Goal: Check status

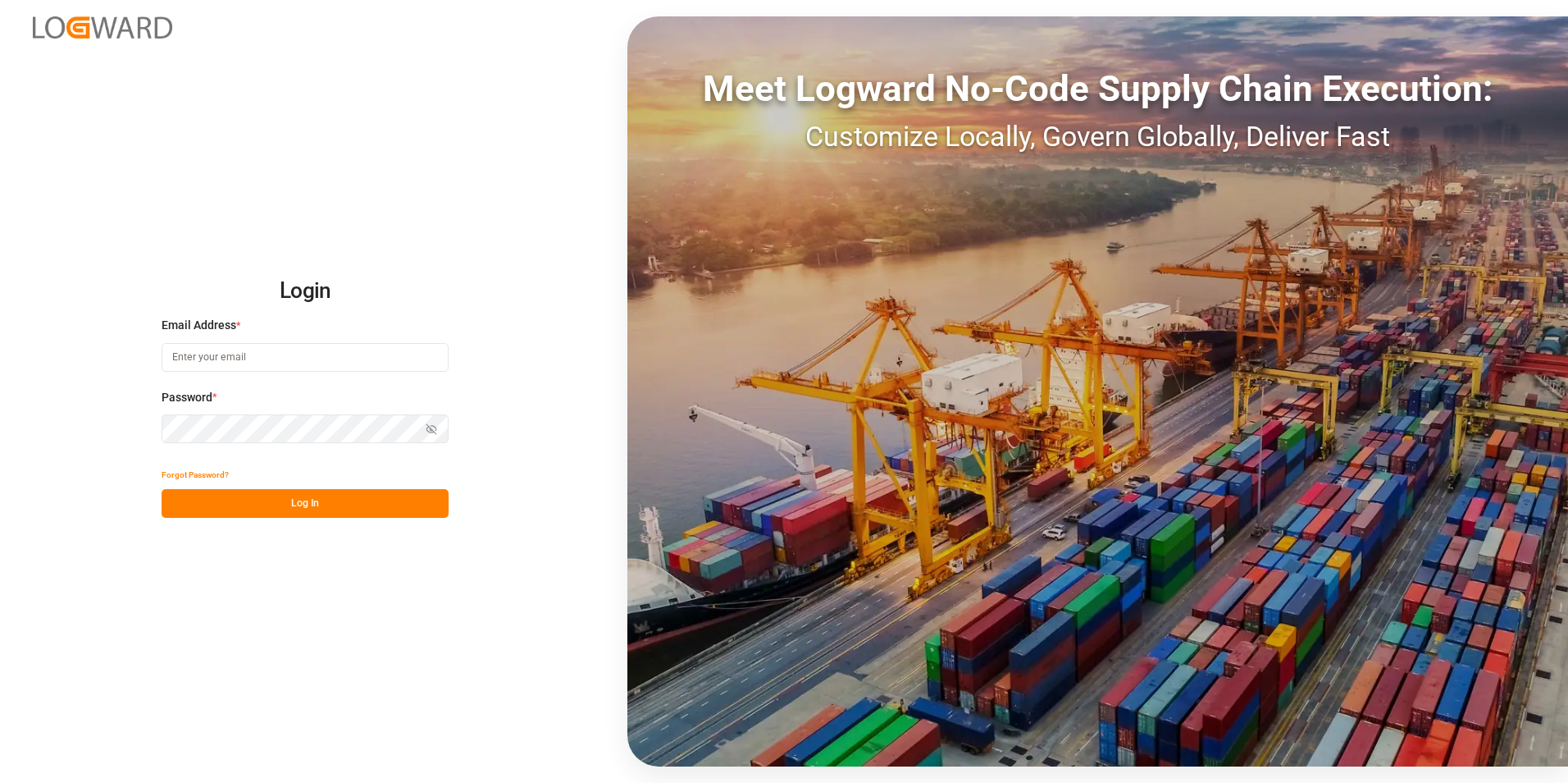
type input "[PERSON_NAME][EMAIL_ADDRESS][PERSON_NAME][DOMAIN_NAME]"
click at [320, 512] on button "Log In" at bounding box center [305, 504] width 287 height 29
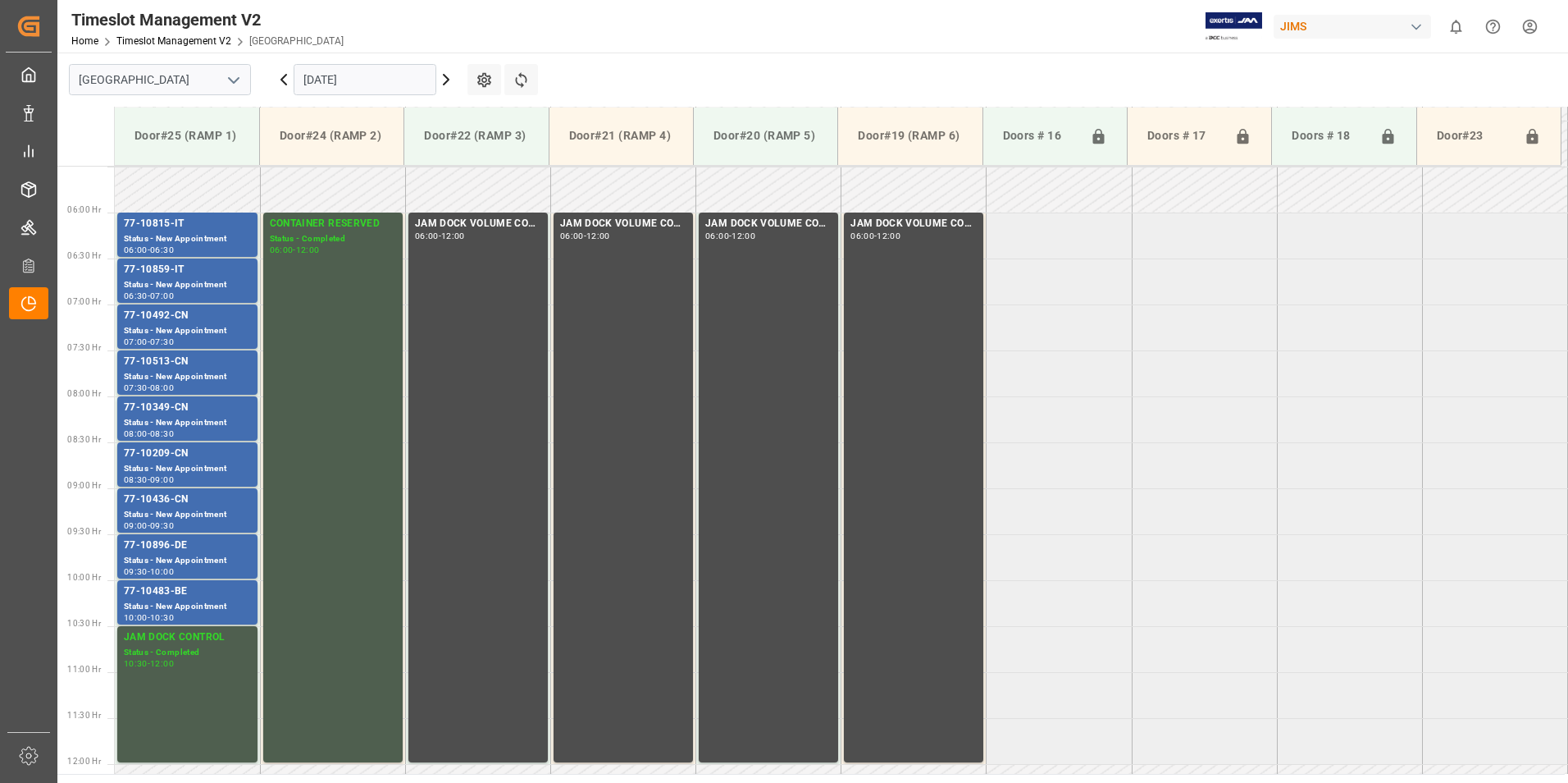
scroll to position [542, 0]
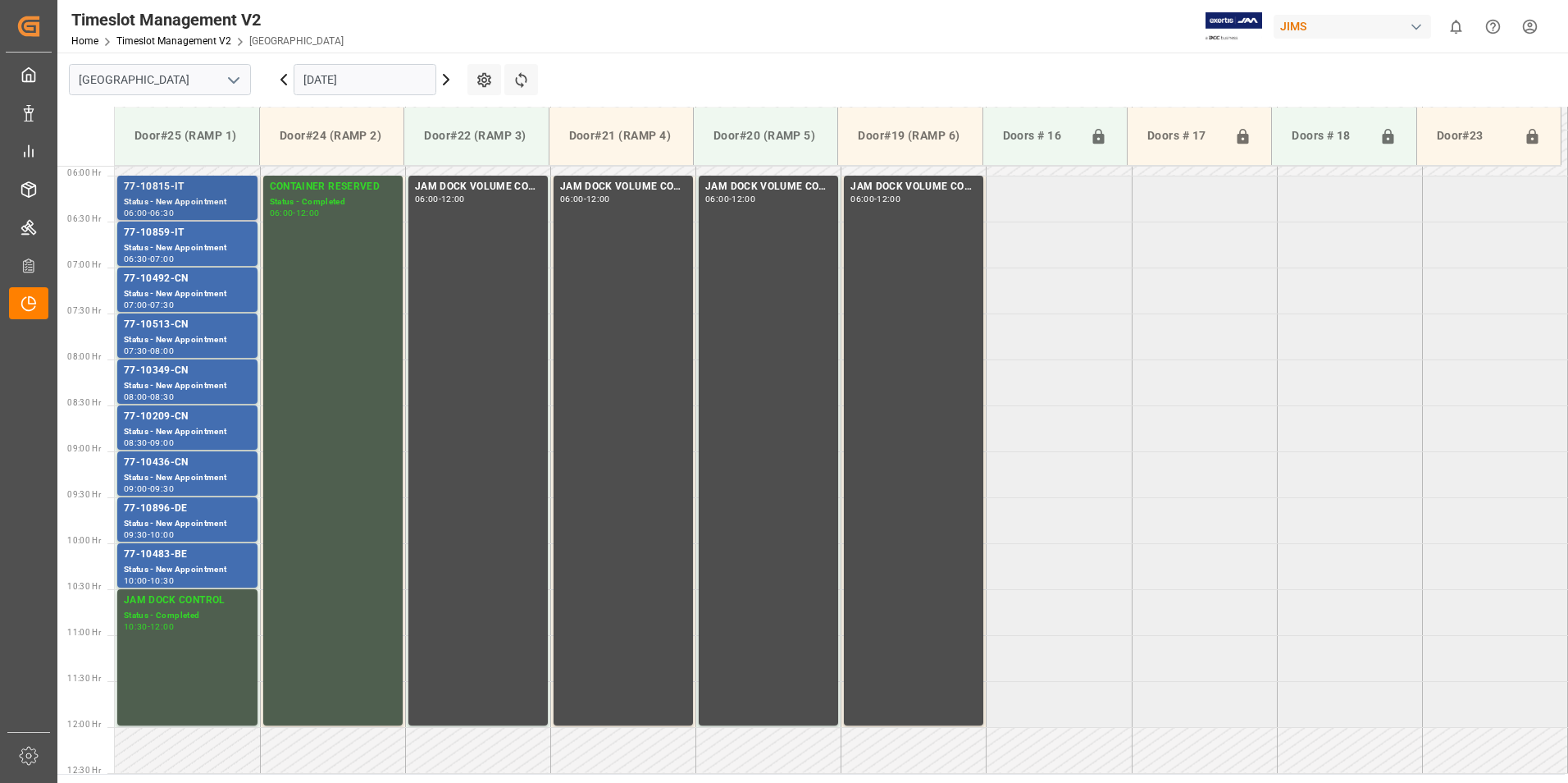
click at [158, 203] on div "Status - New Appointment" at bounding box center [187, 202] width 127 height 14
click at [155, 240] on div "77-10859-IT" at bounding box center [187, 233] width 127 height 16
click at [165, 301] on div "07:30" at bounding box center [161, 305] width 24 height 8
click at [168, 341] on div "Status - New Appointment" at bounding box center [187, 340] width 127 height 14
click at [168, 374] on div "77-10349-CN" at bounding box center [187, 370] width 127 height 16
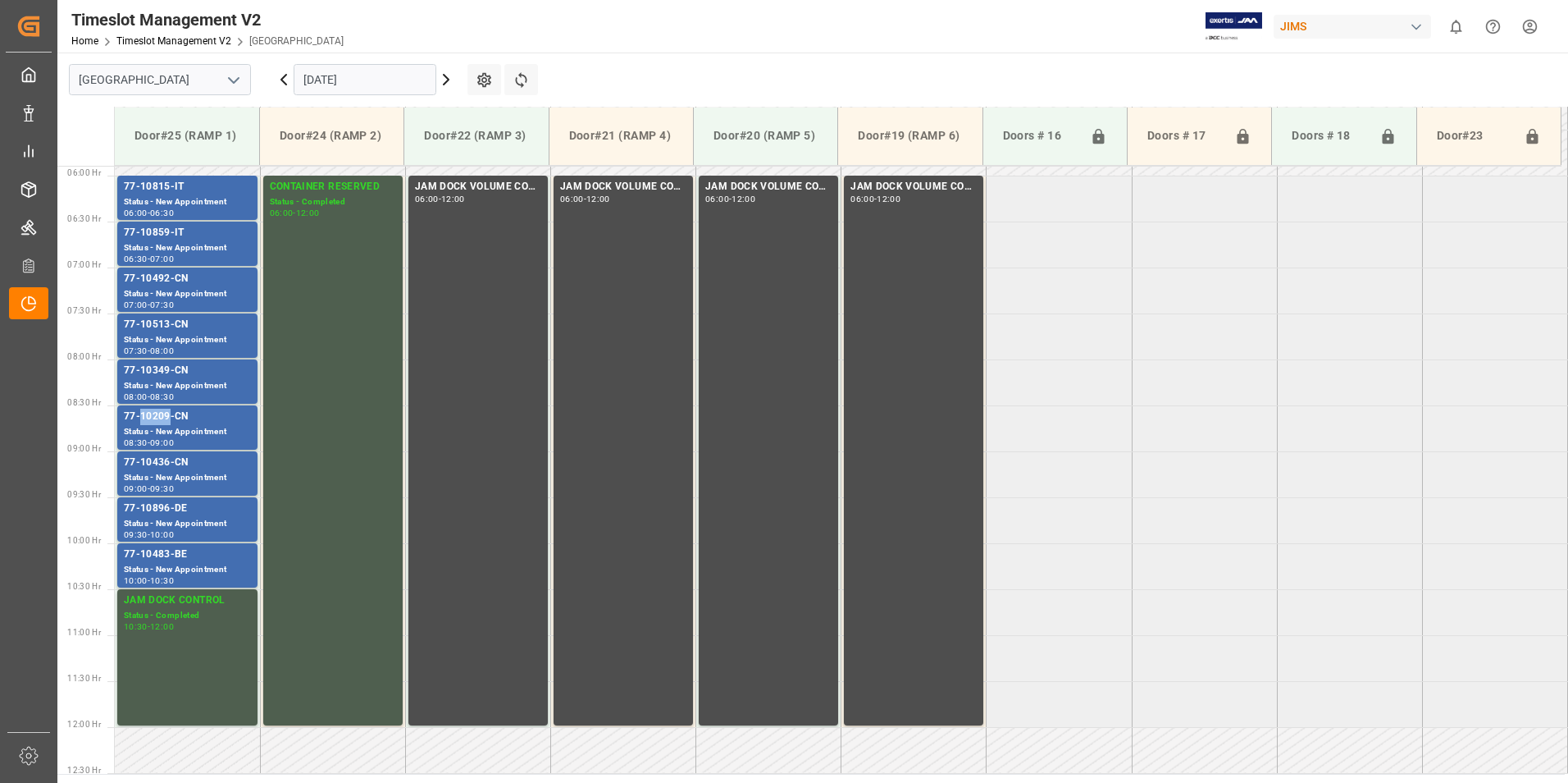
click at [162, 424] on div "77-10209-CN" at bounding box center [187, 417] width 127 height 16
click at [153, 473] on div "Status - New Appointment" at bounding box center [187, 478] width 127 height 14
click at [157, 517] on div "Status - New Appointment" at bounding box center [187, 524] width 127 height 14
click at [169, 563] on div "Status - New Appointment" at bounding box center [187, 569] width 127 height 14
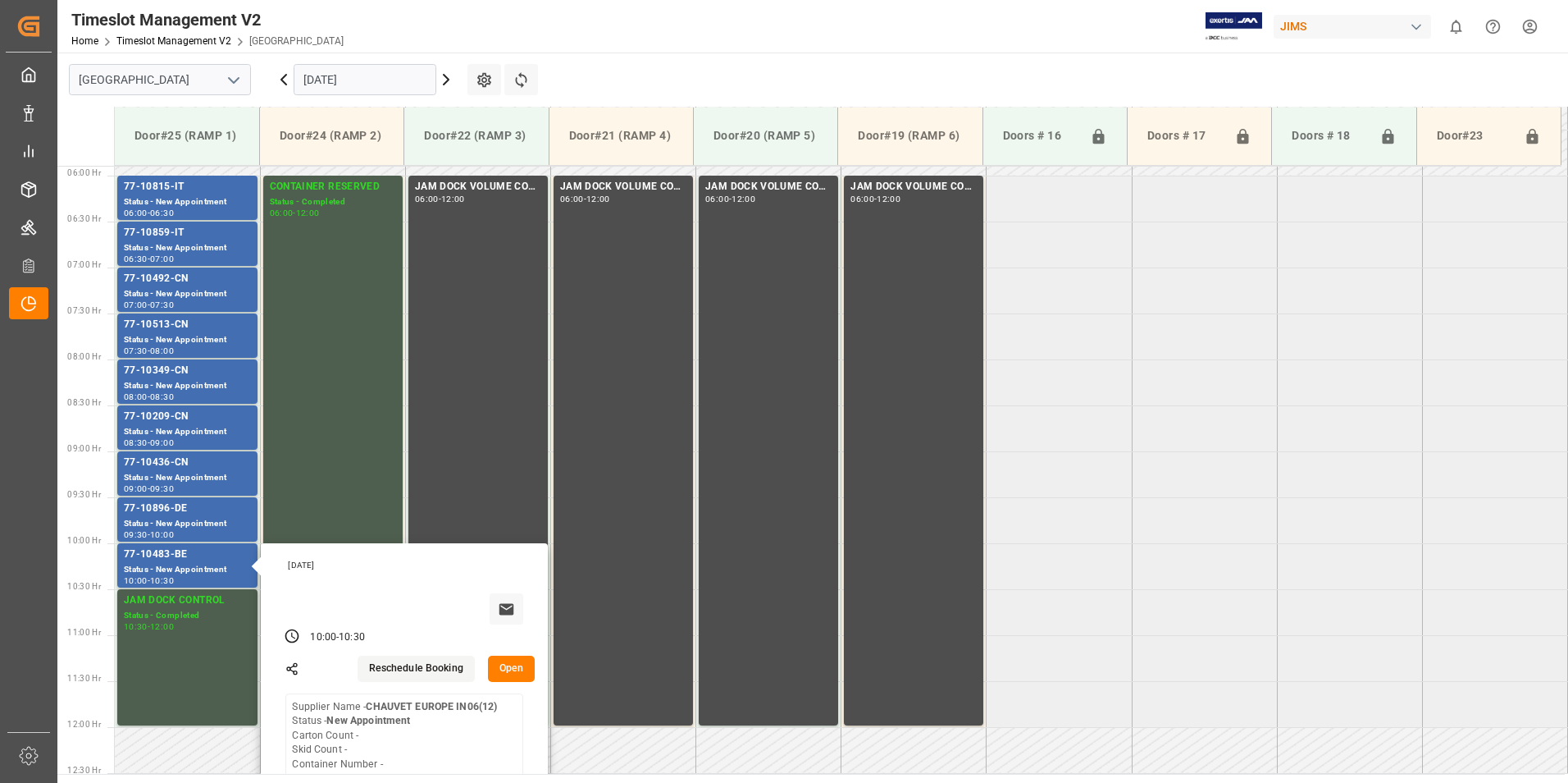
click at [326, 80] on input "[DATE]" at bounding box center [365, 79] width 143 height 31
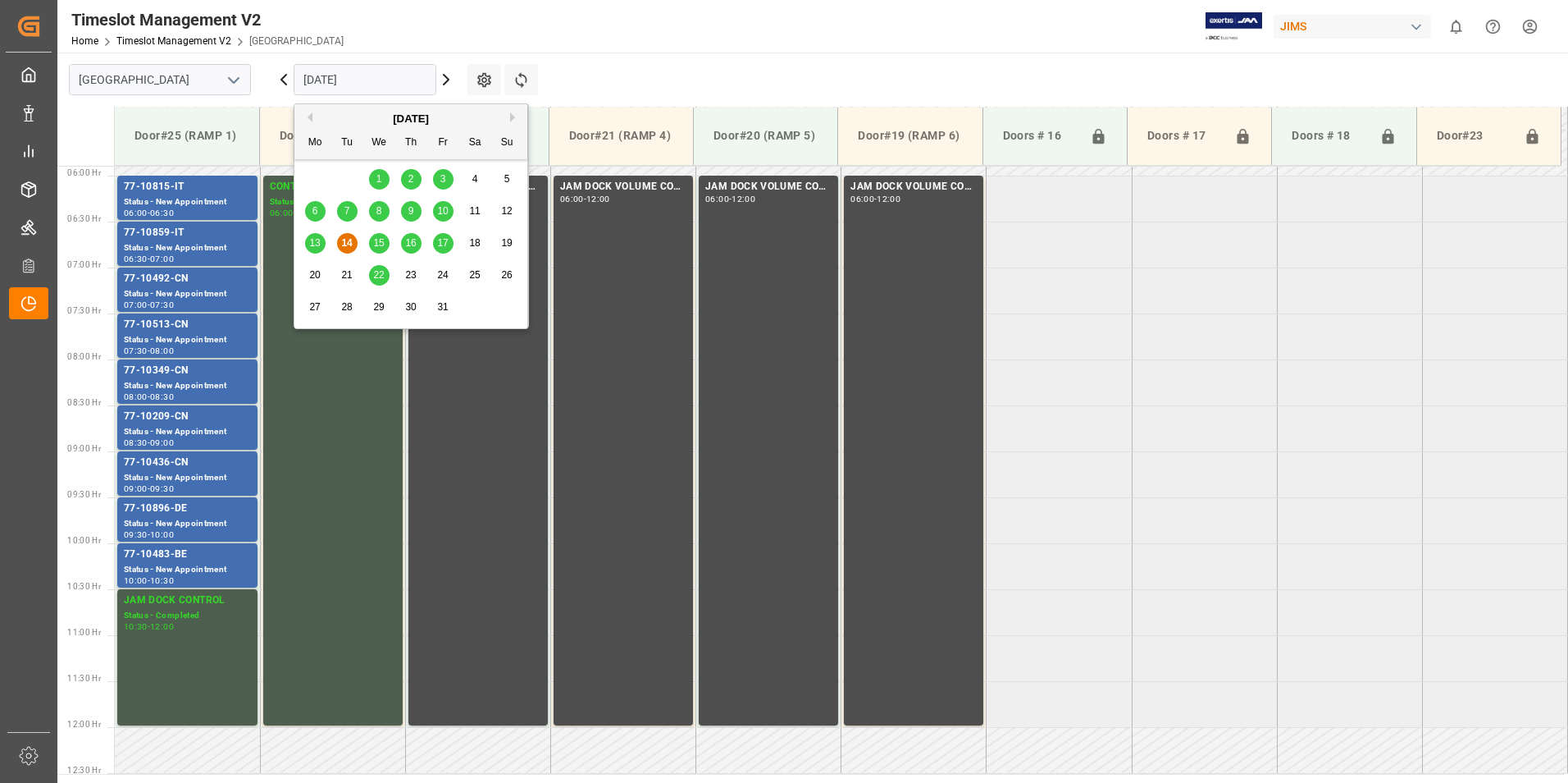
click at [375, 244] on span "15" at bounding box center [378, 243] width 10 height 11
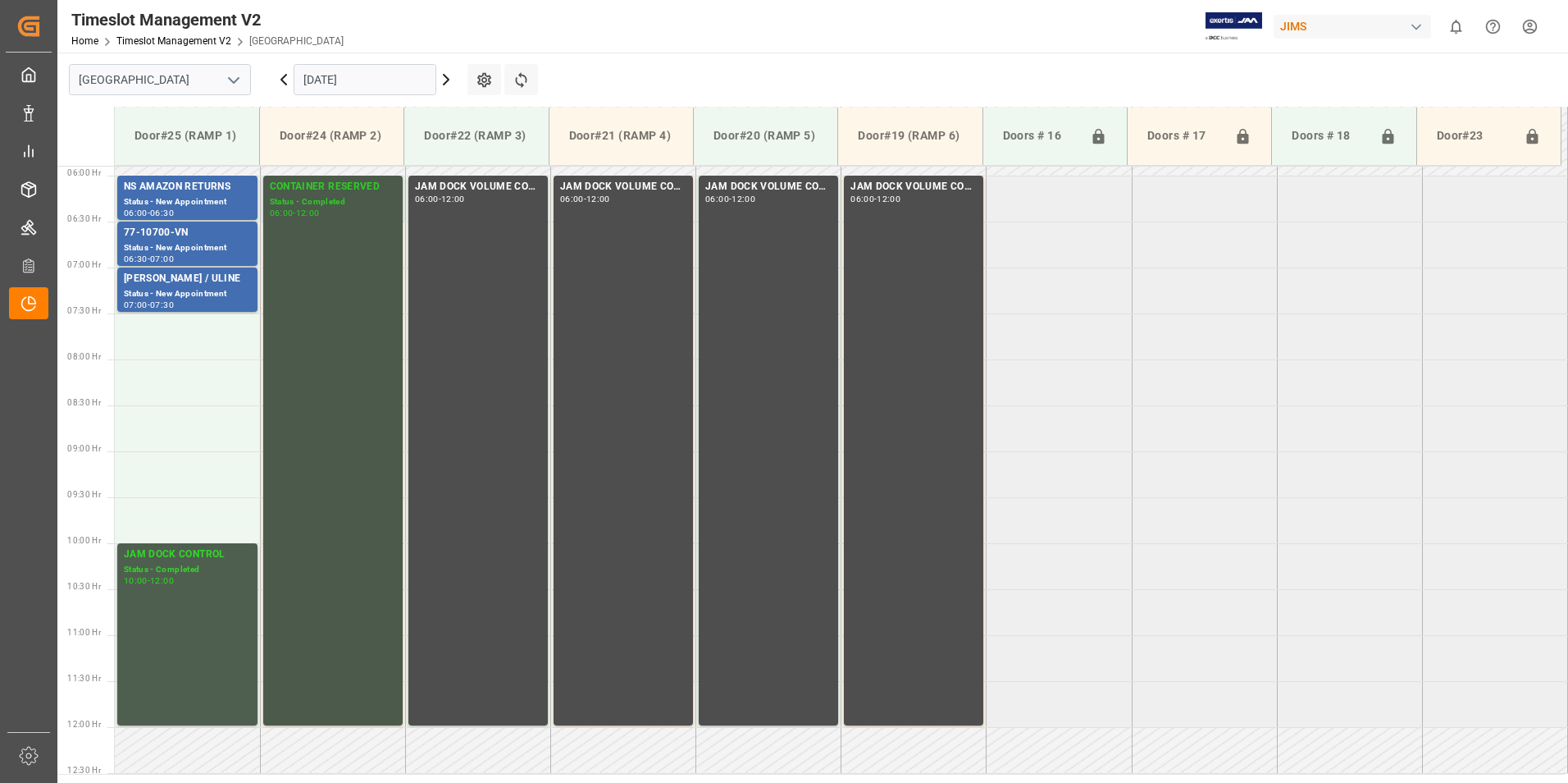
scroll to position [214, 0]
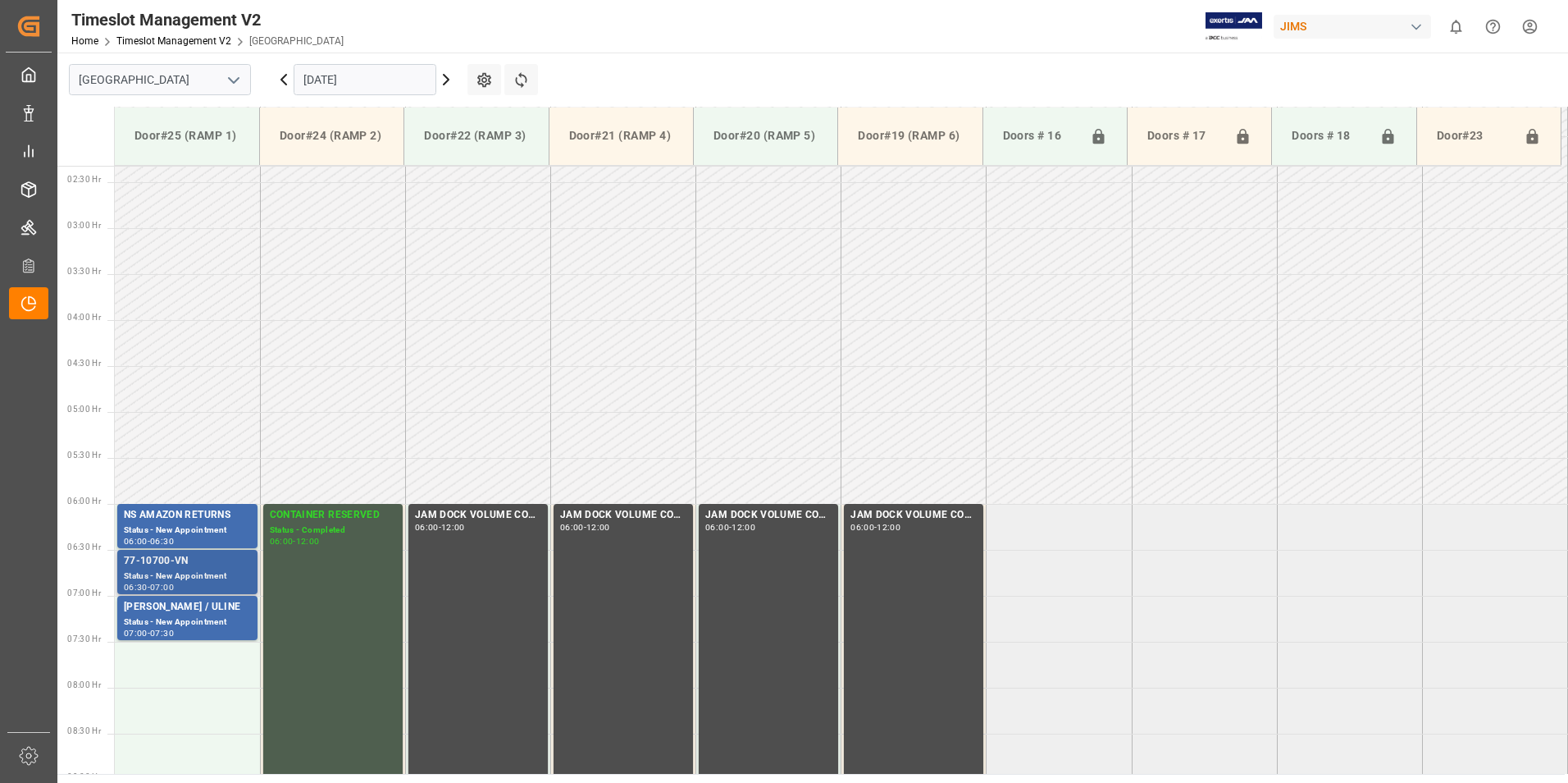
click at [173, 564] on div "77-10700-VN" at bounding box center [187, 561] width 127 height 16
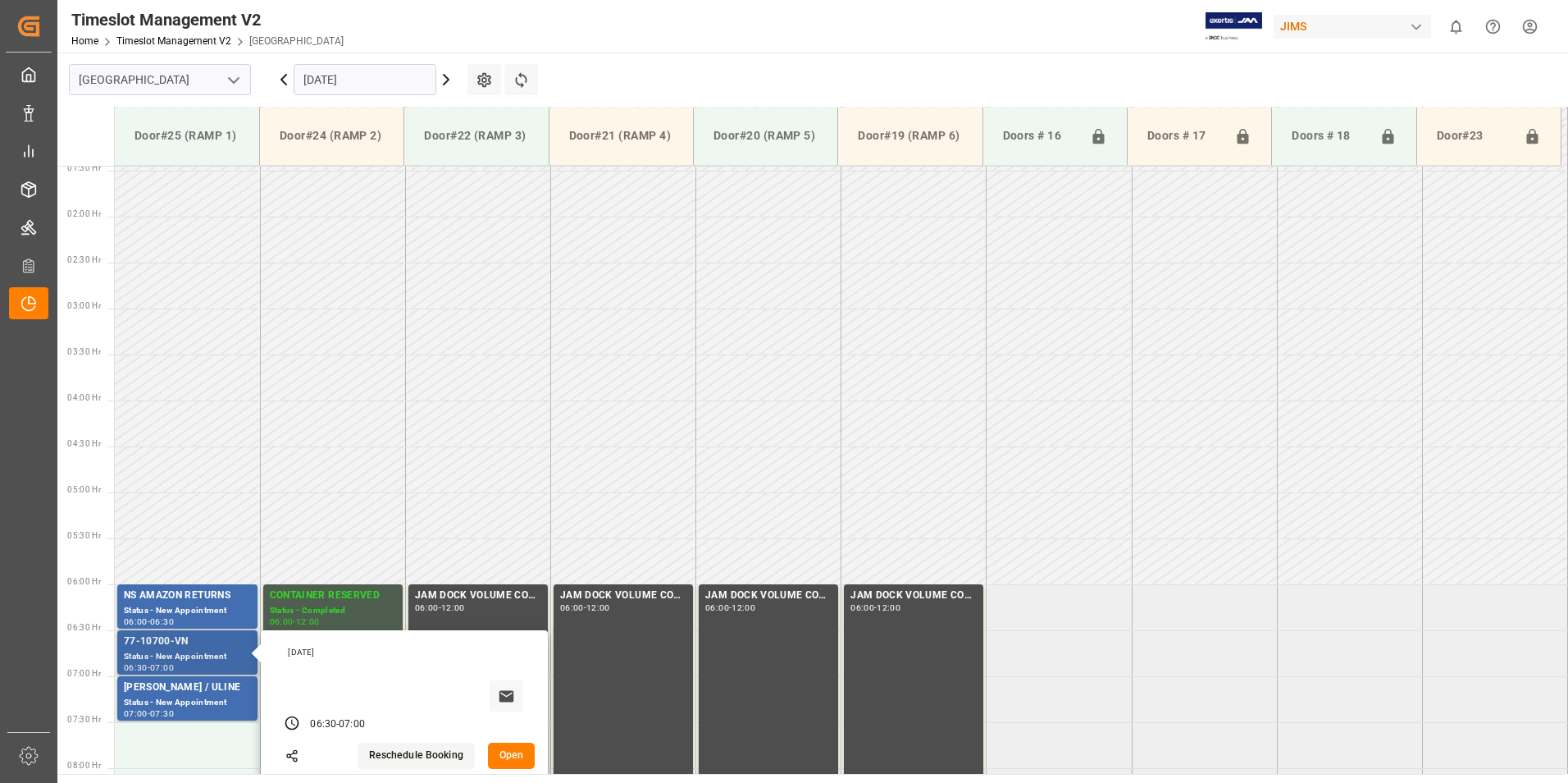
scroll to position [132, 0]
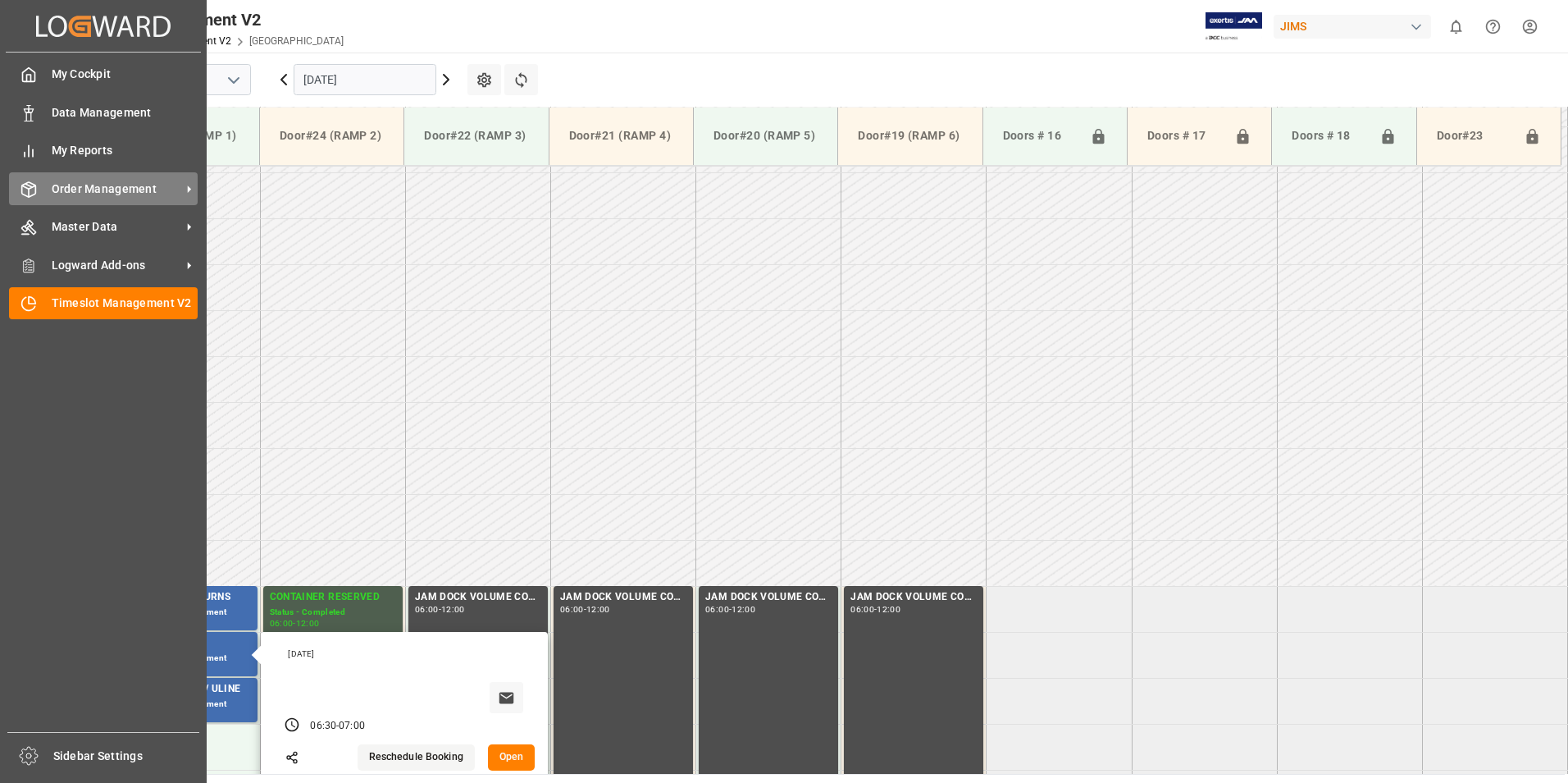
click at [67, 195] on span "Order Management" at bounding box center [116, 189] width 130 height 17
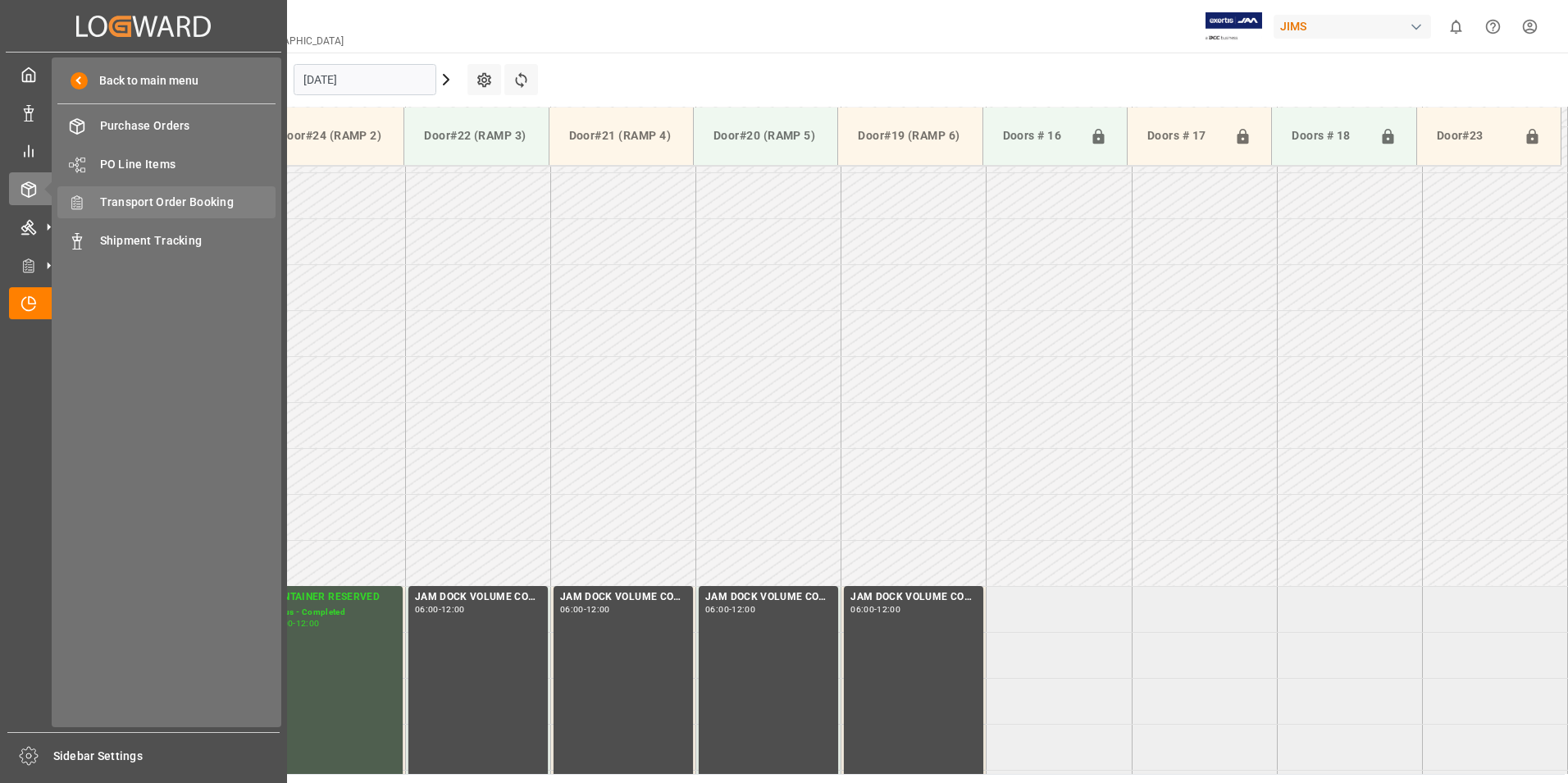
click at [233, 209] on span "Transport Order Booking" at bounding box center [188, 202] width 176 height 17
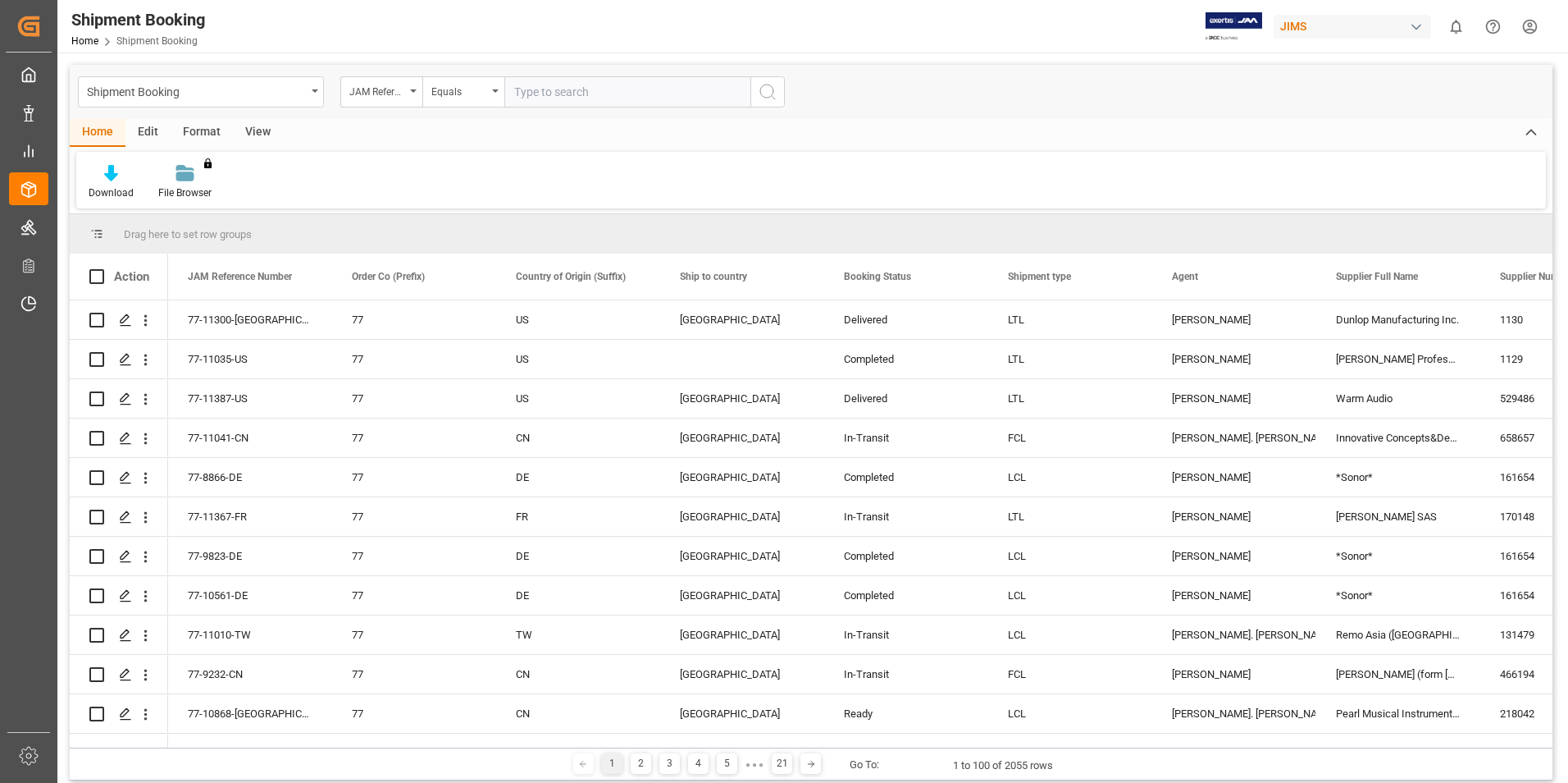
click at [539, 91] on input "text" at bounding box center [627, 92] width 246 height 31
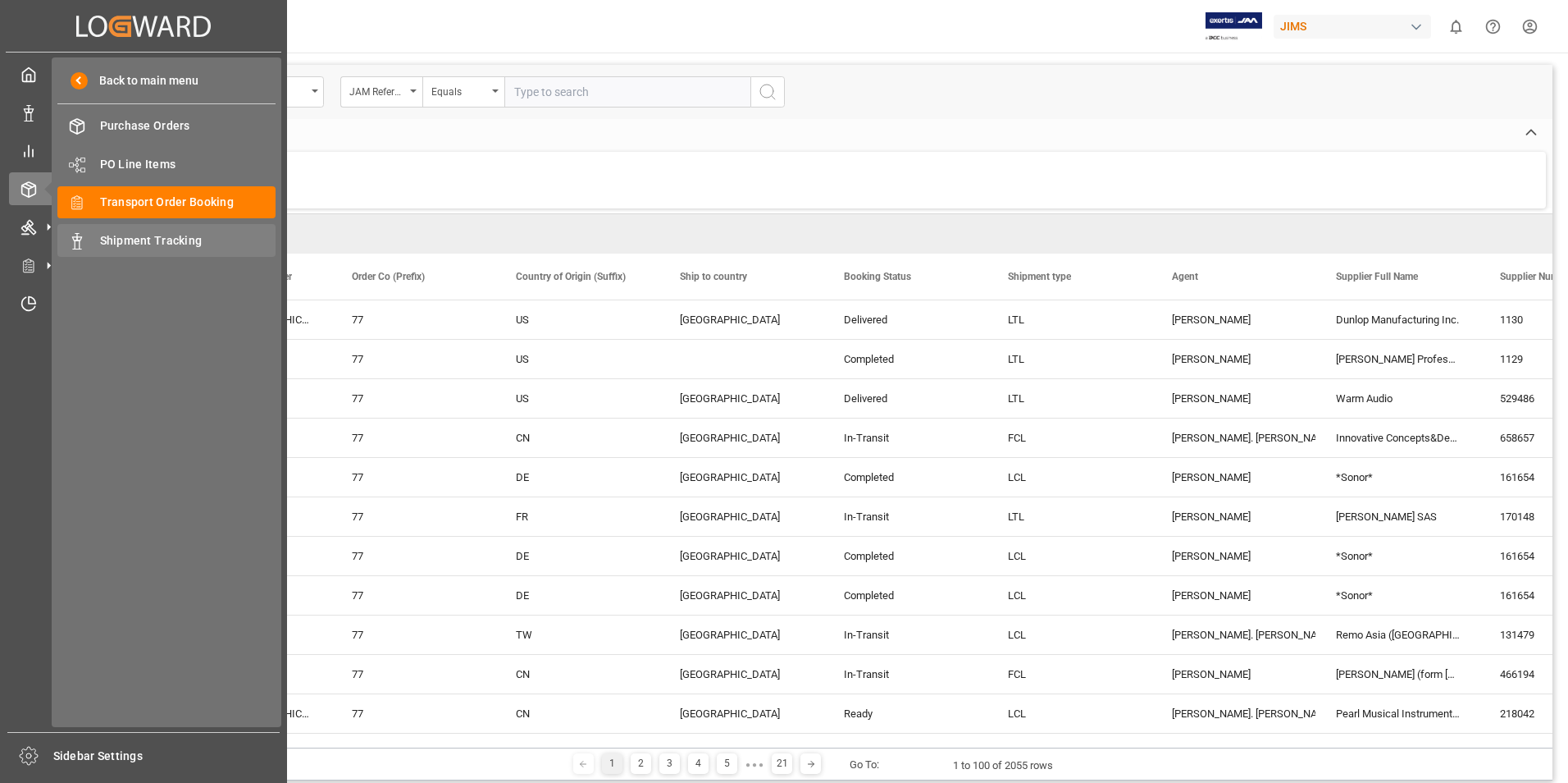
click at [112, 238] on span "Shipment Tracking" at bounding box center [188, 241] width 176 height 17
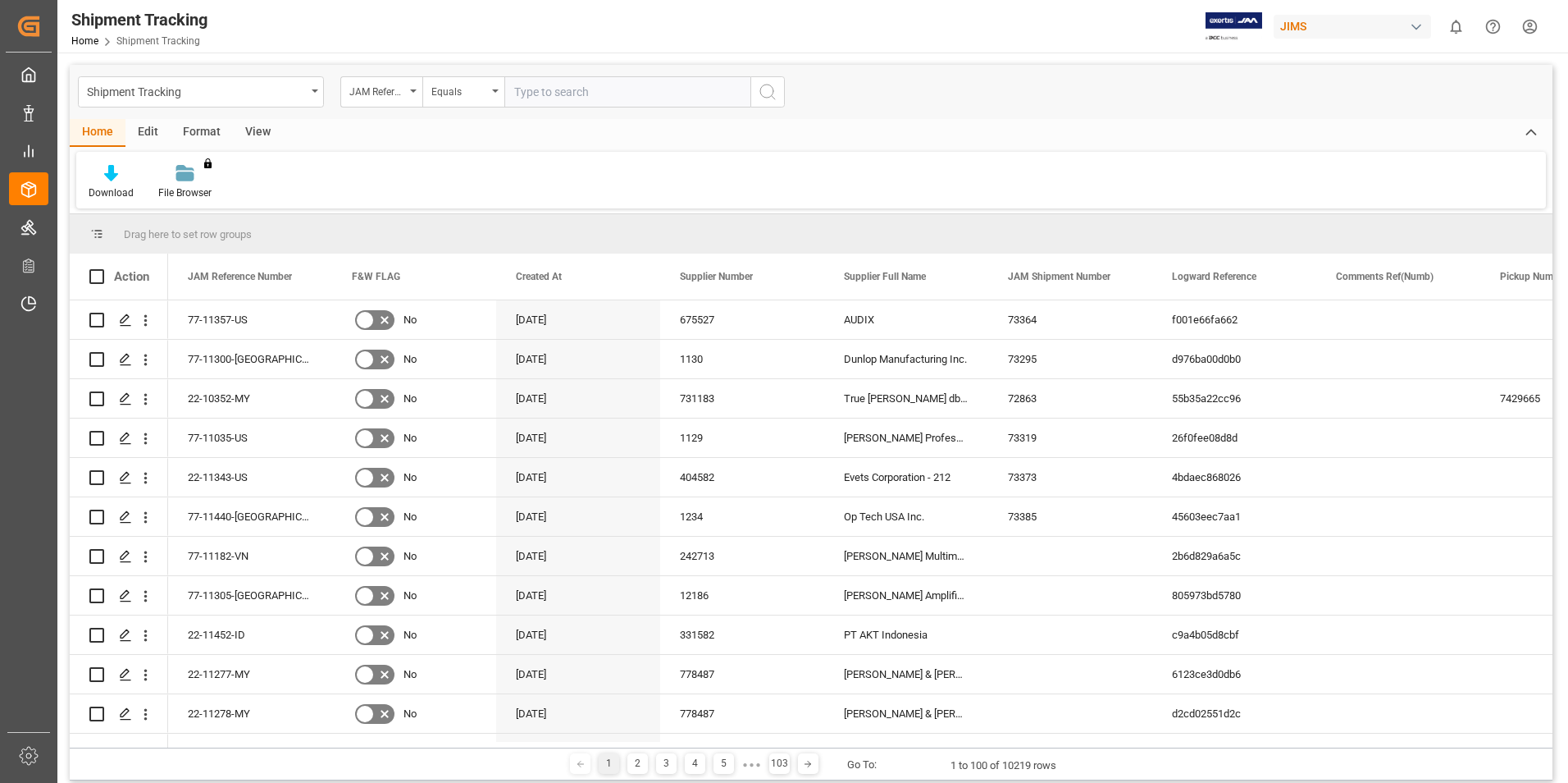
click at [520, 88] on input "text" at bounding box center [627, 92] width 246 height 31
type input "77-10896-de"
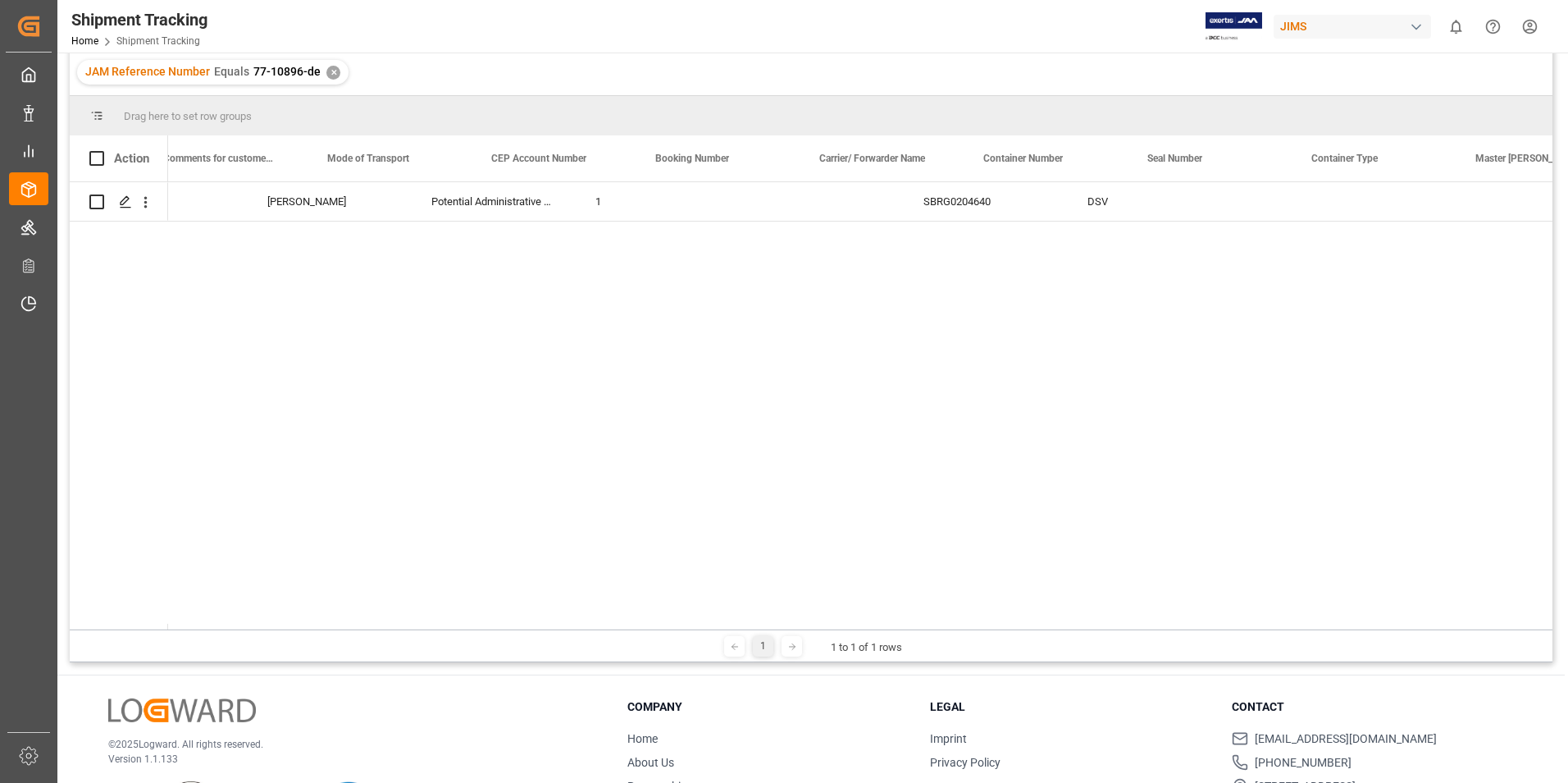
scroll to position [0, 2359]
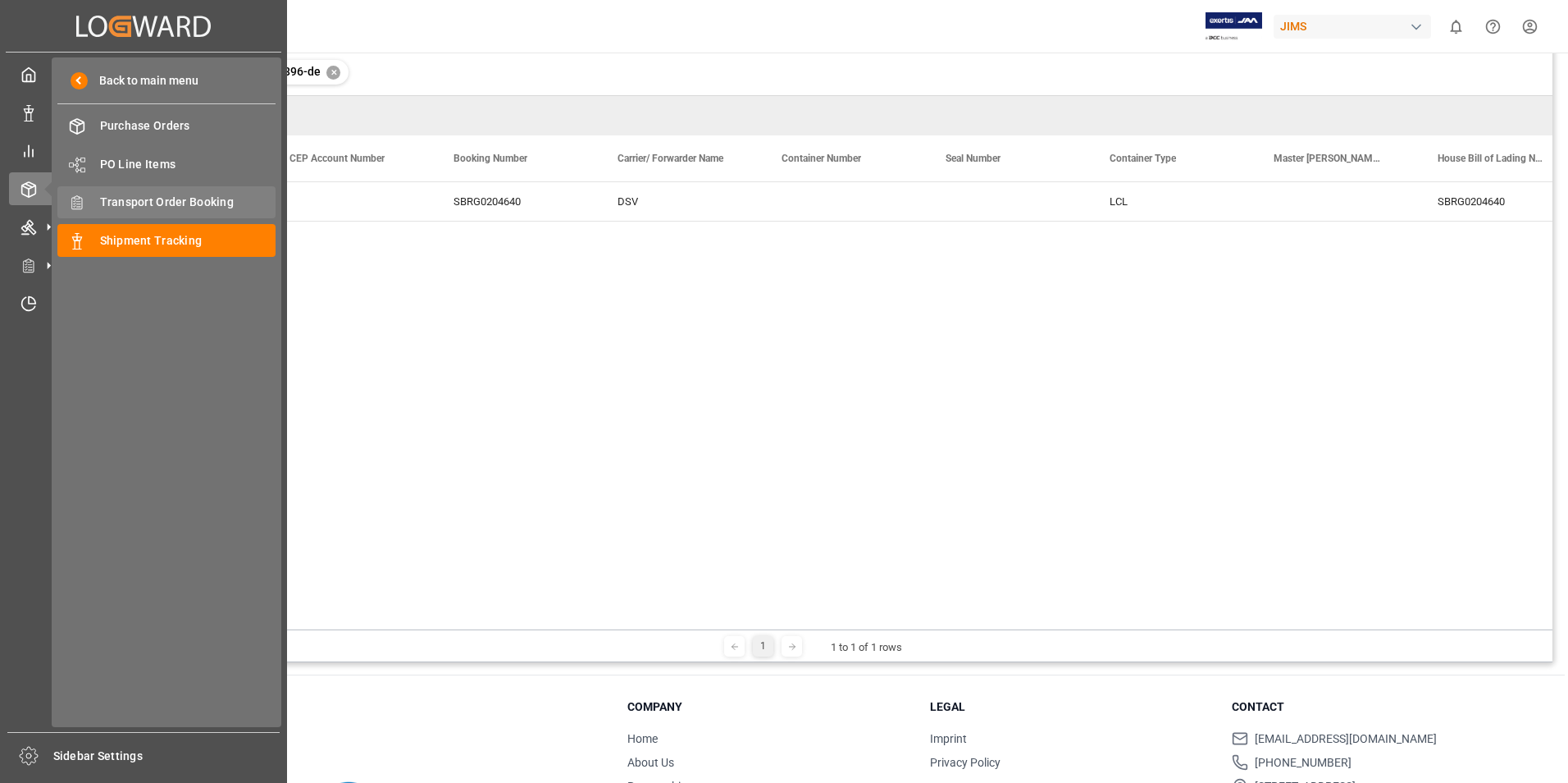
click at [122, 204] on span "Transport Order Booking" at bounding box center [188, 202] width 176 height 17
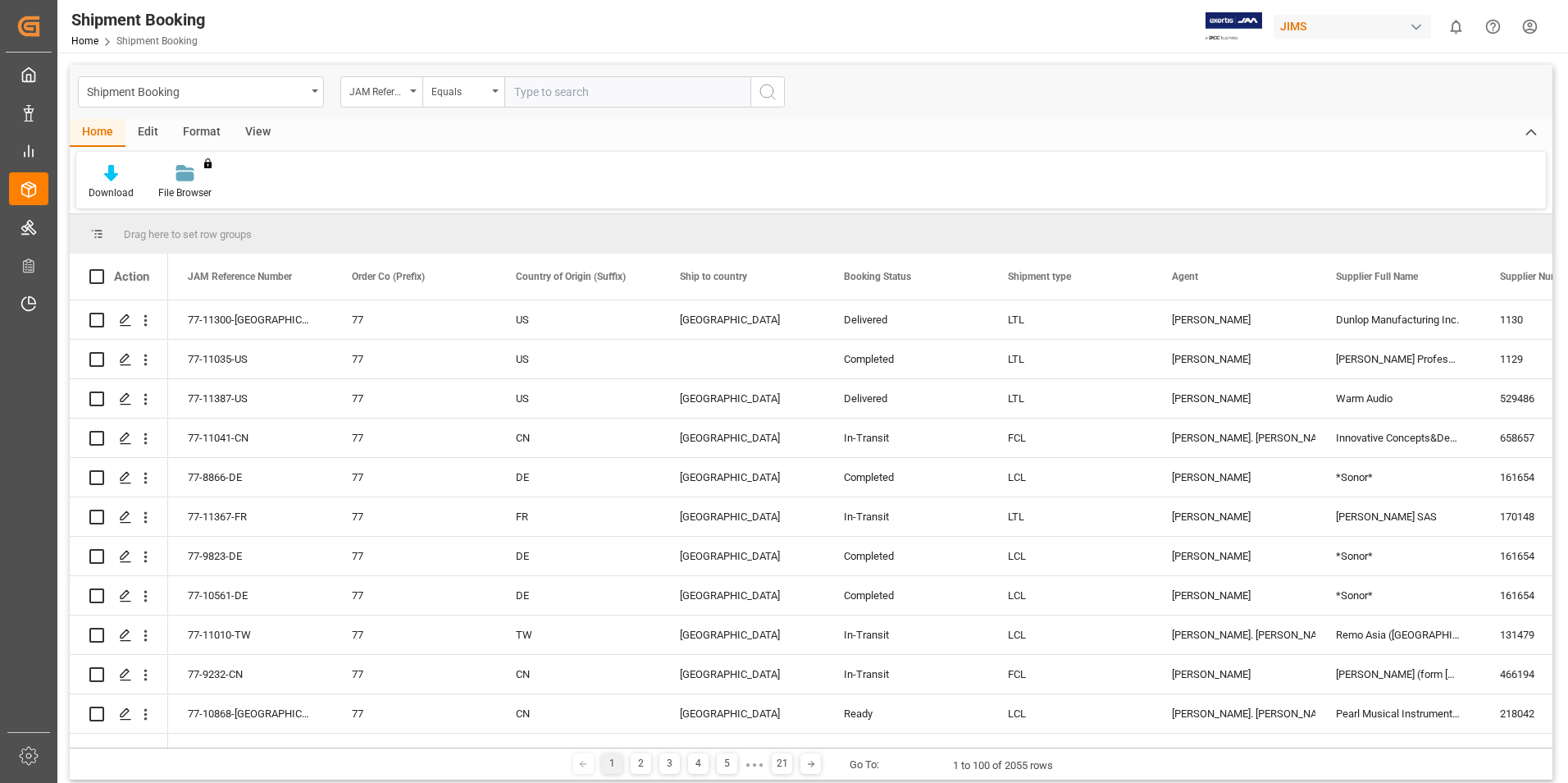
click at [564, 92] on input "text" at bounding box center [627, 92] width 246 height 31
type input "77-10896-de"
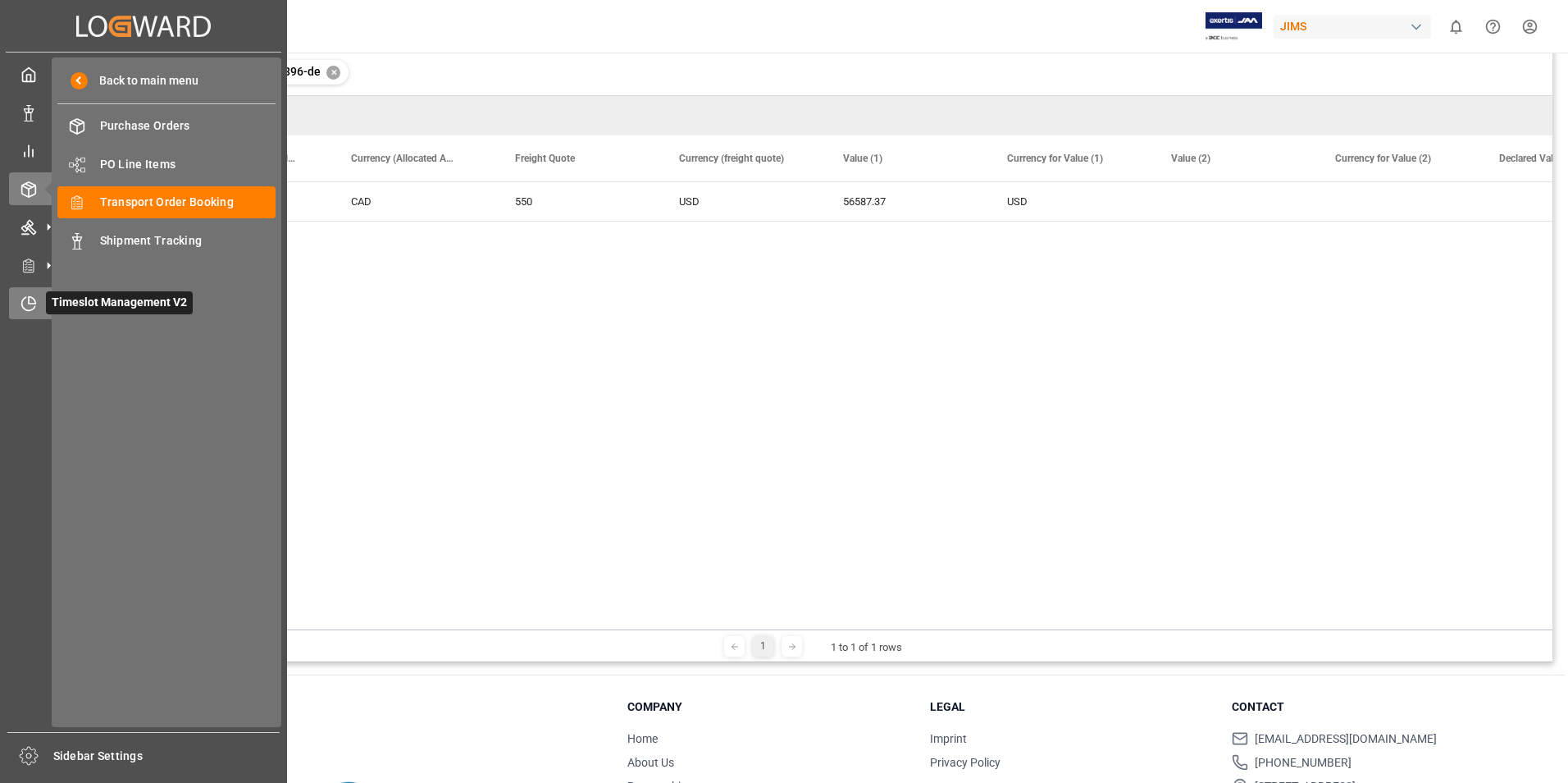
click at [40, 303] on div "Timeslot Management V2 Timeslot Management V2" at bounding box center [143, 303] width 269 height 32
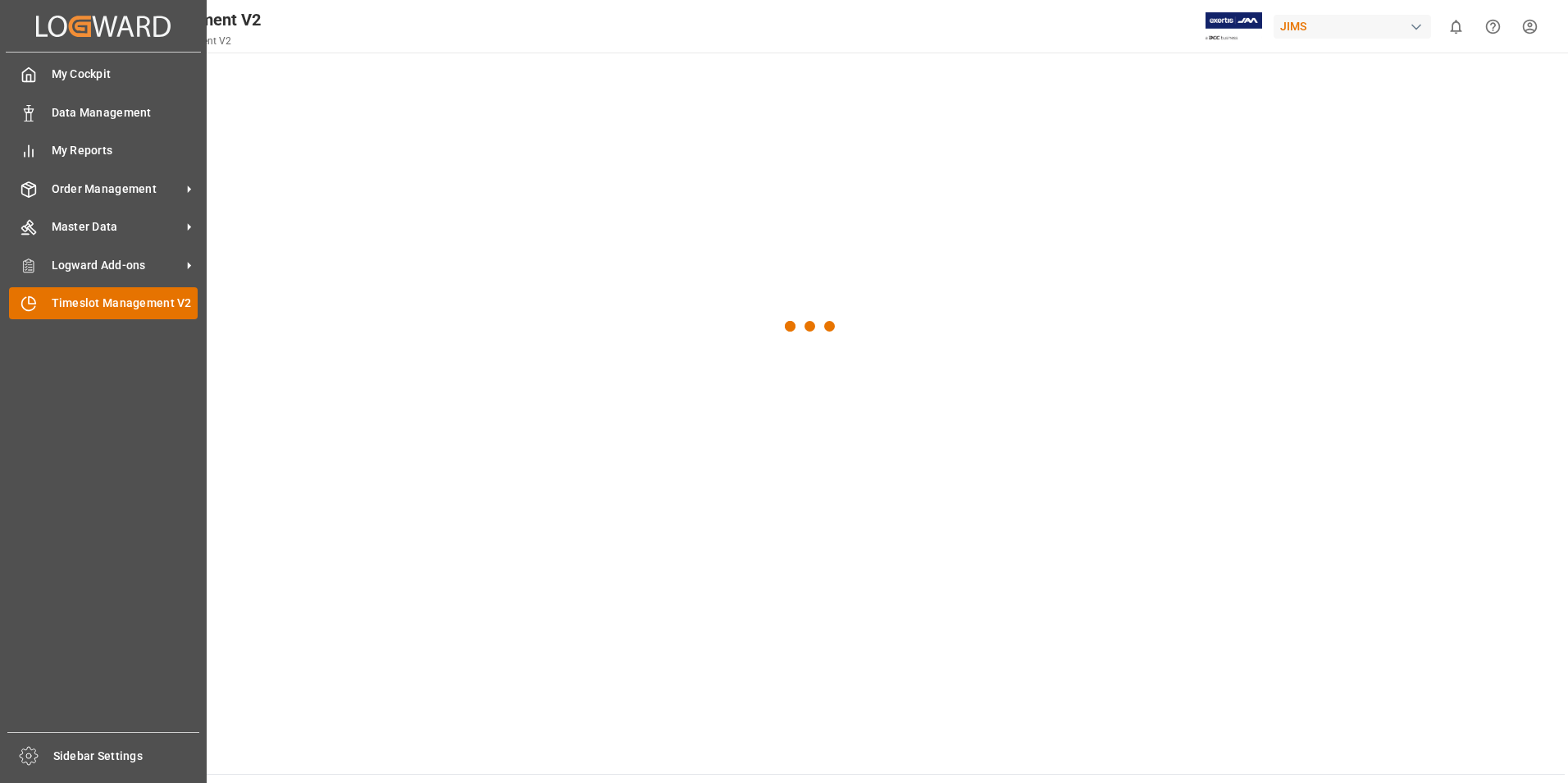
click at [90, 304] on span "Timeslot Management V2" at bounding box center [125, 303] width 147 height 17
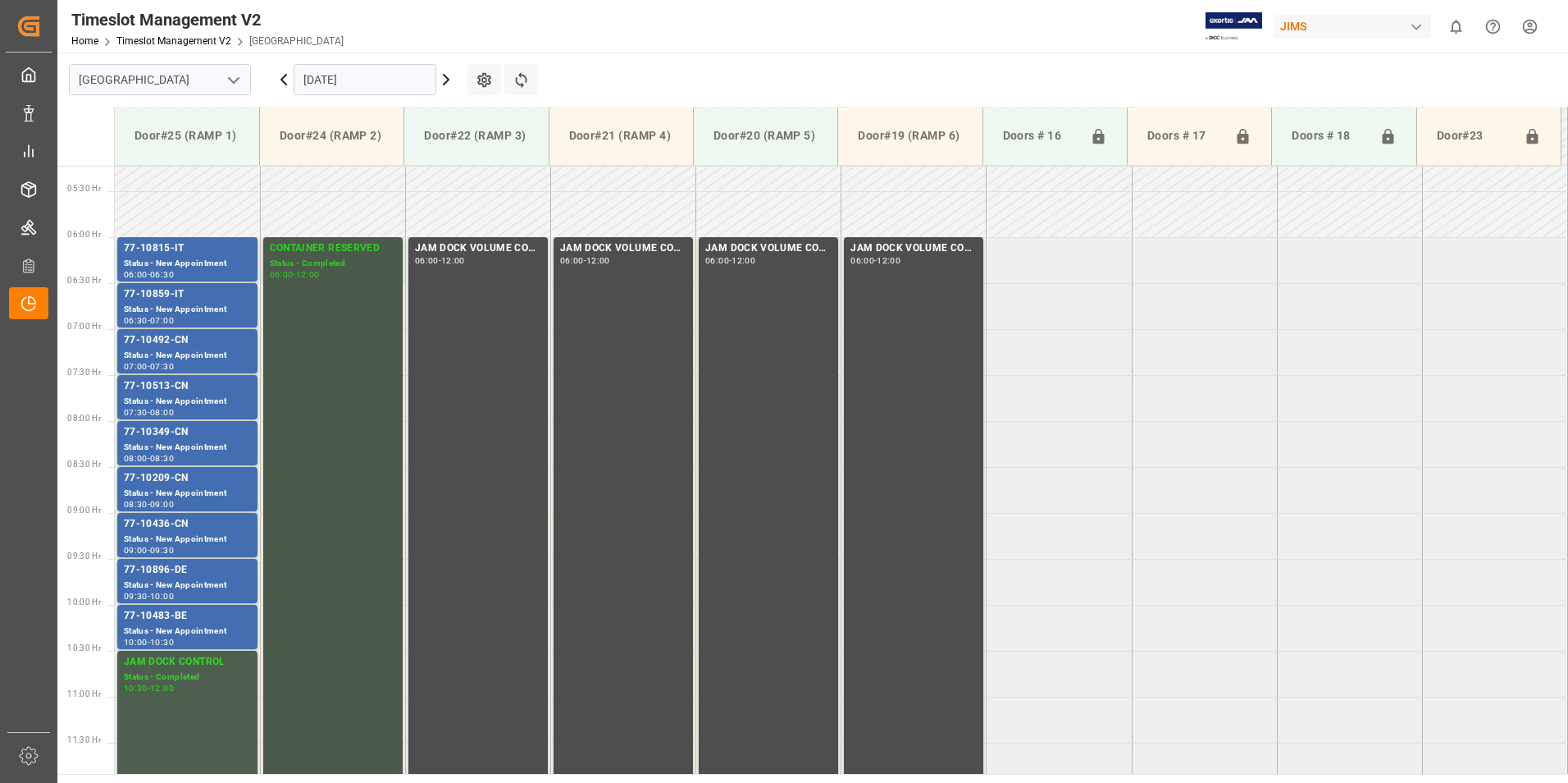
scroll to position [469, 0]
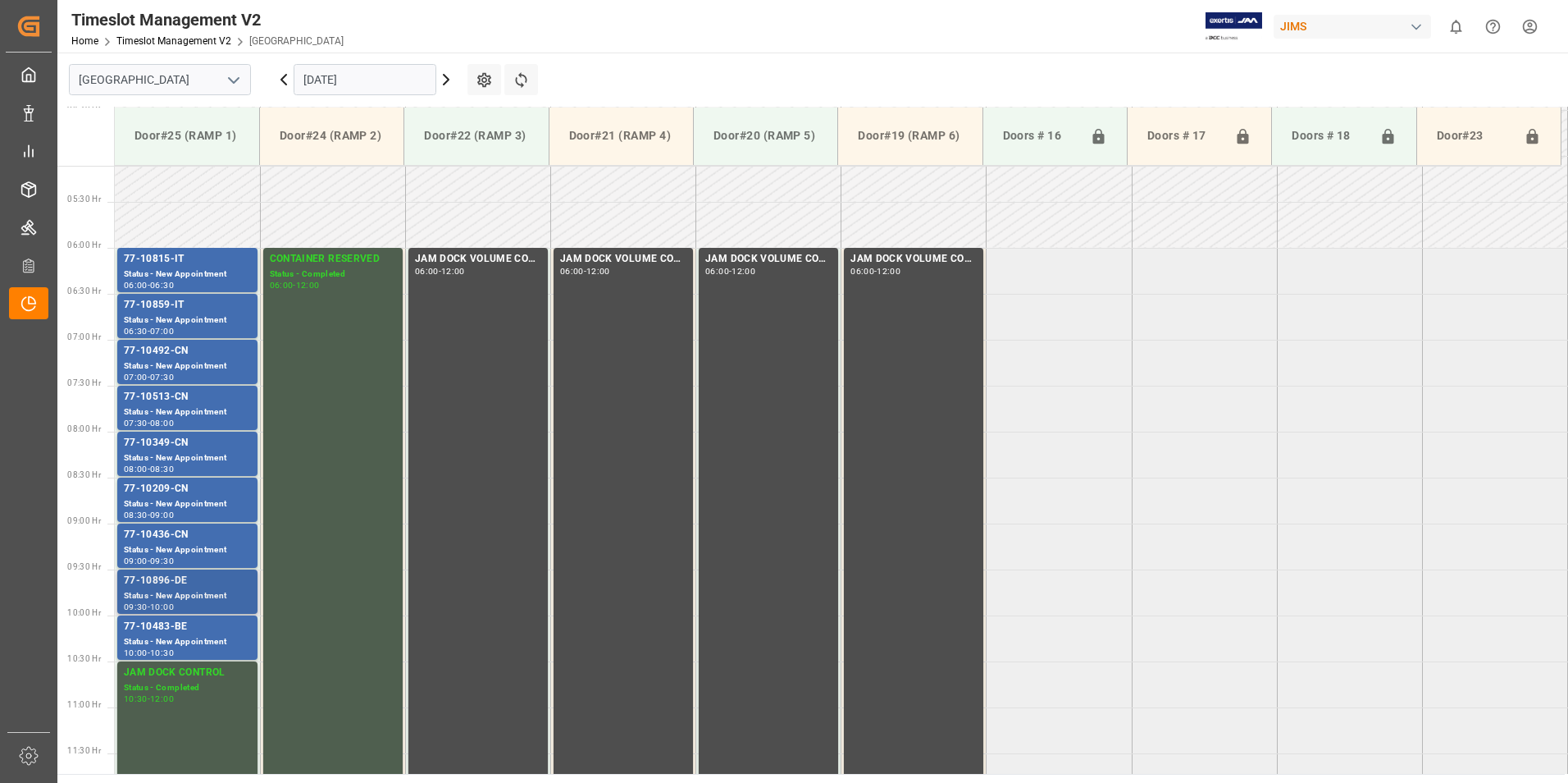
click at [182, 574] on div "77-10896-DE" at bounding box center [187, 581] width 127 height 16
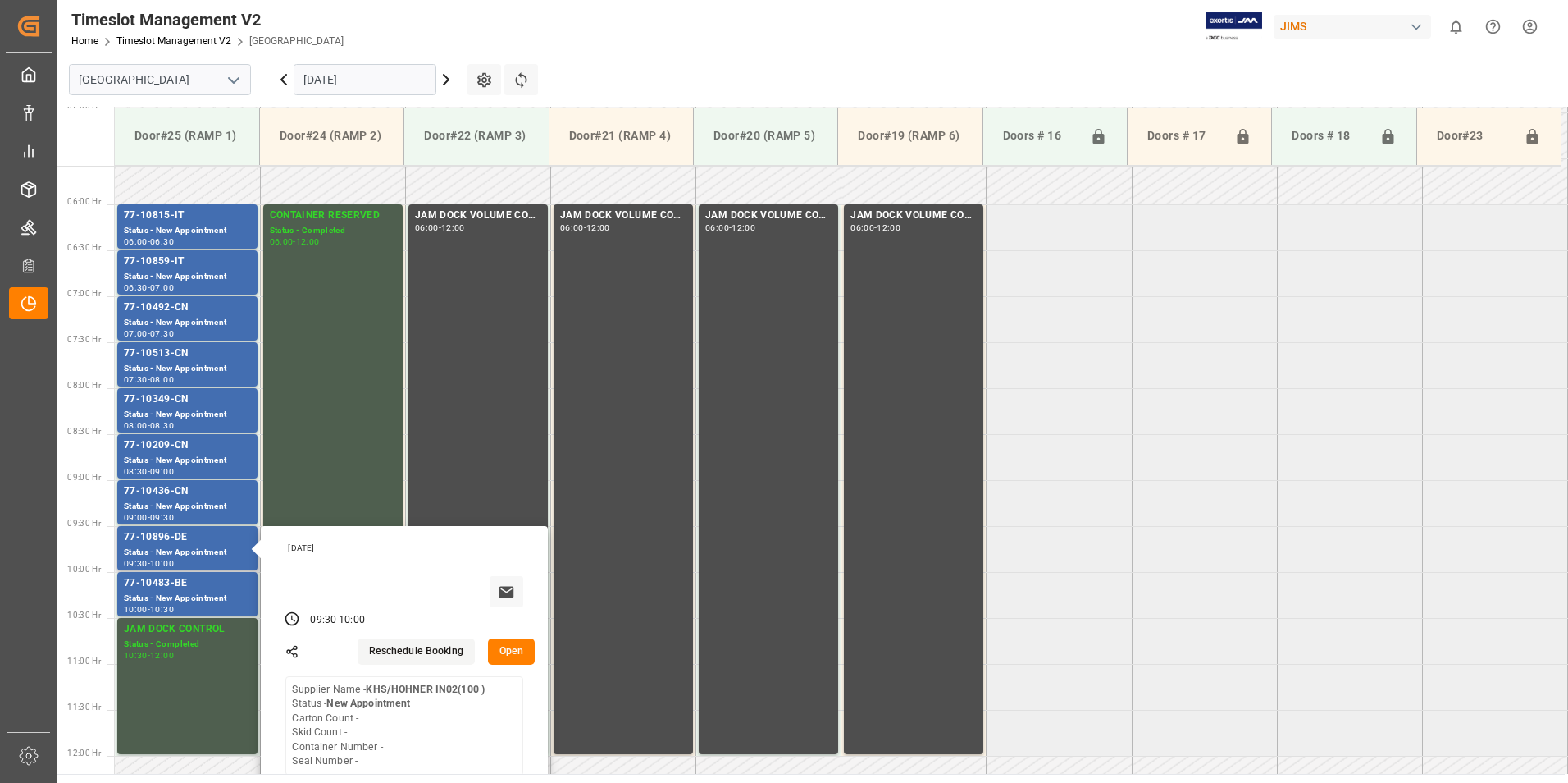
scroll to position [551, 0]
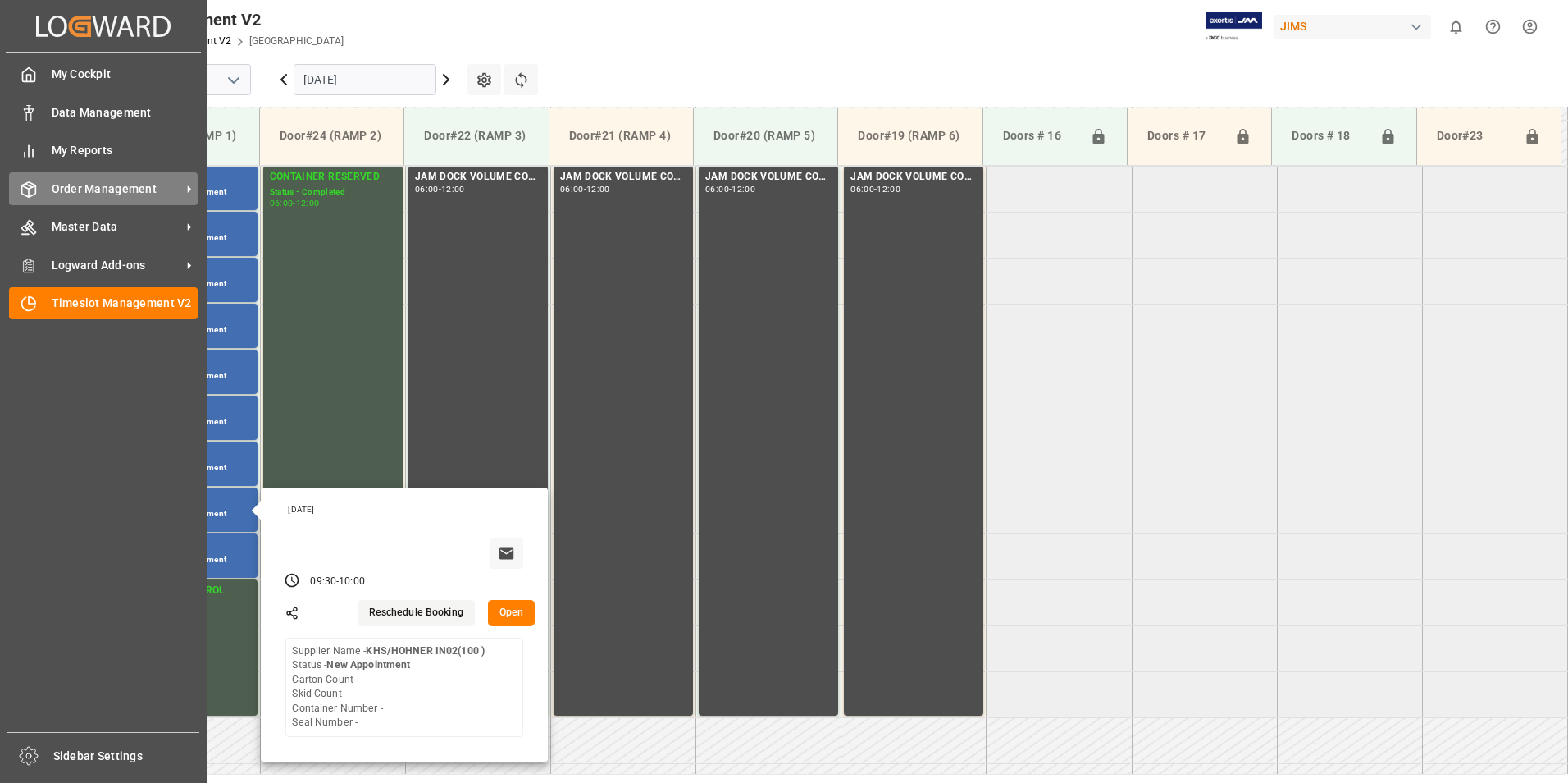
click at [73, 197] on div "Order Management Order Management" at bounding box center [103, 189] width 189 height 32
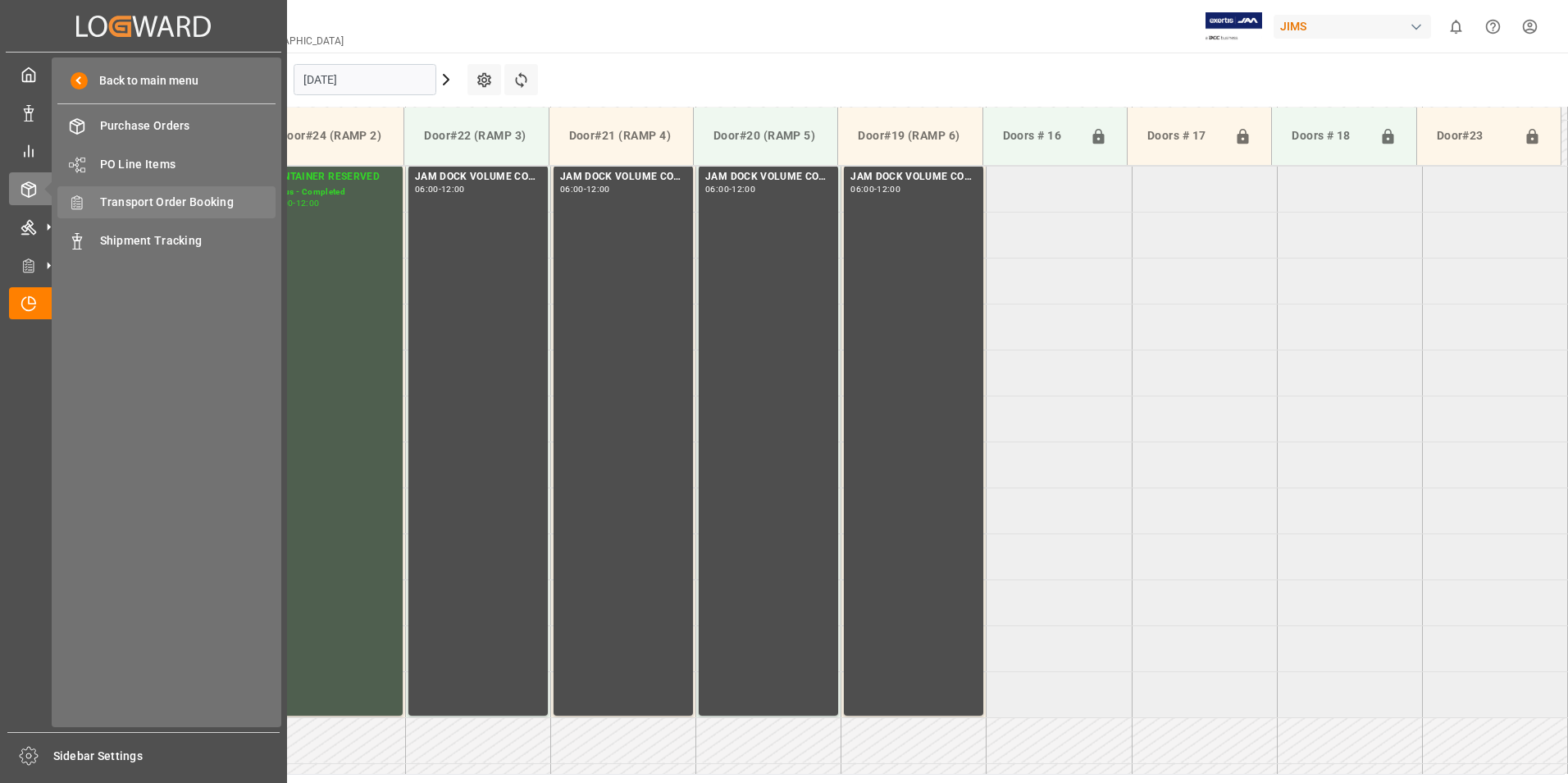
click at [220, 203] on span "Transport Order Booking" at bounding box center [188, 202] width 176 height 17
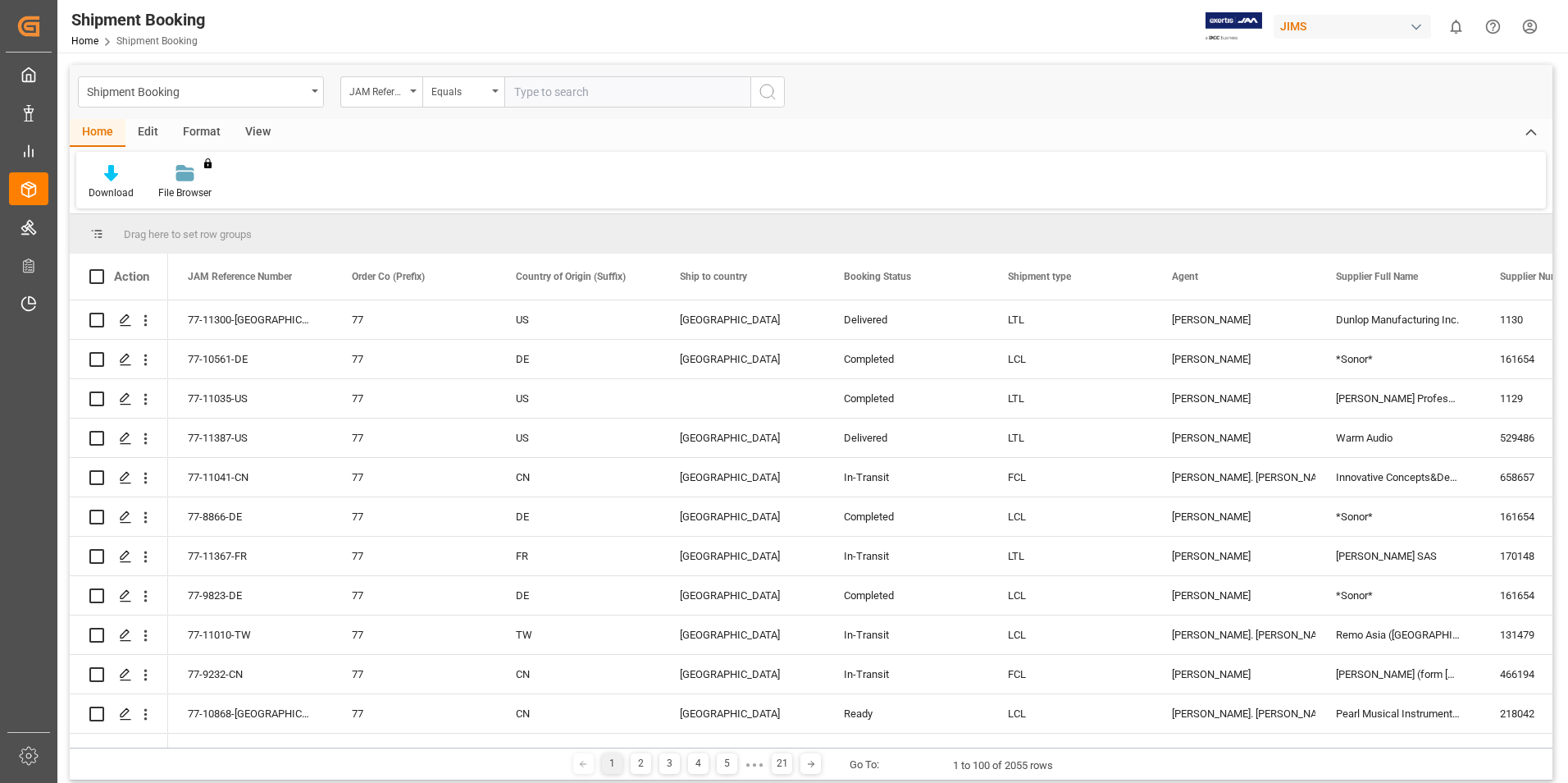
click at [539, 93] on input "text" at bounding box center [627, 92] width 246 height 31
type input "77-10527-CN"
click at [761, 93] on icon "search button" at bounding box center [767, 92] width 20 height 20
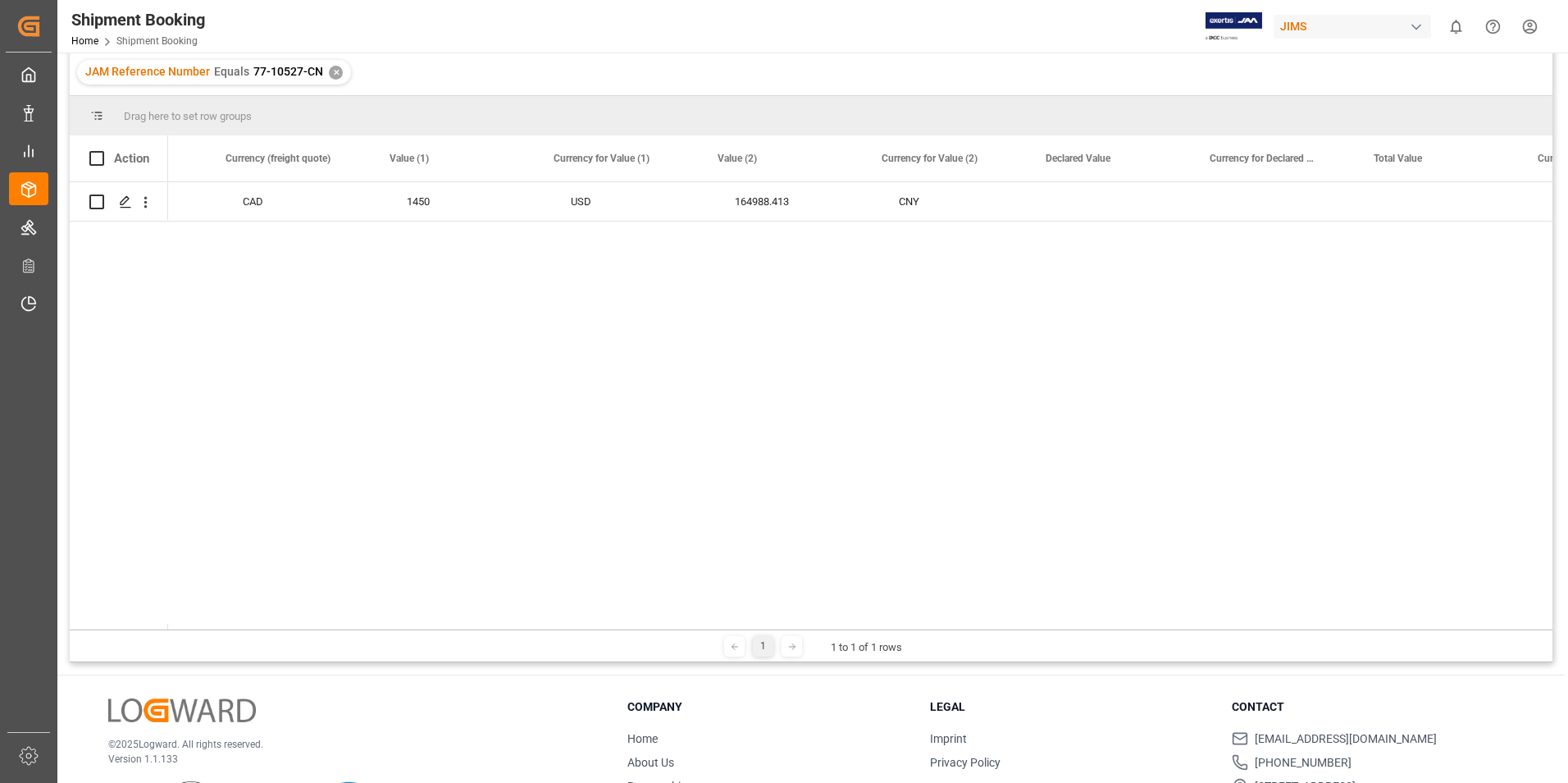
scroll to position [0, 4021]
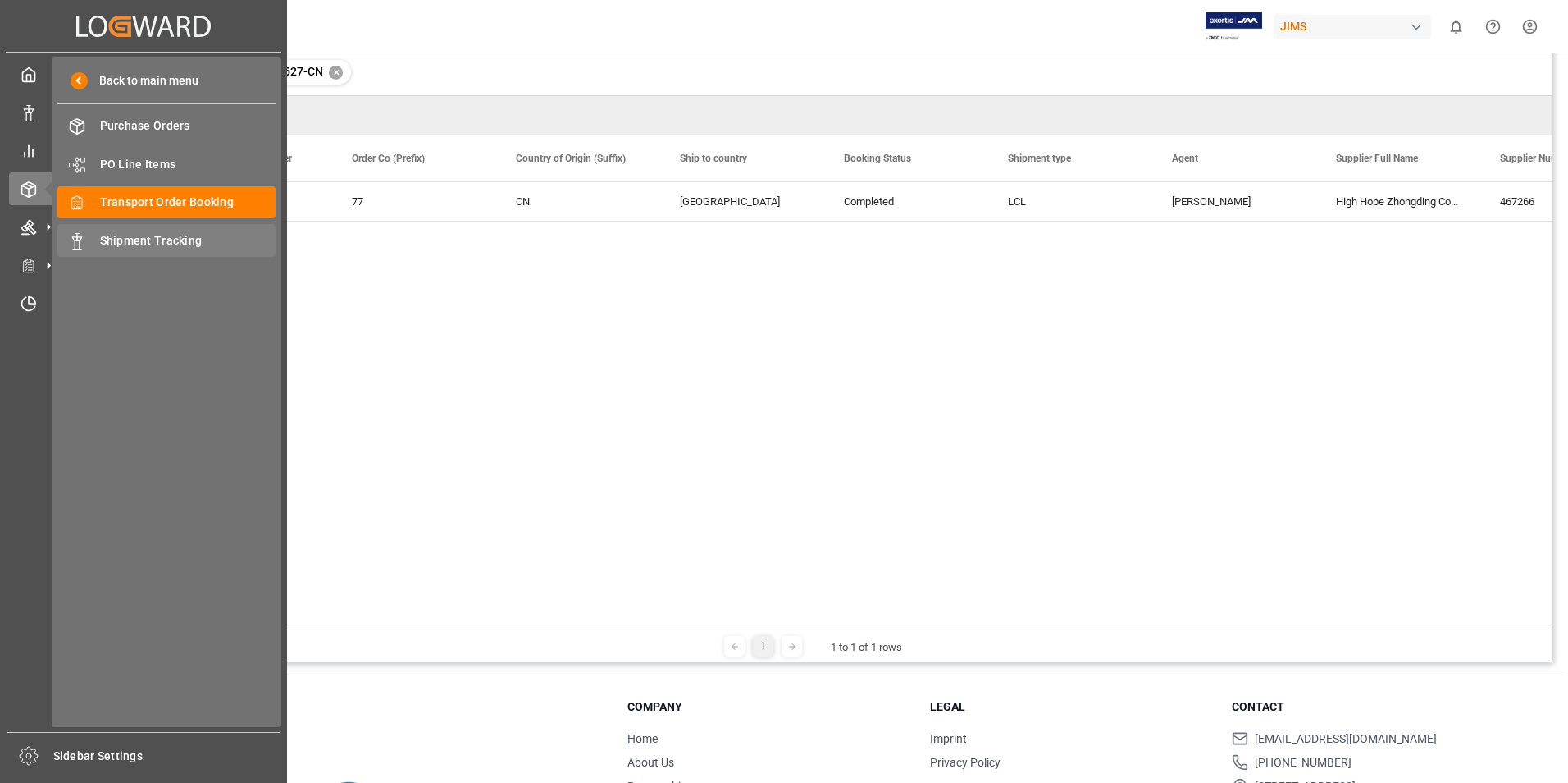
click at [110, 244] on span "Shipment Tracking" at bounding box center [188, 241] width 176 height 17
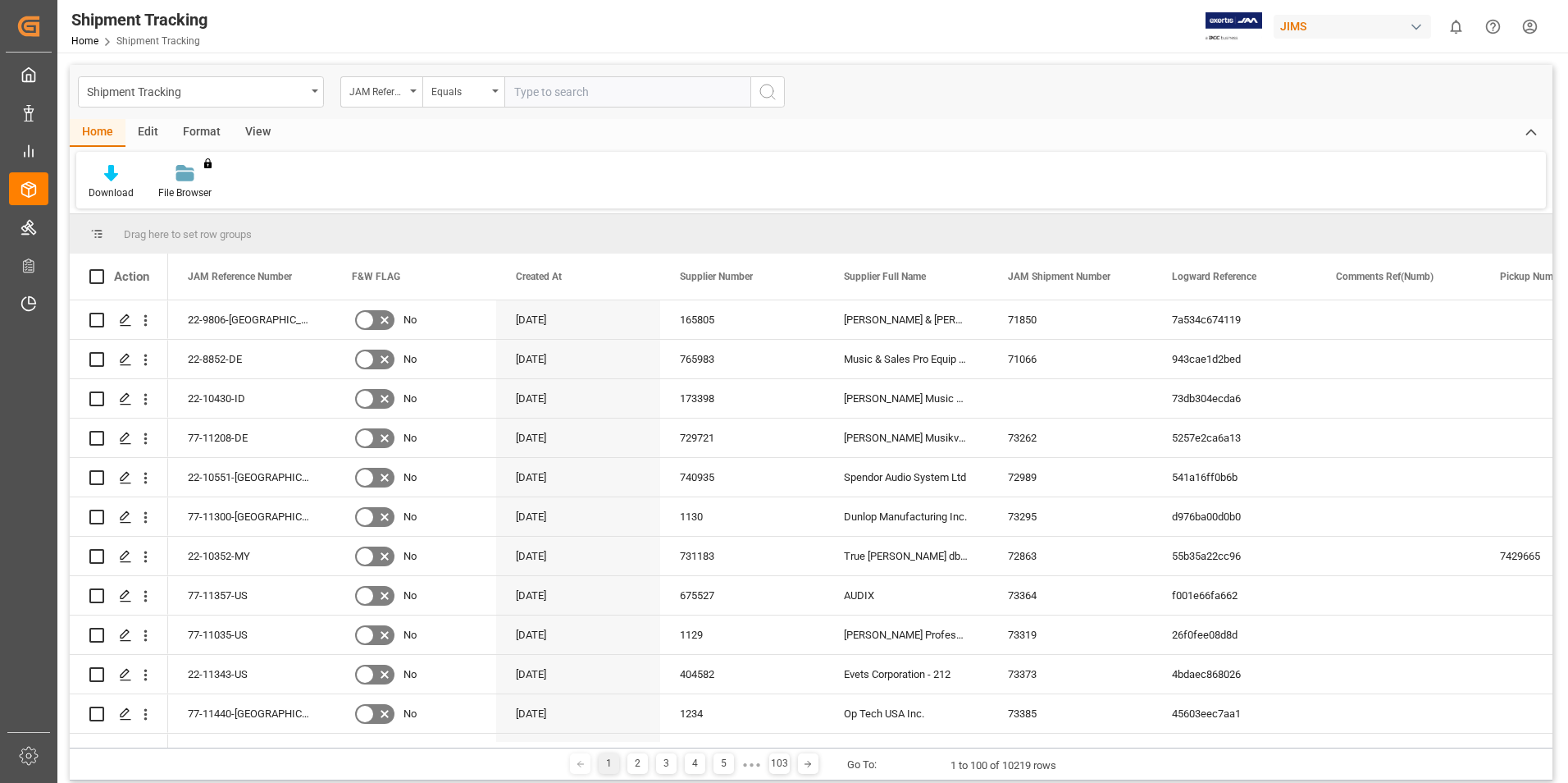
click at [547, 92] on input "text" at bounding box center [627, 92] width 246 height 31
paste input "77-10527-CN"
type input "77-10527-CN"
click at [777, 93] on icon "search button" at bounding box center [767, 92] width 20 height 20
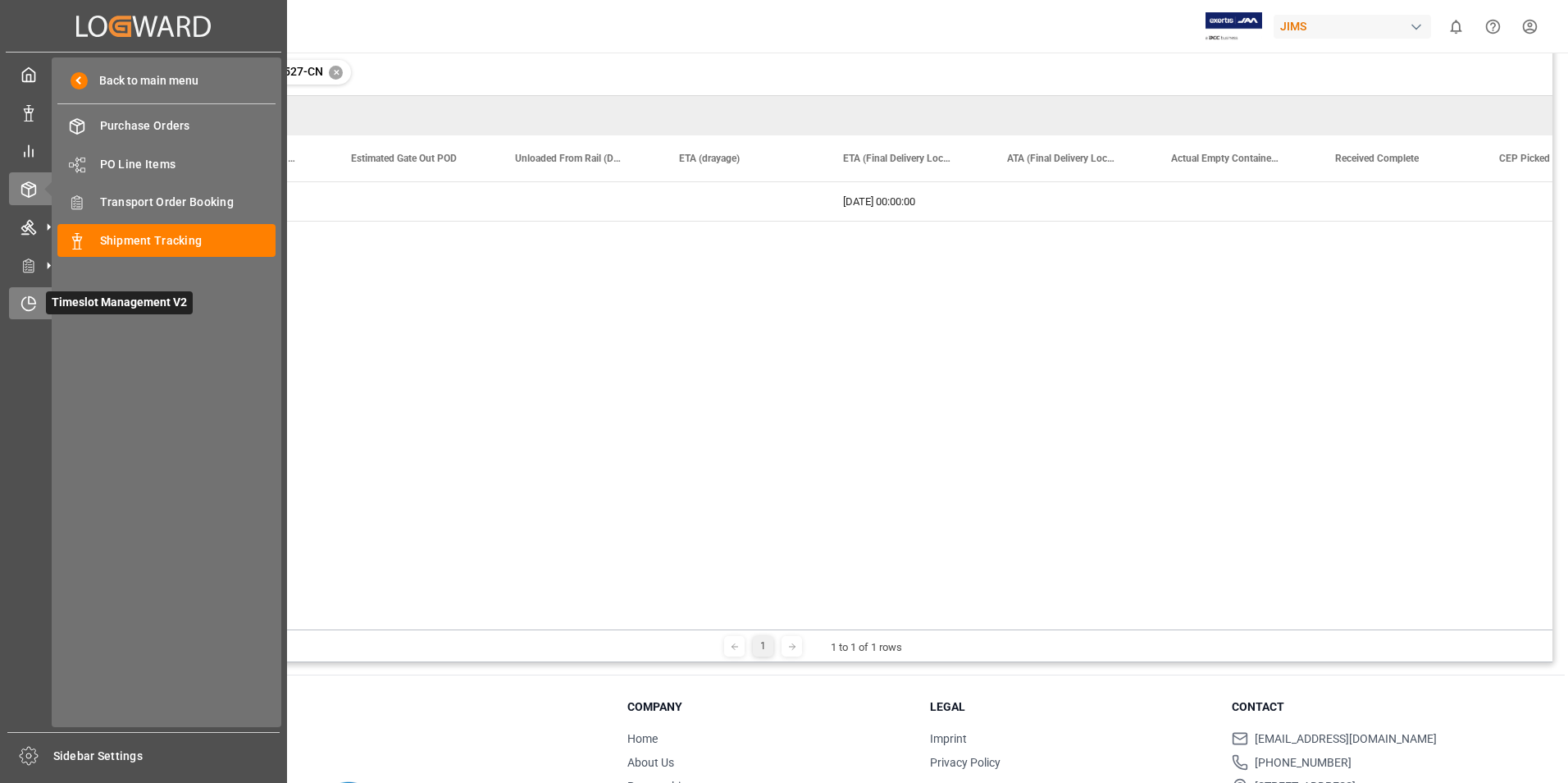
click at [109, 301] on span "Timeslot Management V2" at bounding box center [119, 302] width 147 height 23
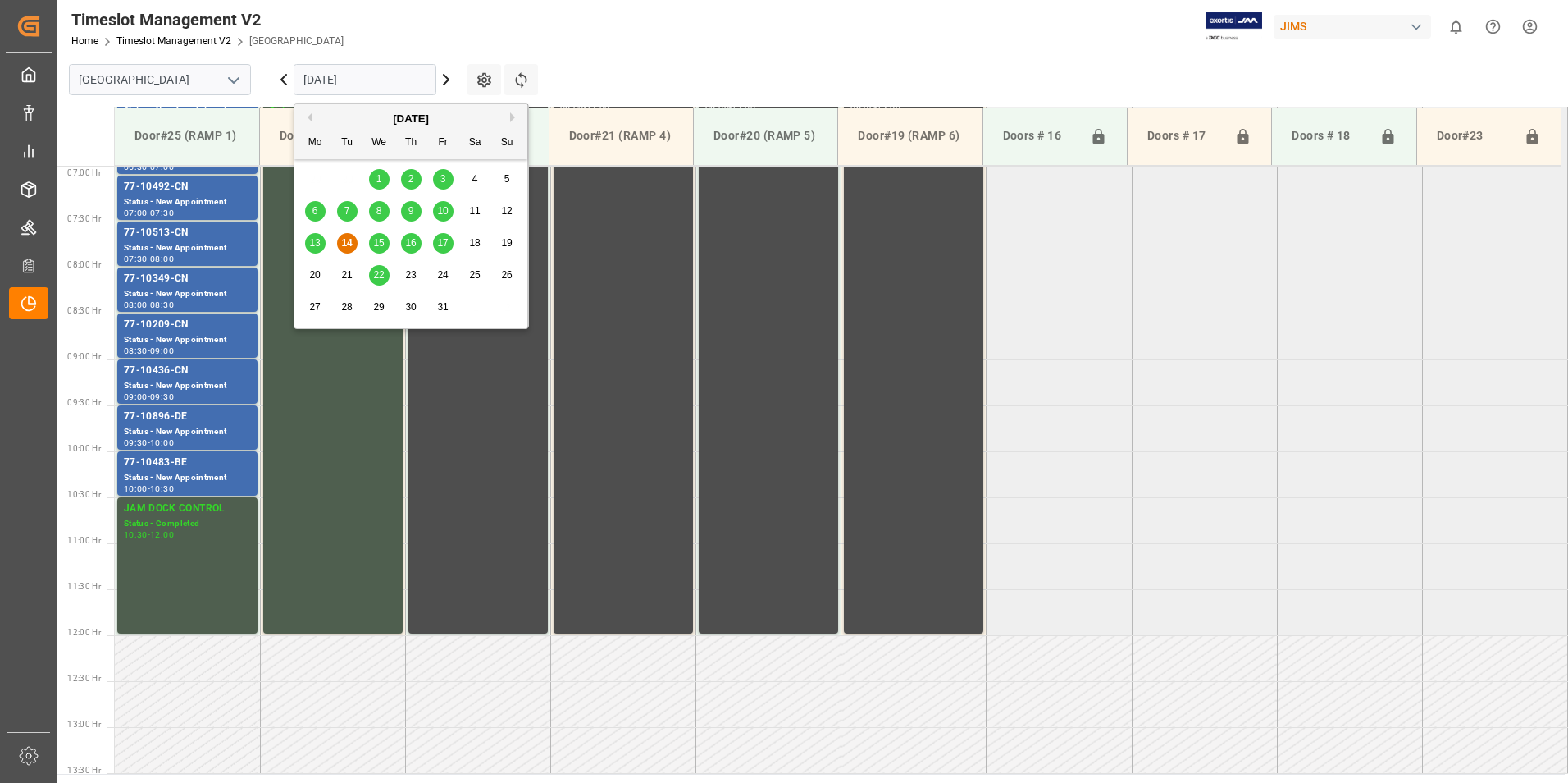
click at [313, 74] on input "[DATE]" at bounding box center [365, 79] width 143 height 31
click at [379, 175] on span "1" at bounding box center [379, 179] width 6 height 11
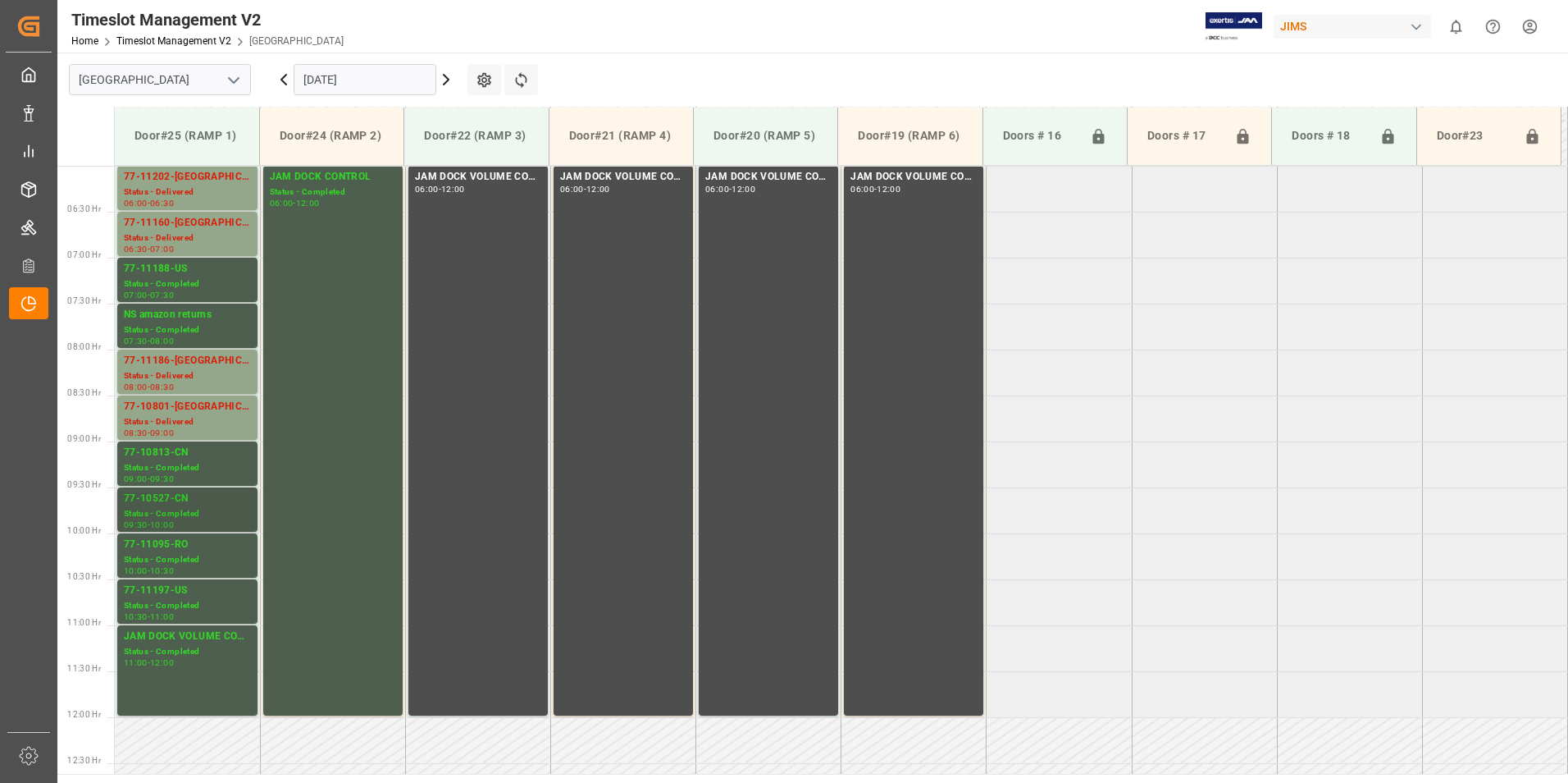
click at [161, 506] on div "77-10527-CN" at bounding box center [187, 499] width 127 height 16
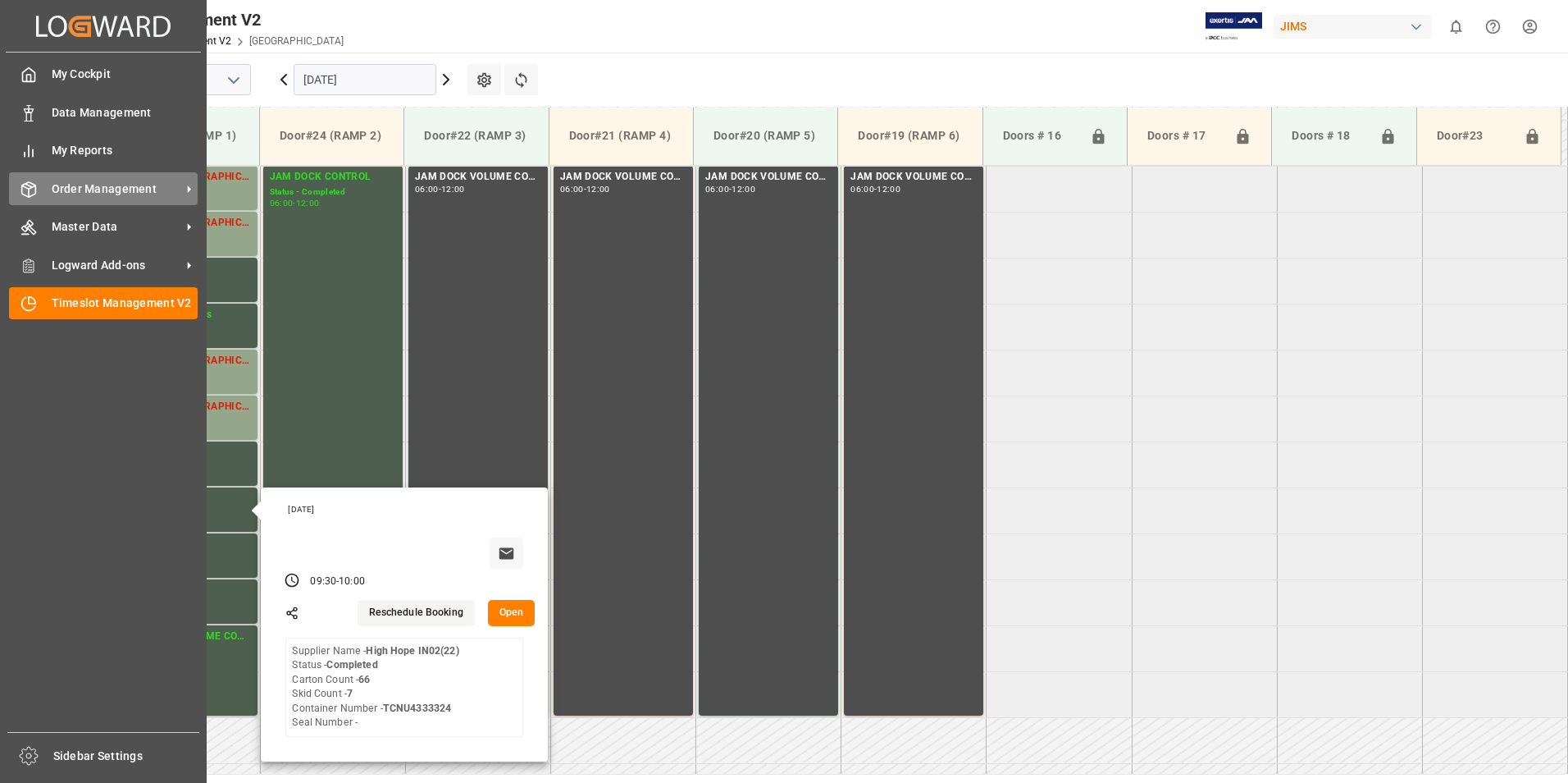
click at [58, 194] on span "Order Management" at bounding box center [116, 189] width 130 height 17
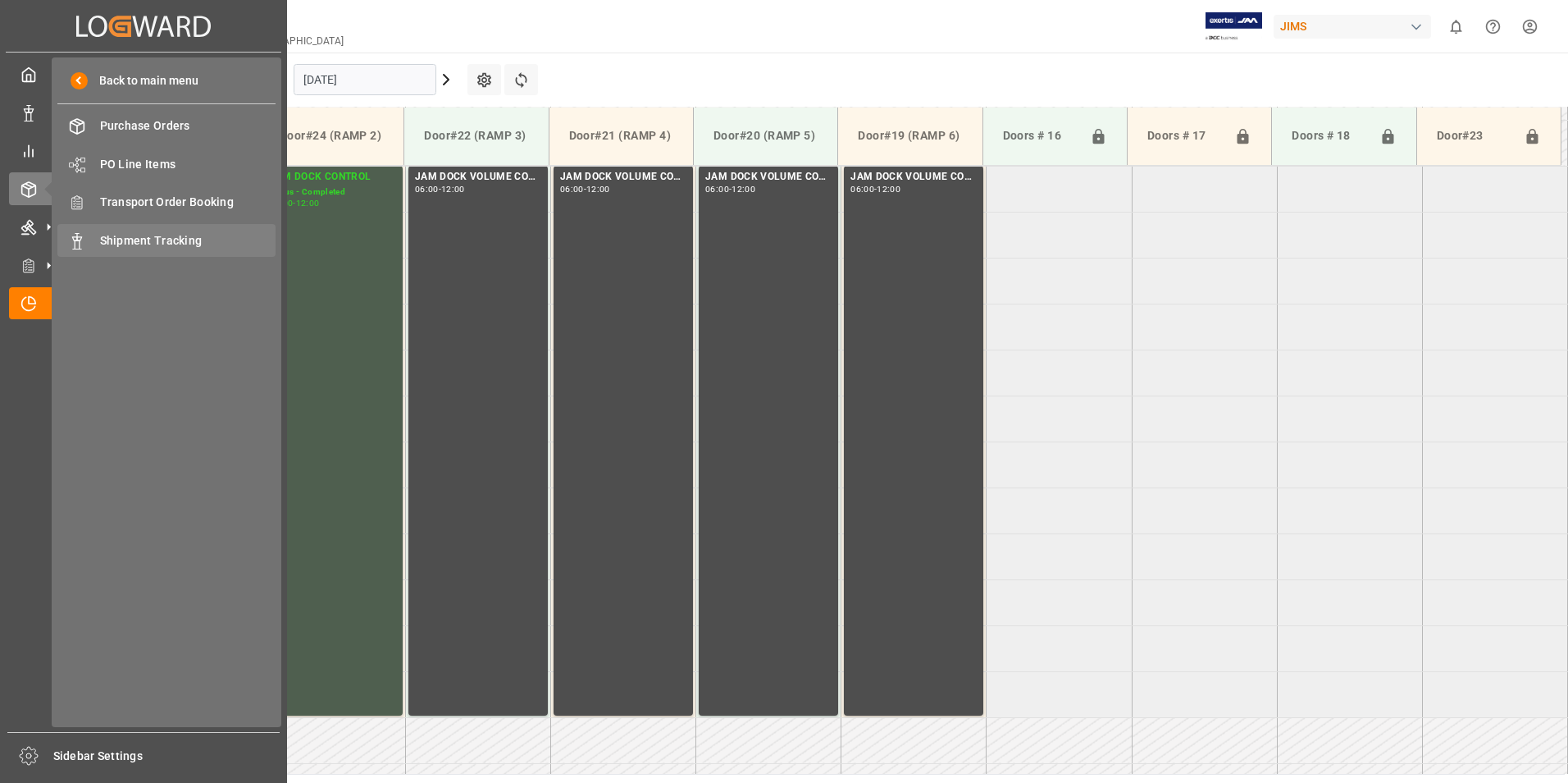
click at [181, 237] on span "Shipment Tracking" at bounding box center [188, 241] width 176 height 17
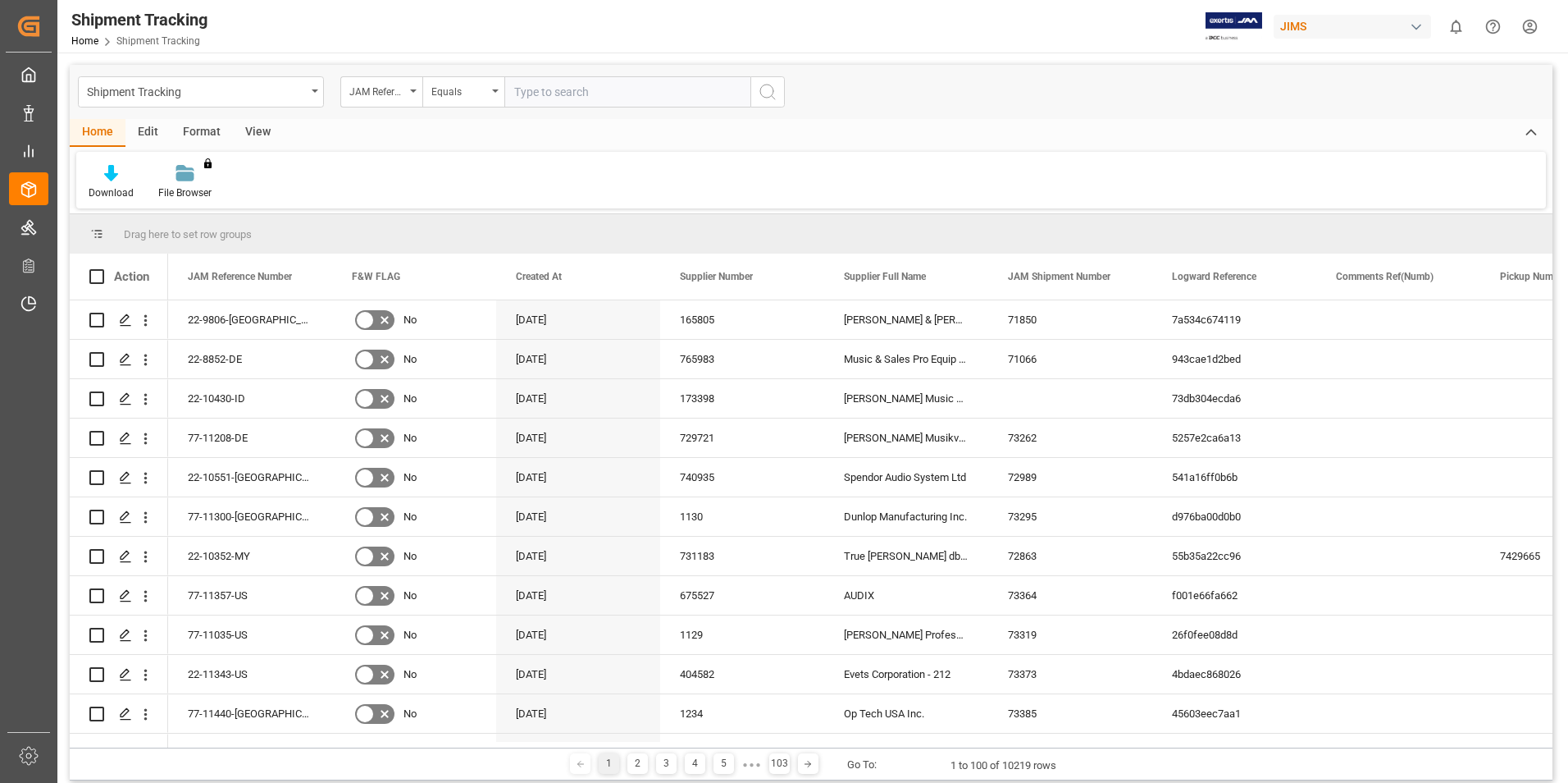
click at [563, 90] on input "text" at bounding box center [627, 92] width 246 height 31
type input "77-10371-CN"
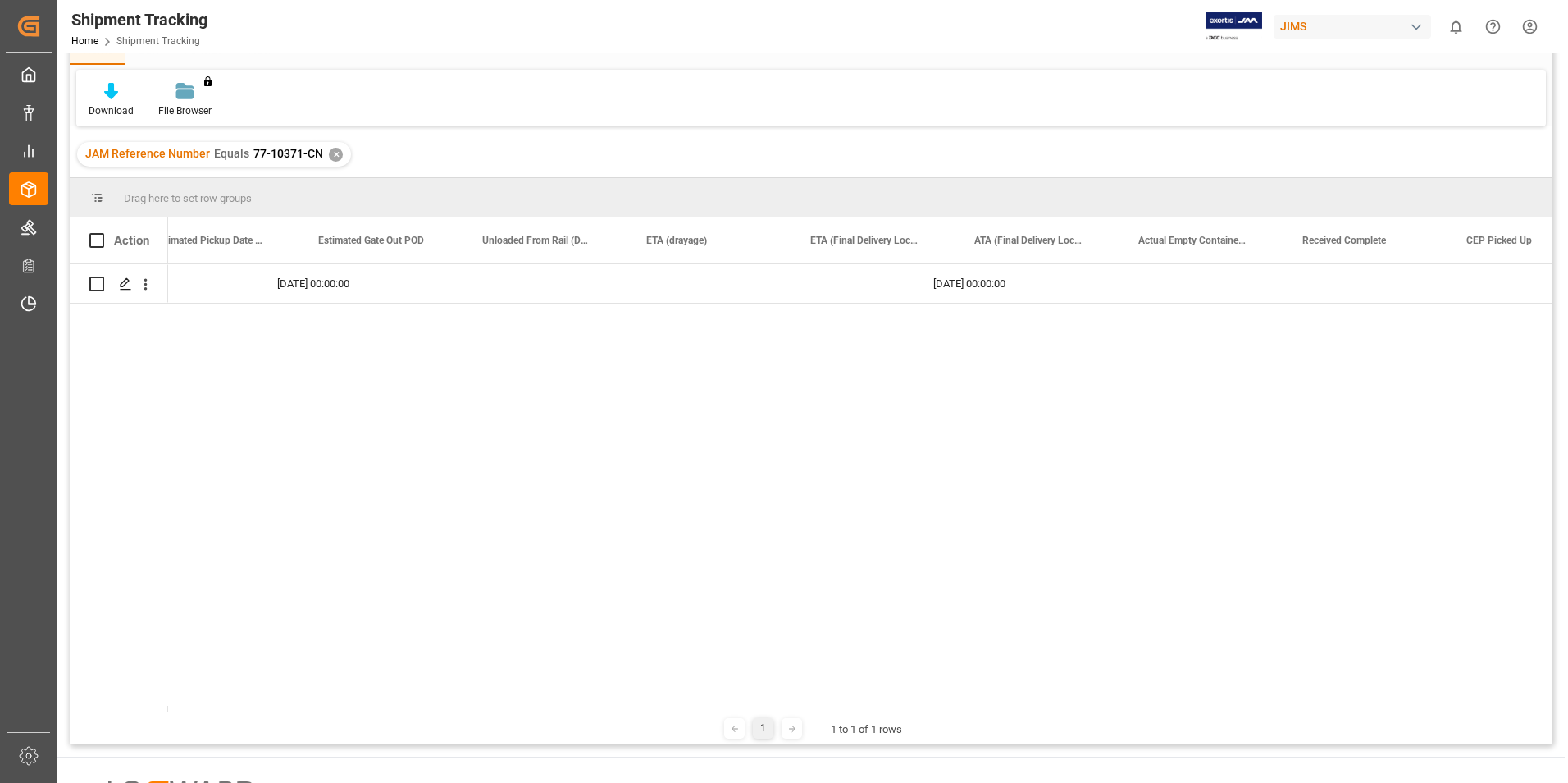
scroll to position [0, 5175]
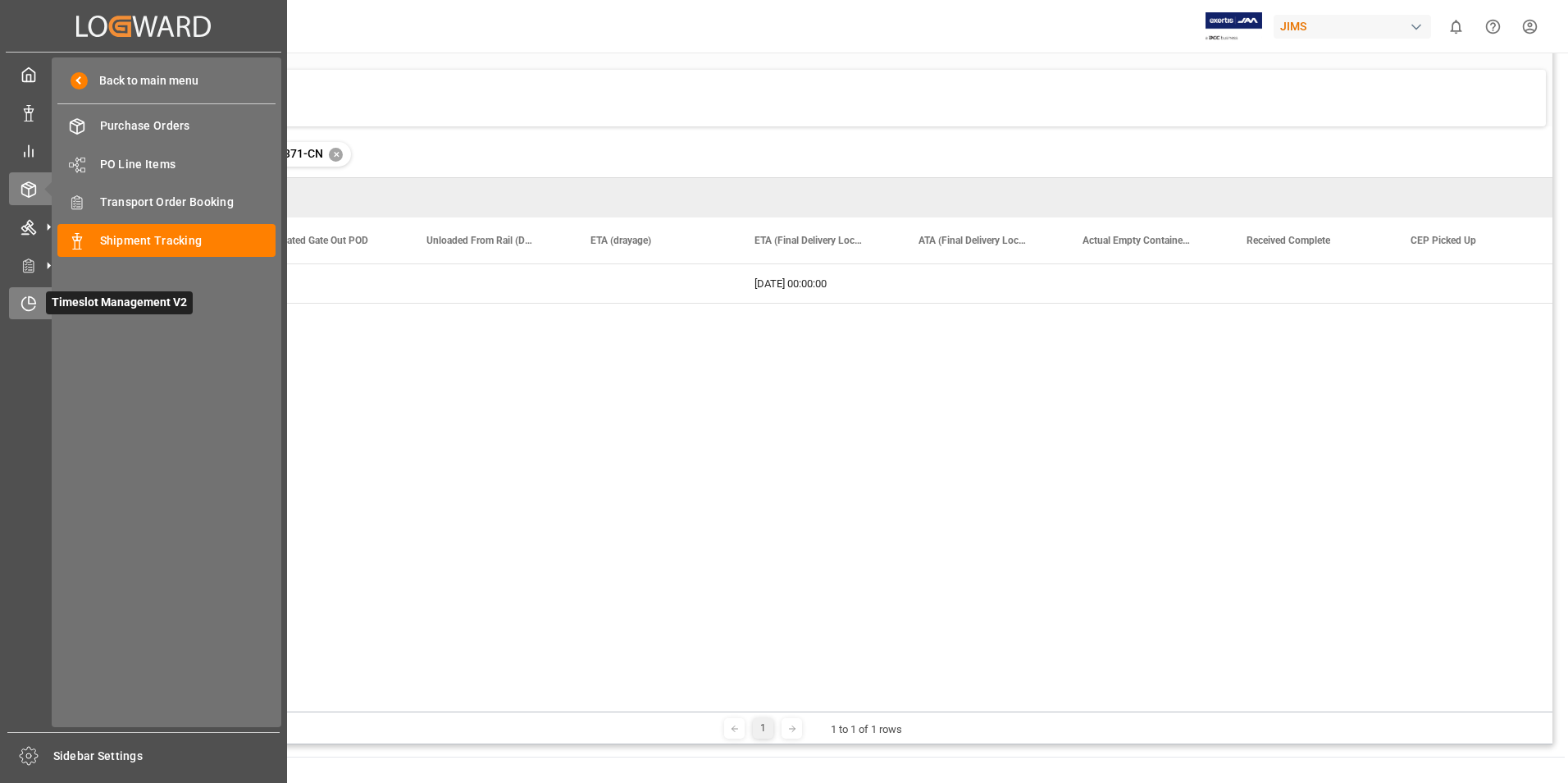
click at [81, 303] on span "Timeslot Management V2" at bounding box center [119, 302] width 147 height 23
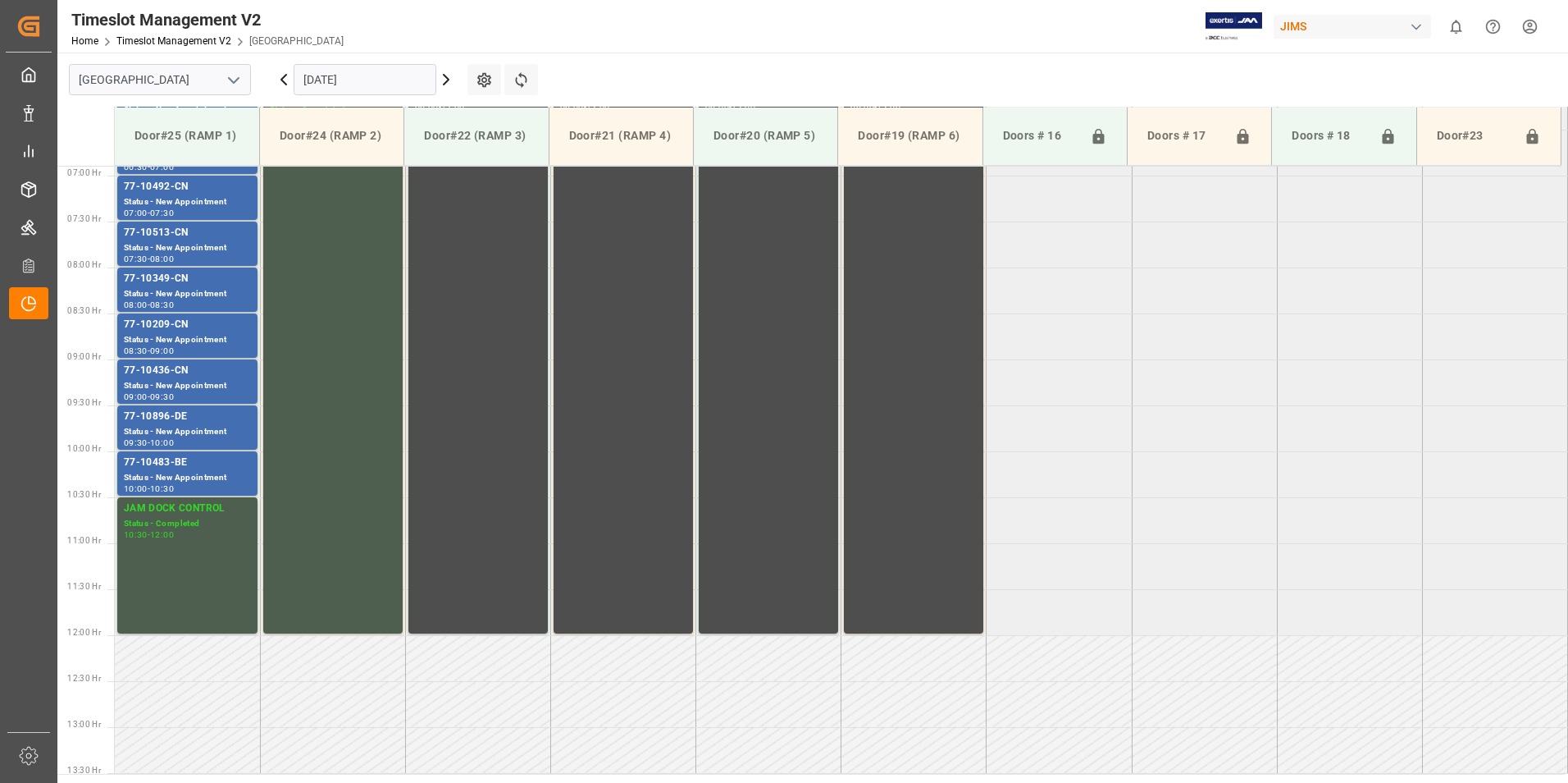
click at [314, 72] on input "[DATE]" at bounding box center [365, 79] width 143 height 31
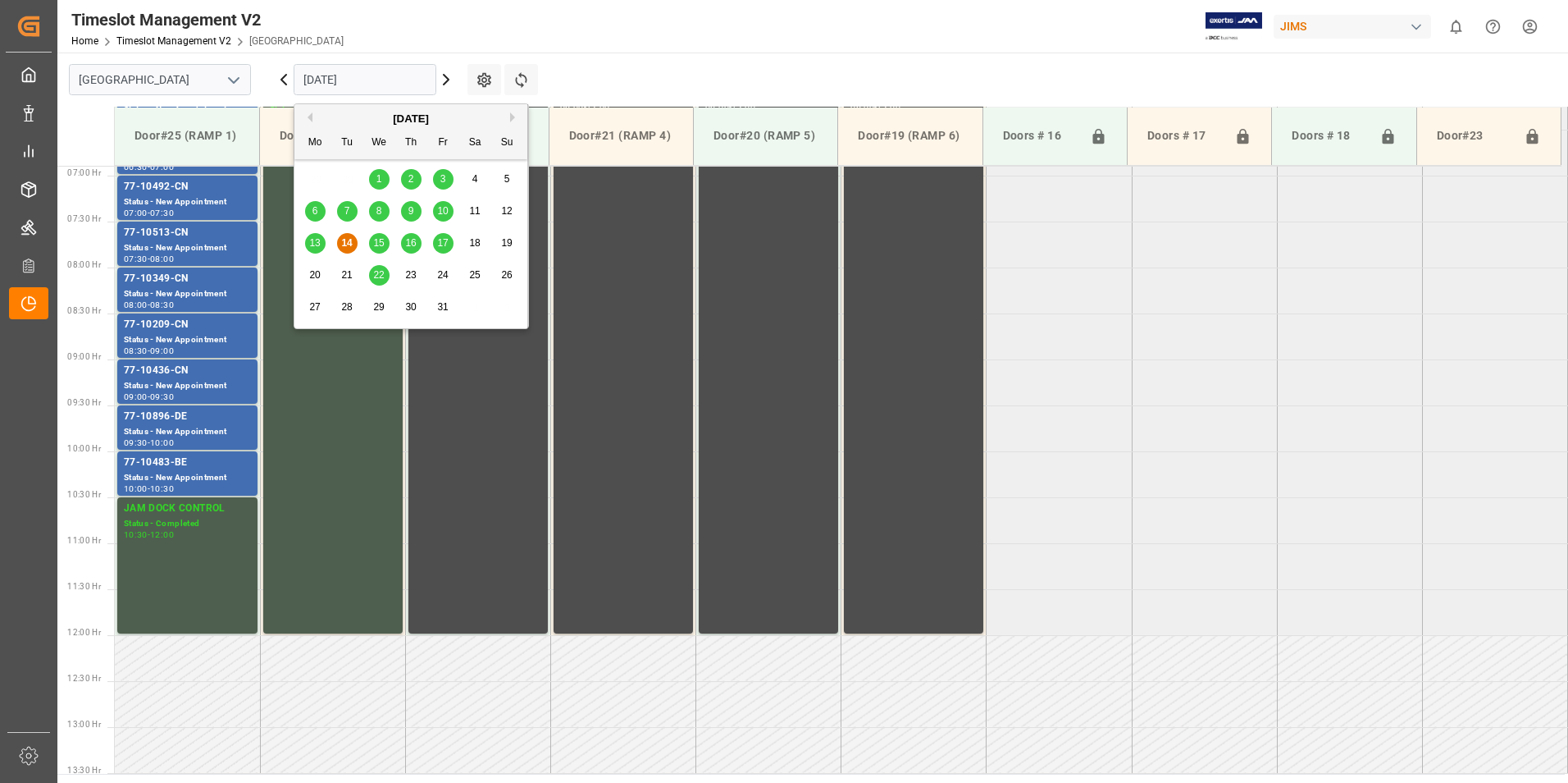
click at [346, 212] on span "7" at bounding box center [347, 211] width 6 height 11
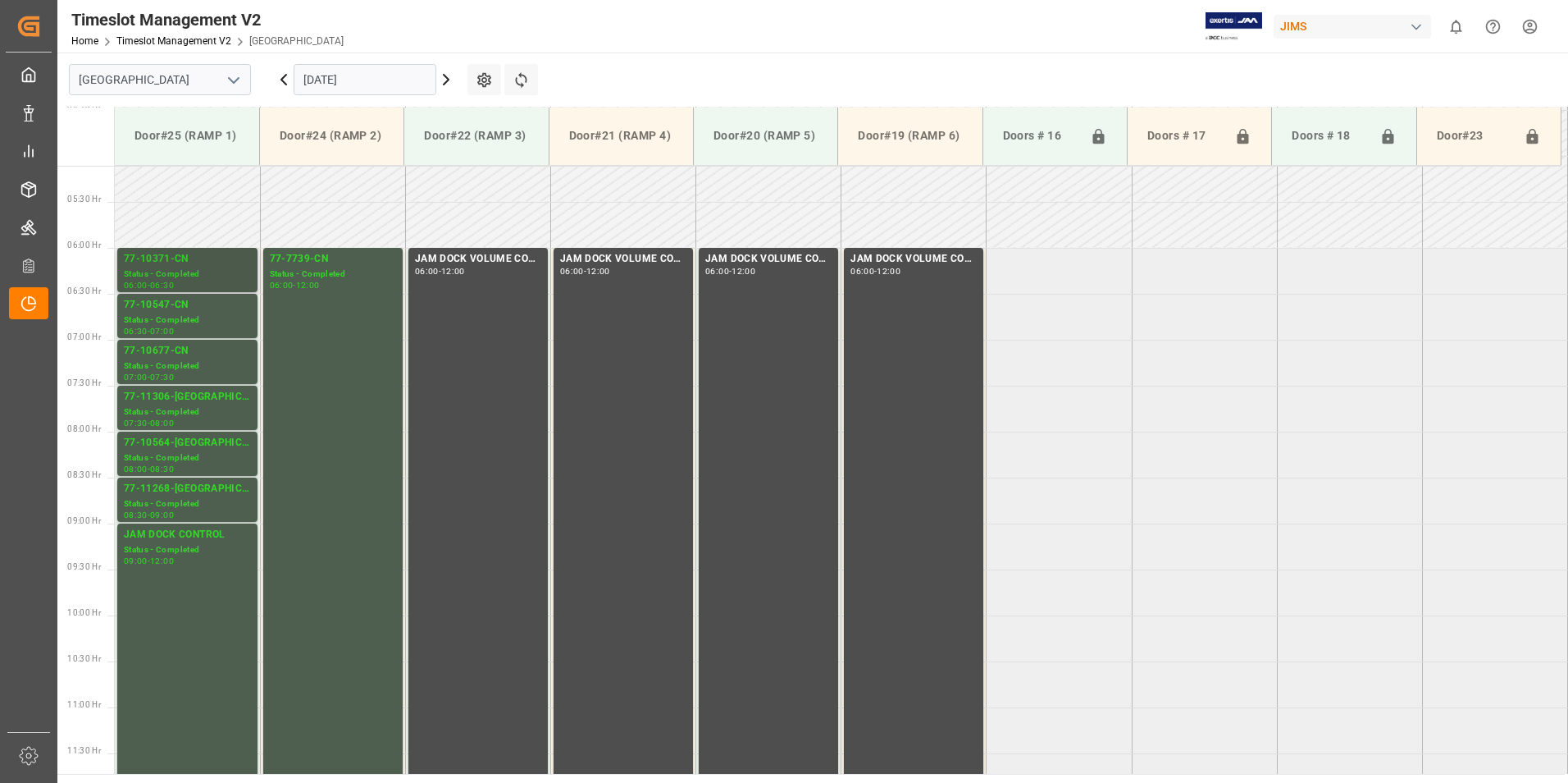
click at [178, 263] on div "77-10371-CN" at bounding box center [187, 258] width 127 height 16
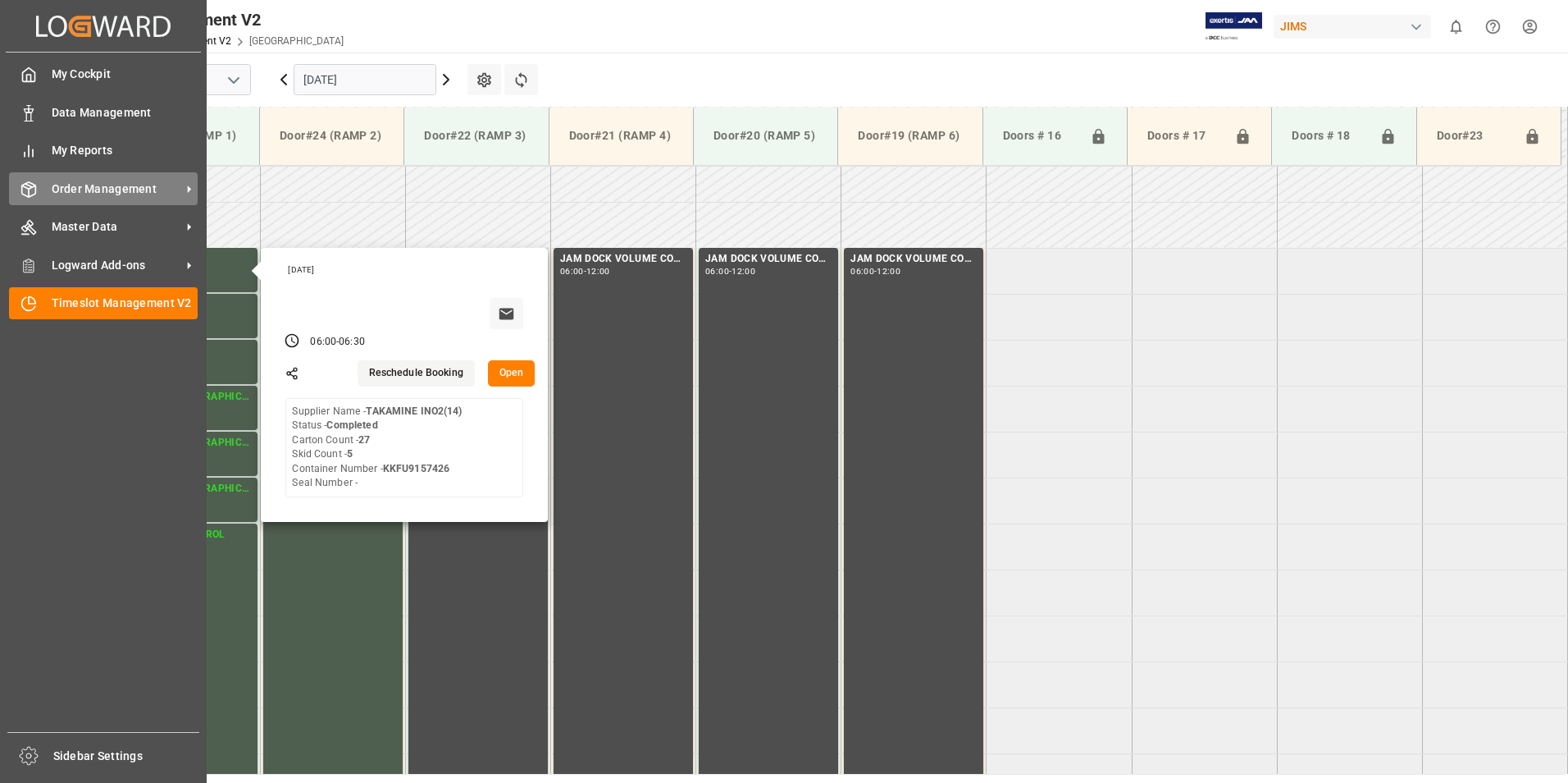
click at [111, 195] on span "Order Management" at bounding box center [116, 189] width 130 height 17
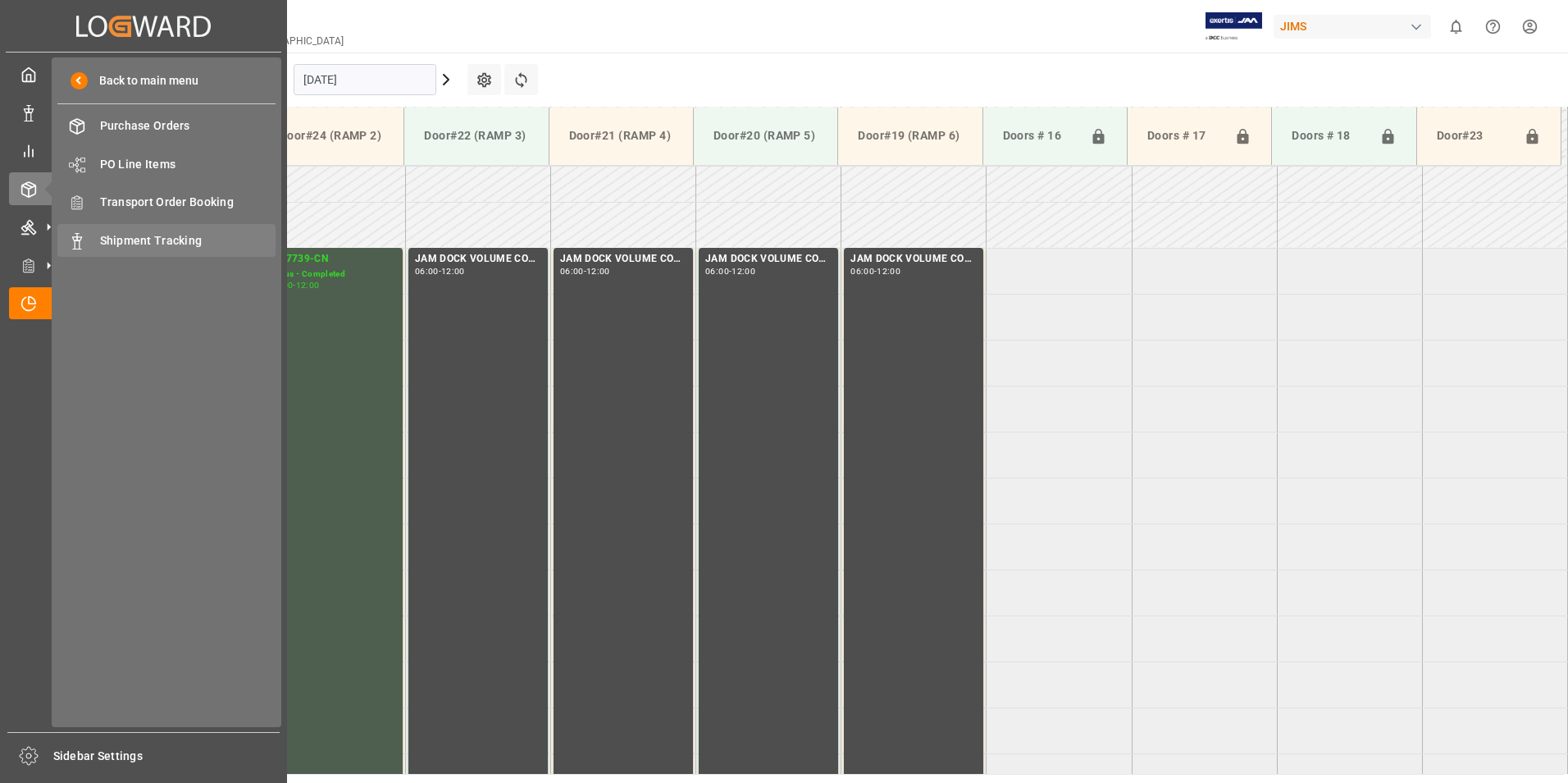
click at [192, 247] on span "Shipment Tracking" at bounding box center [188, 241] width 176 height 17
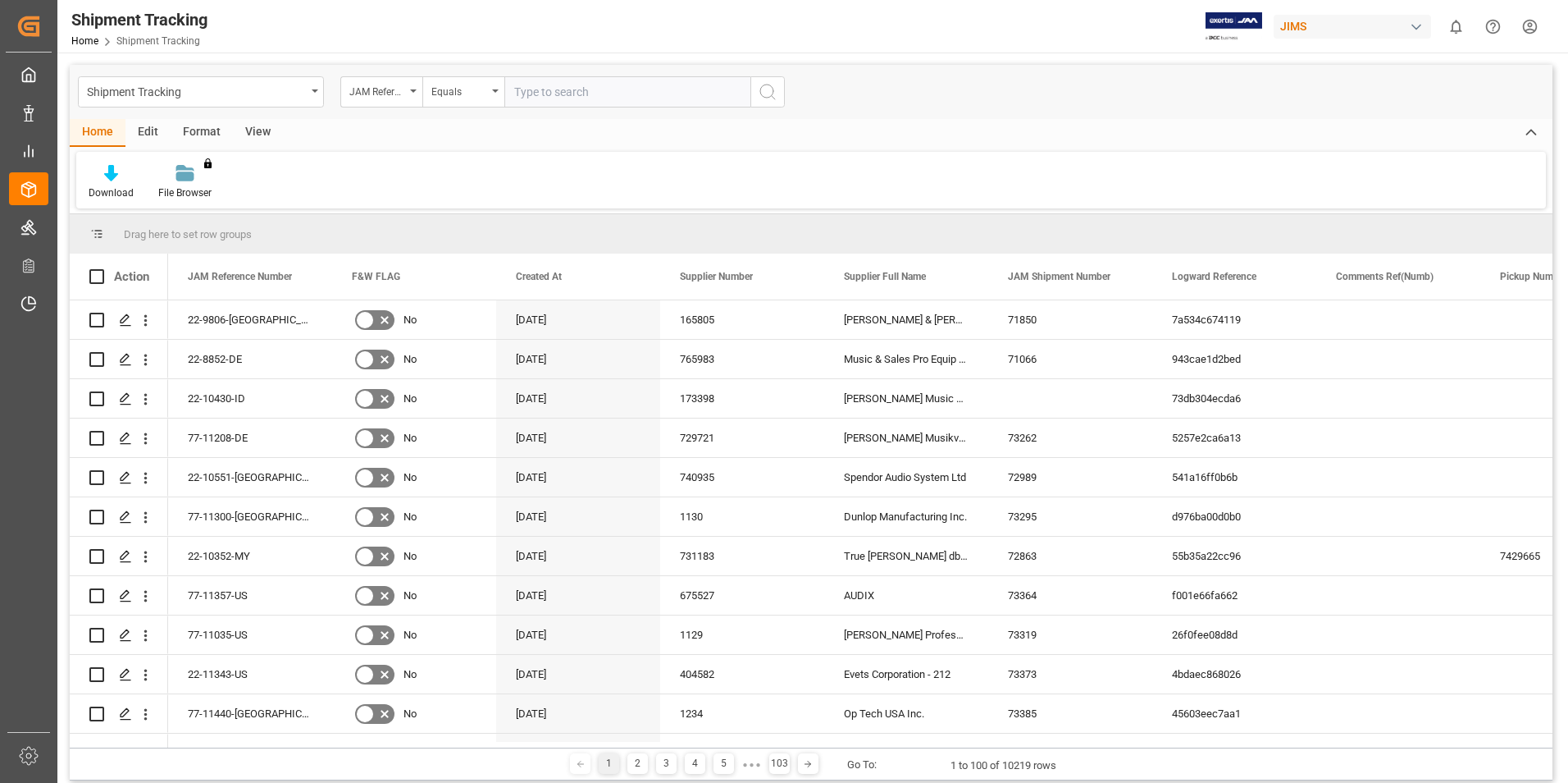
click at [556, 89] on input "text" at bounding box center [627, 92] width 246 height 31
type input "77-10564-[GEOGRAPHIC_DATA]"
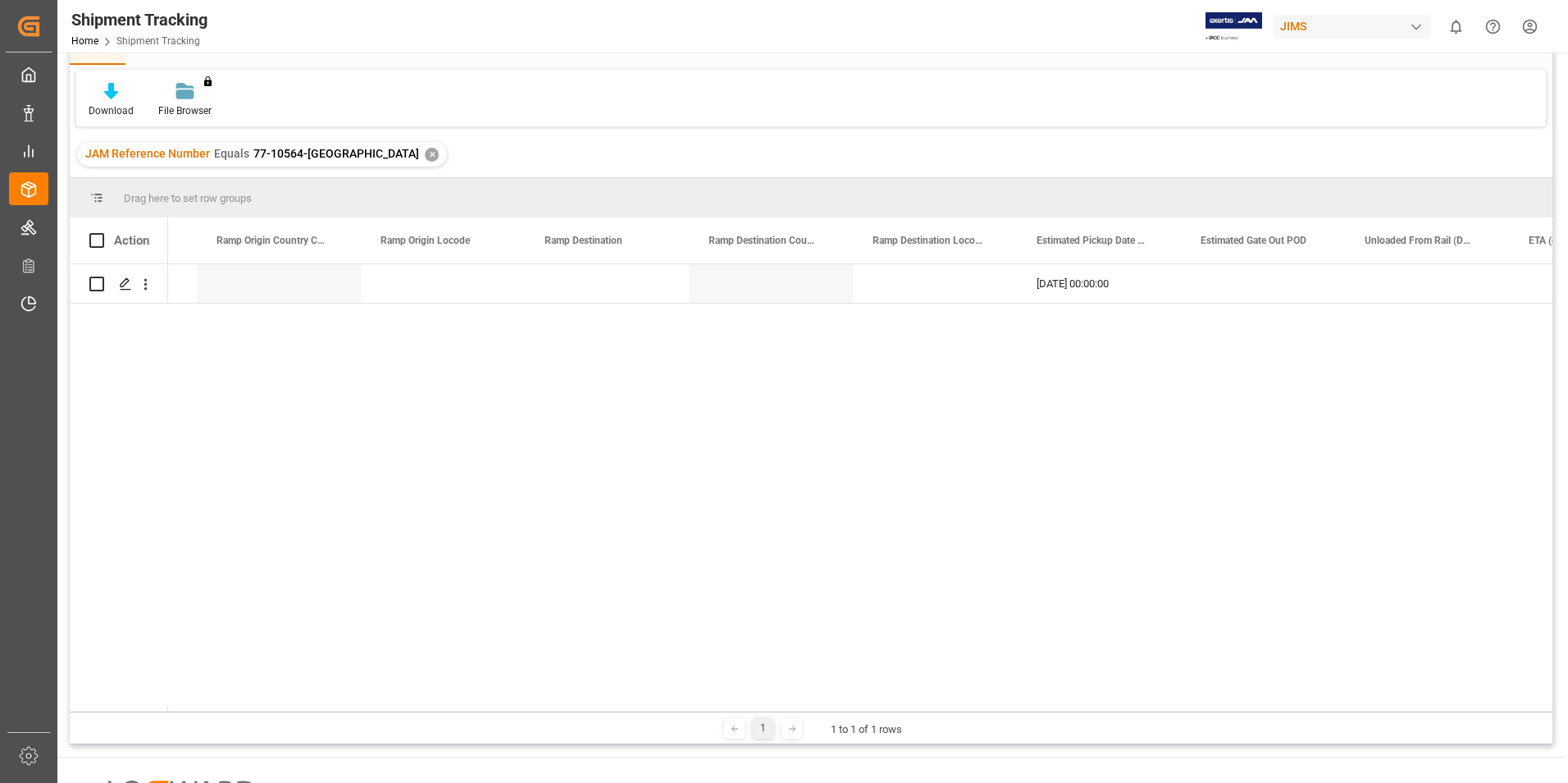
scroll to position [0, 4839]
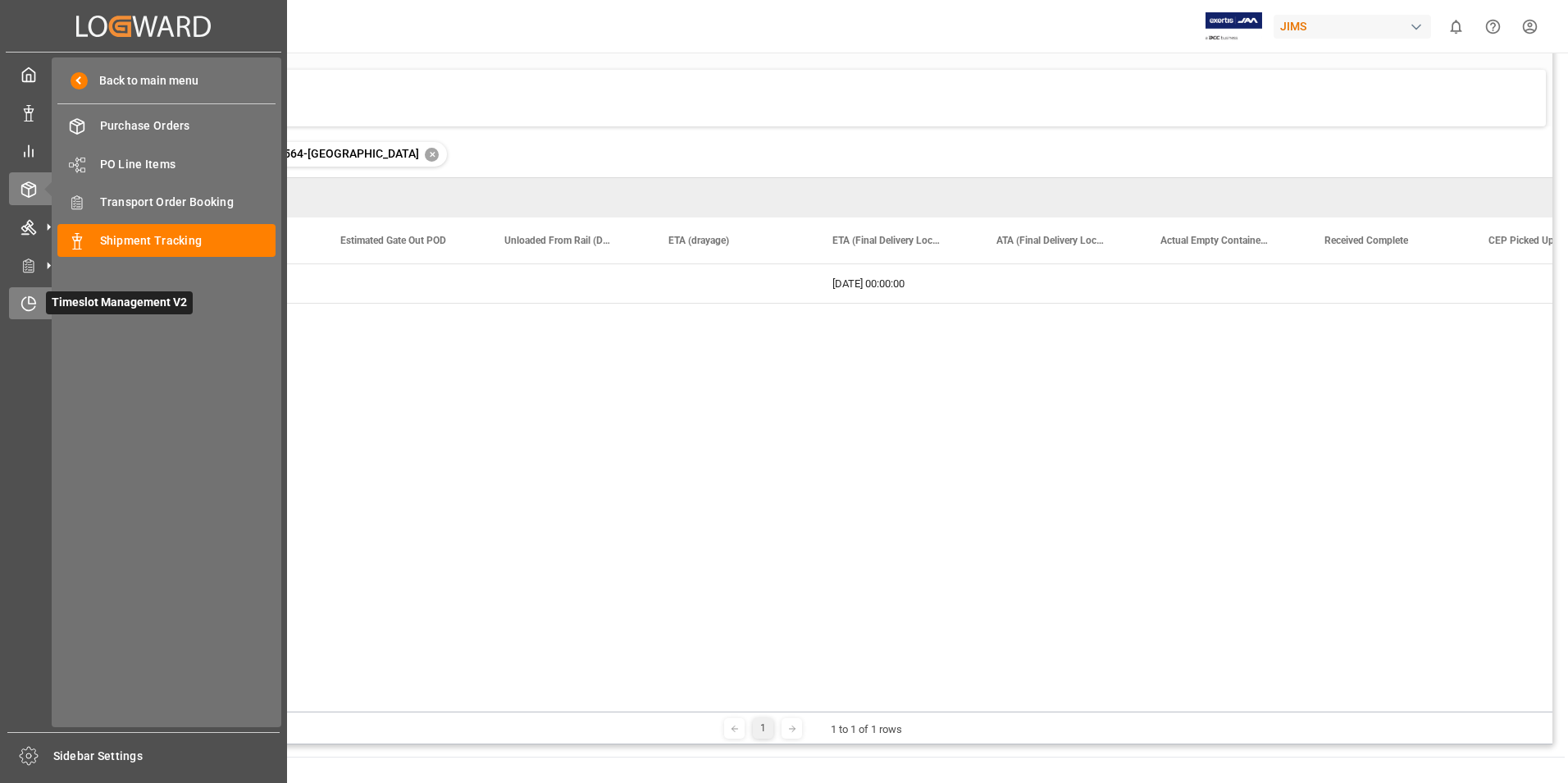
click at [33, 313] on div "Timeslot Management V2 Timeslot Management V2" at bounding box center [143, 303] width 269 height 32
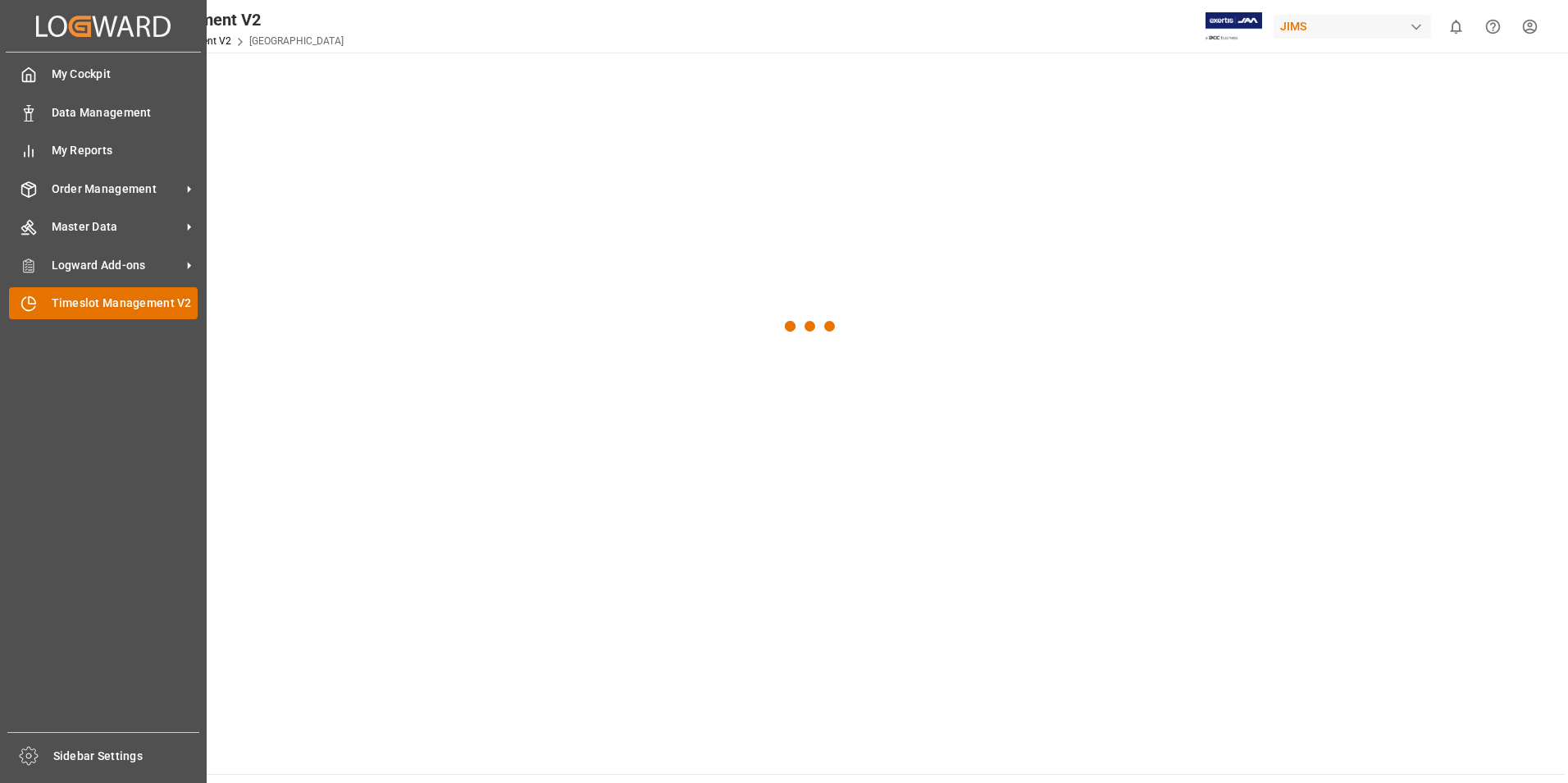
click at [85, 302] on span "Timeslot Management V2" at bounding box center [125, 303] width 147 height 17
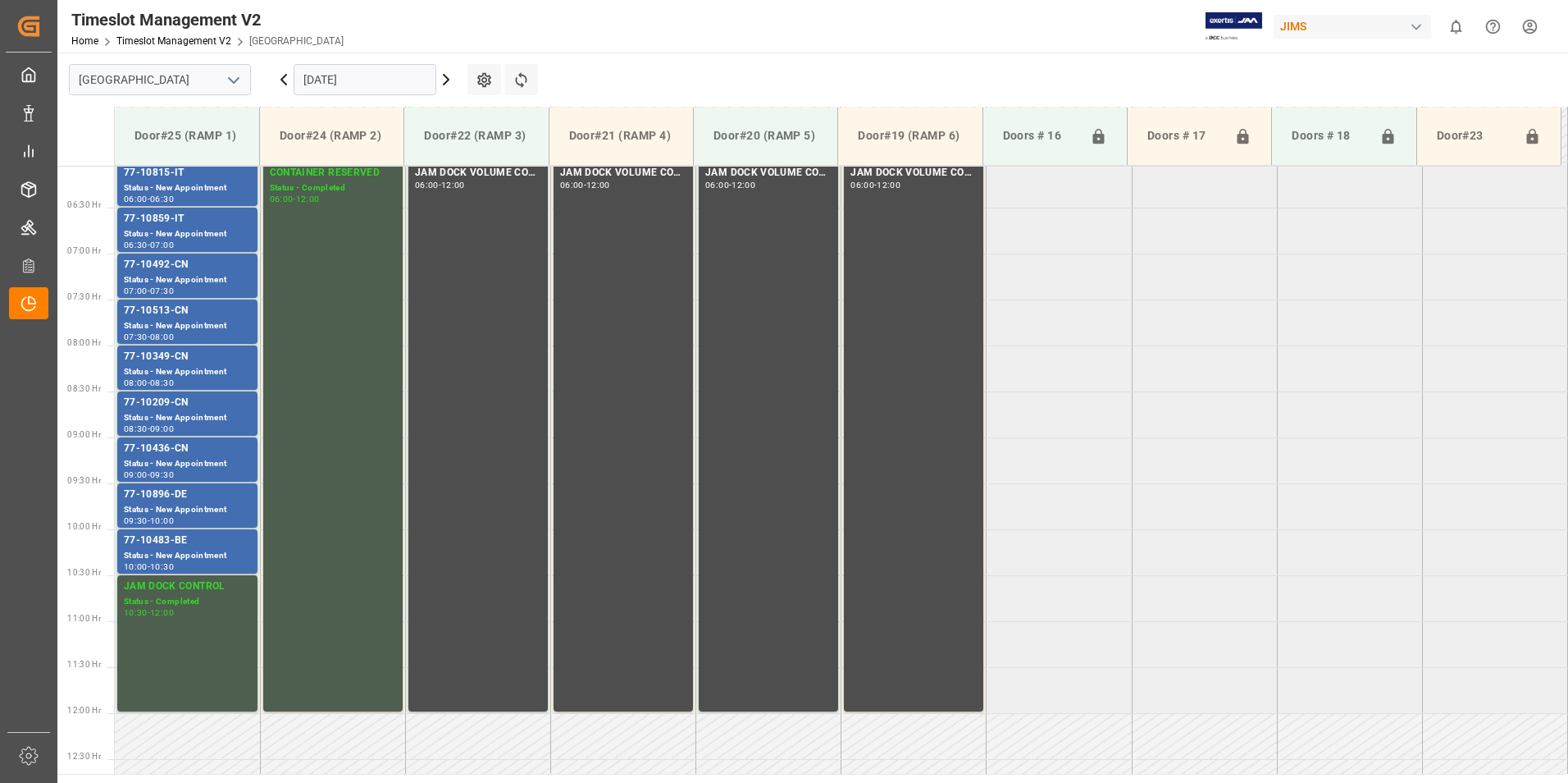
scroll to position [633, 0]
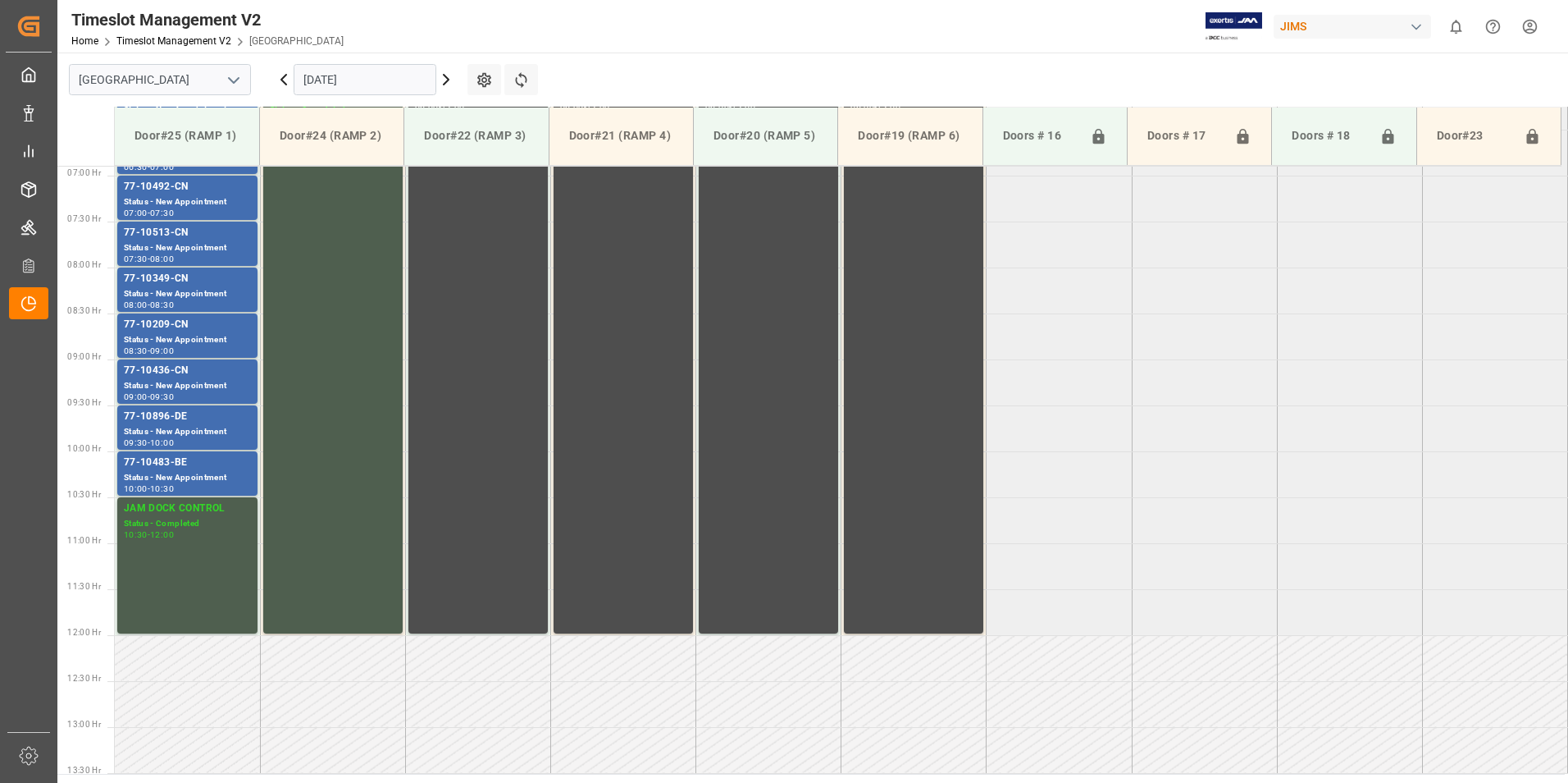
click at [333, 73] on input "[DATE]" at bounding box center [365, 79] width 143 height 31
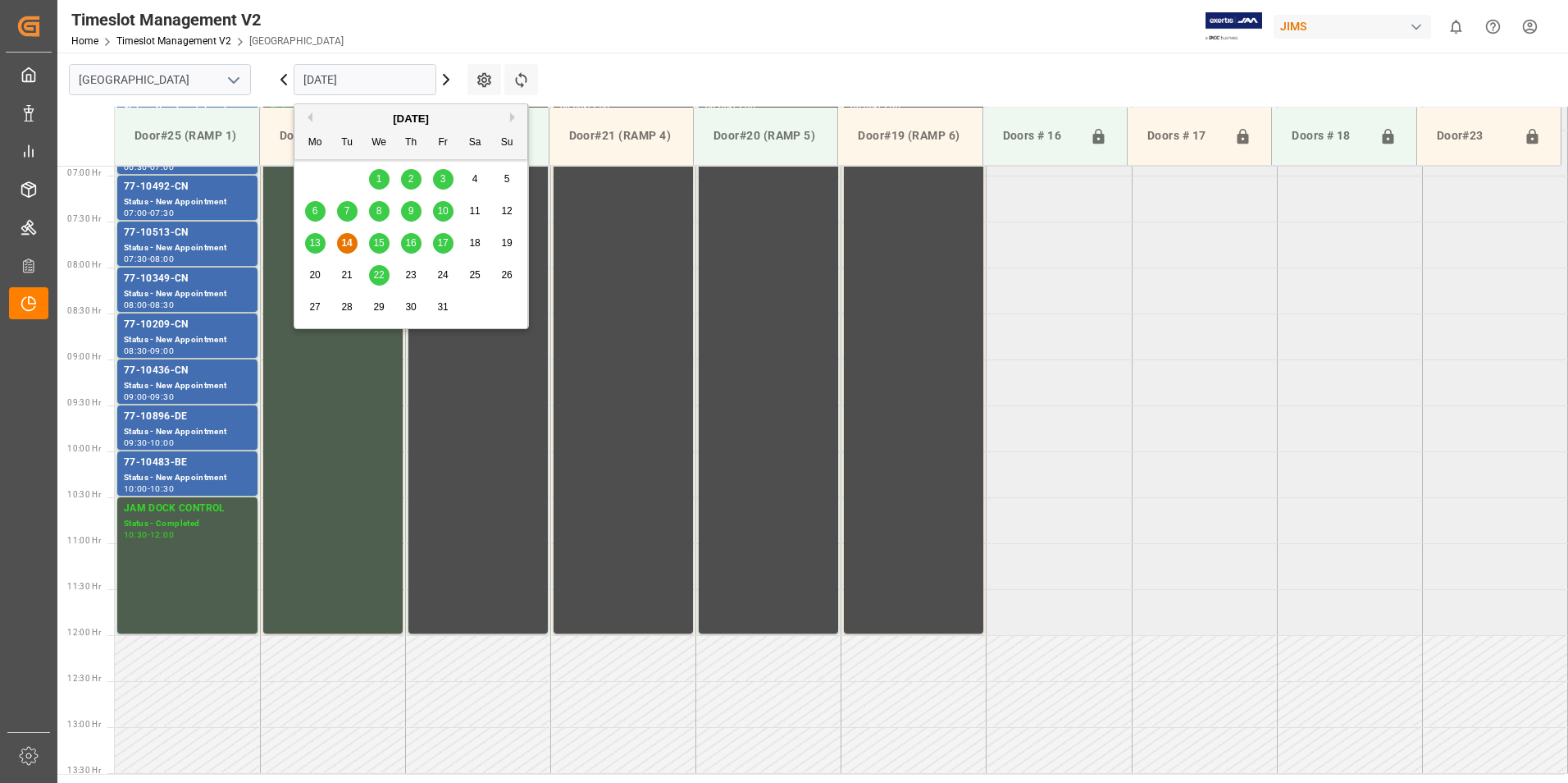
click at [307, 209] on div "6" at bounding box center [316, 212] width 21 height 20
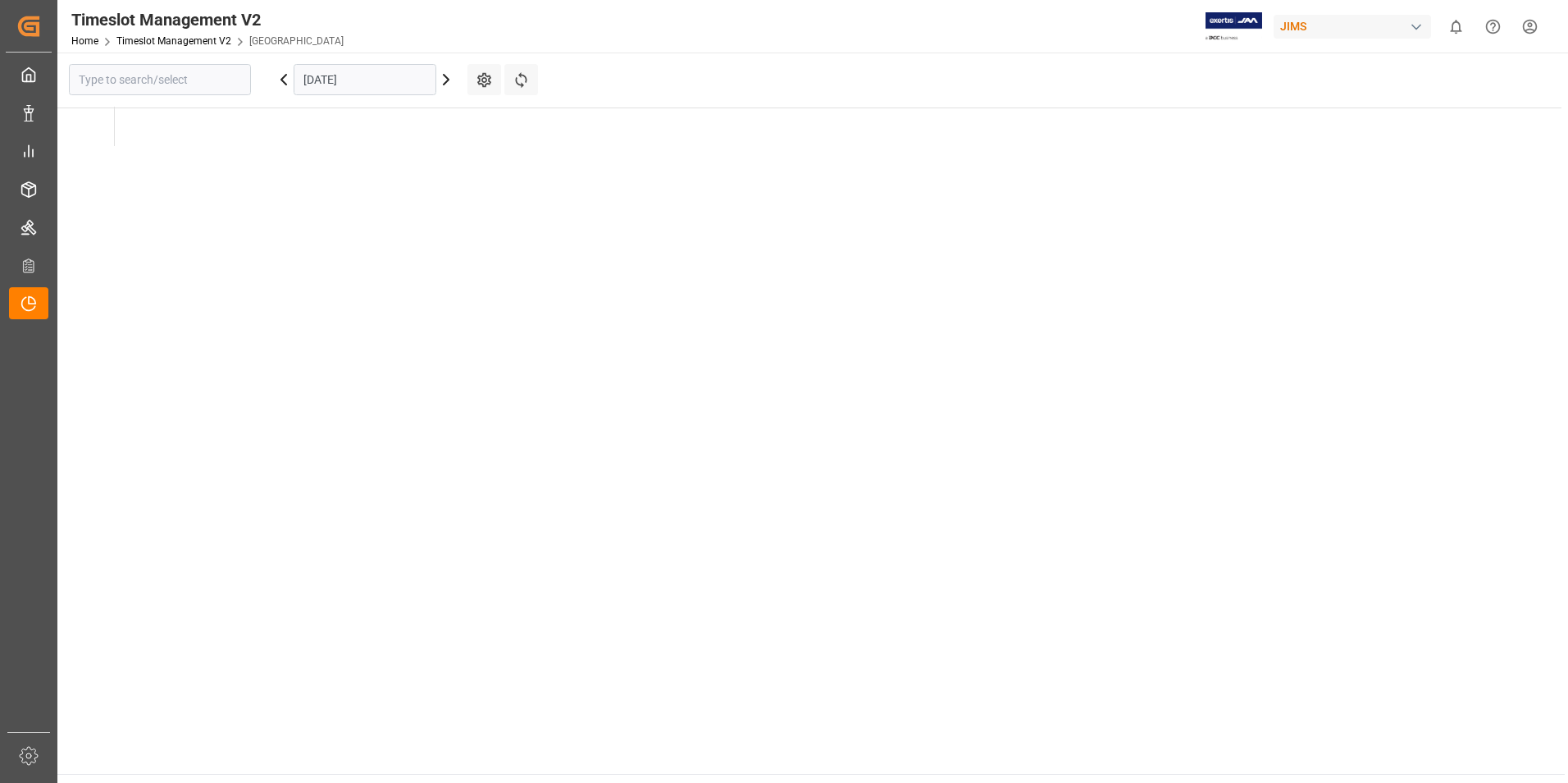
type input "[GEOGRAPHIC_DATA]"
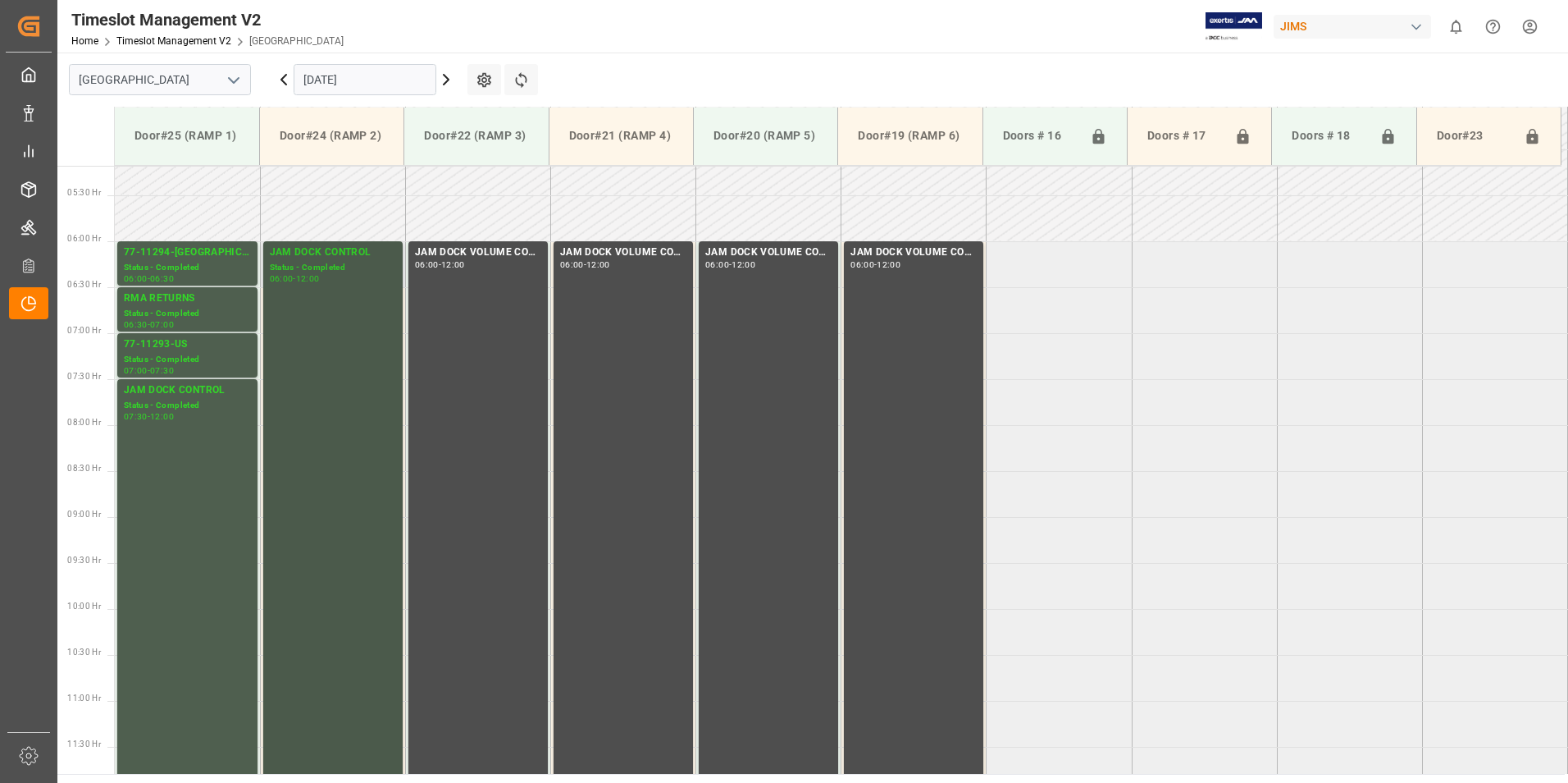
scroll to position [469, 0]
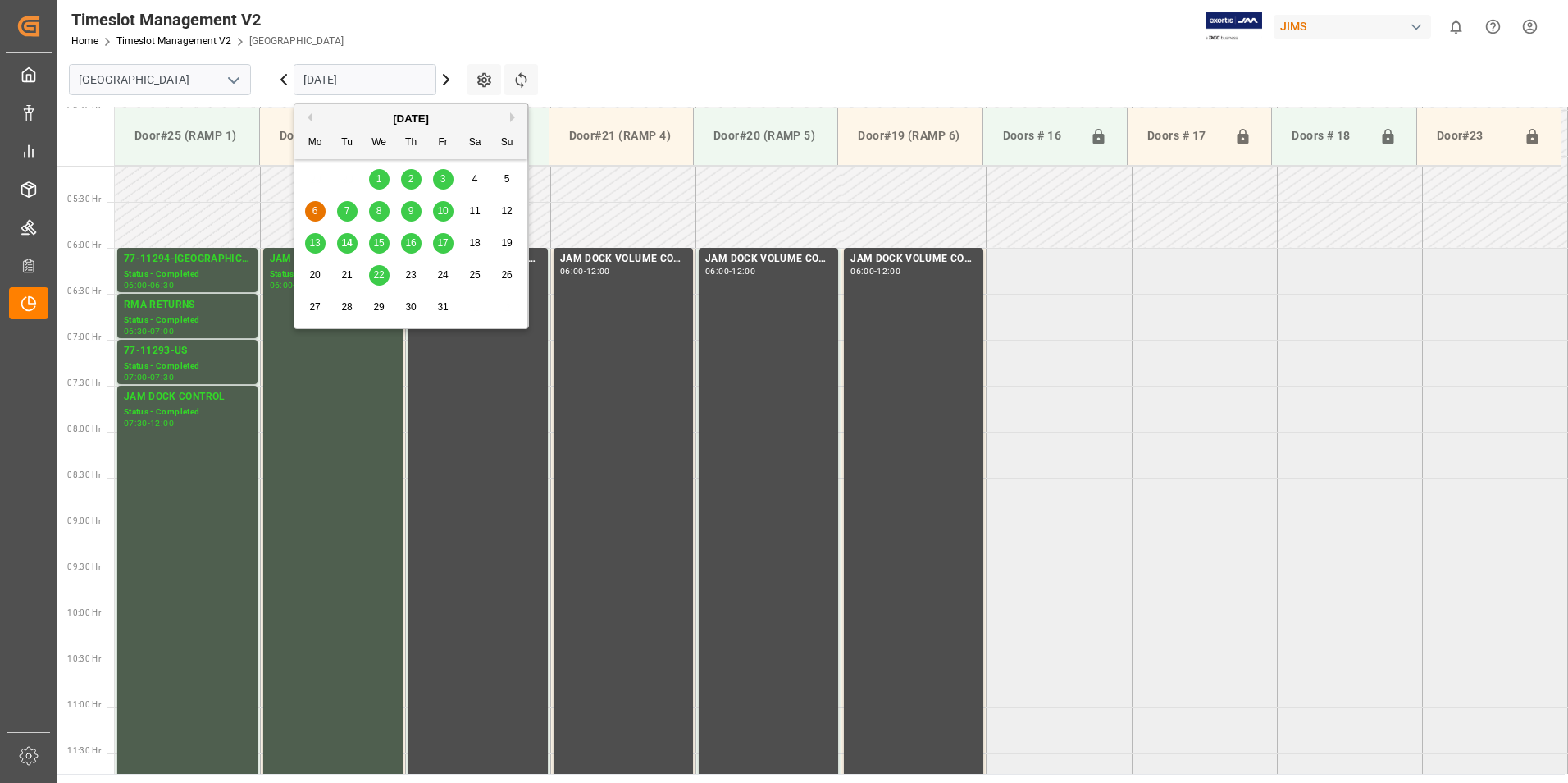
click at [320, 72] on input "[DATE]" at bounding box center [365, 79] width 143 height 31
click at [347, 211] on span "7" at bounding box center [347, 211] width 6 height 11
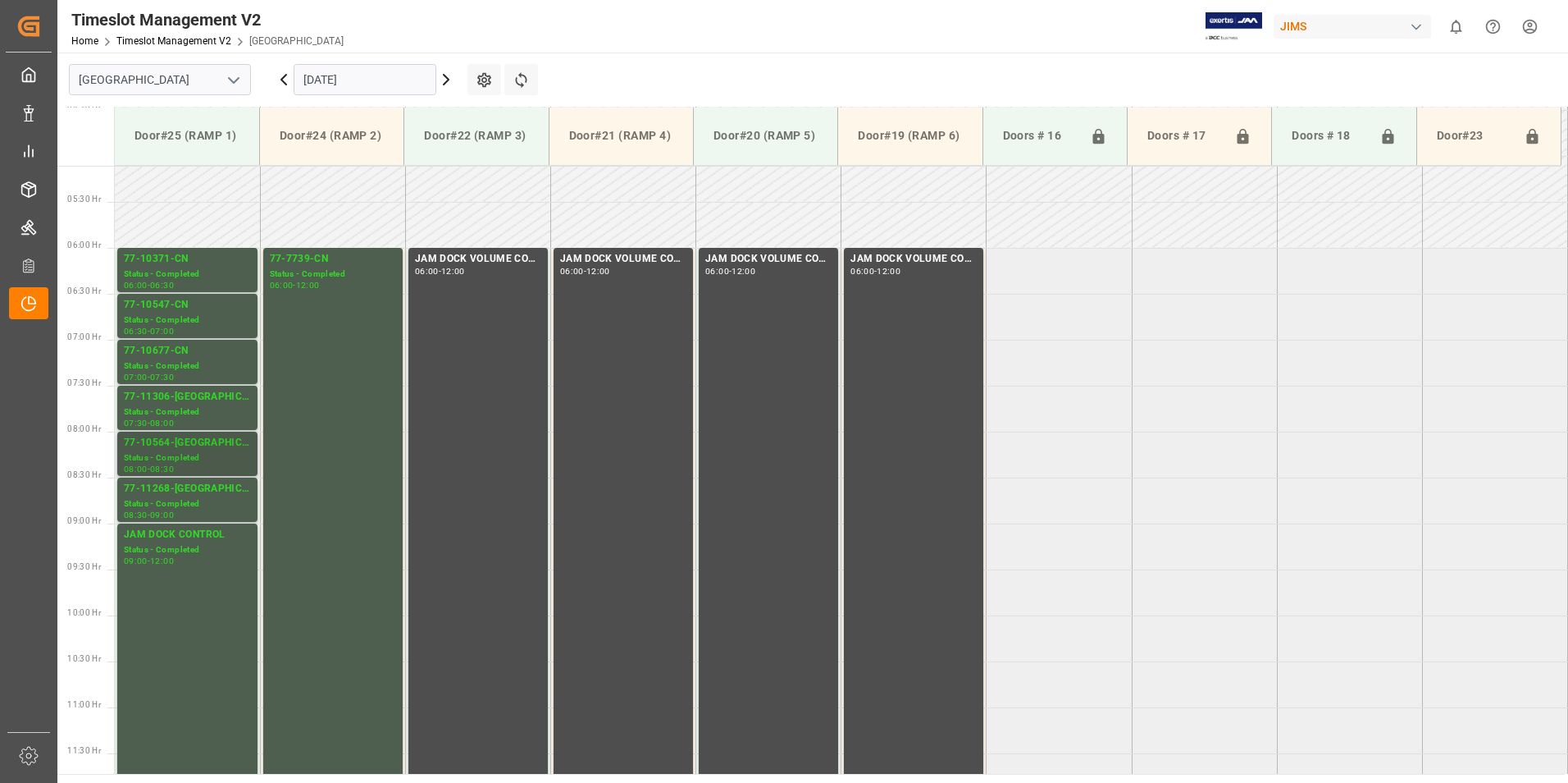
click at [173, 446] on div "77-10564-[GEOGRAPHIC_DATA]" at bounding box center [187, 443] width 127 height 16
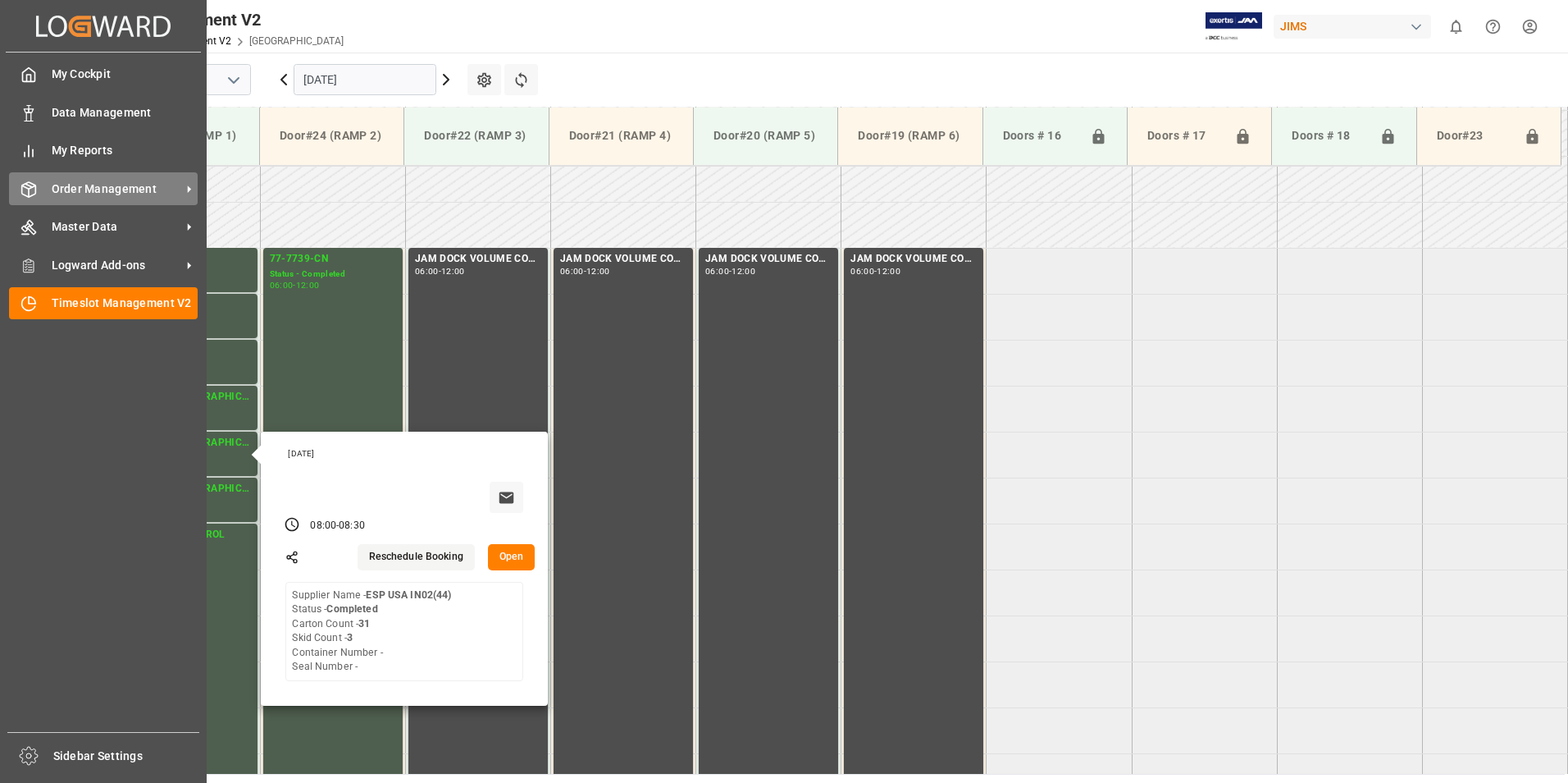
click at [90, 197] on div "Order Management Order Management" at bounding box center [103, 189] width 189 height 32
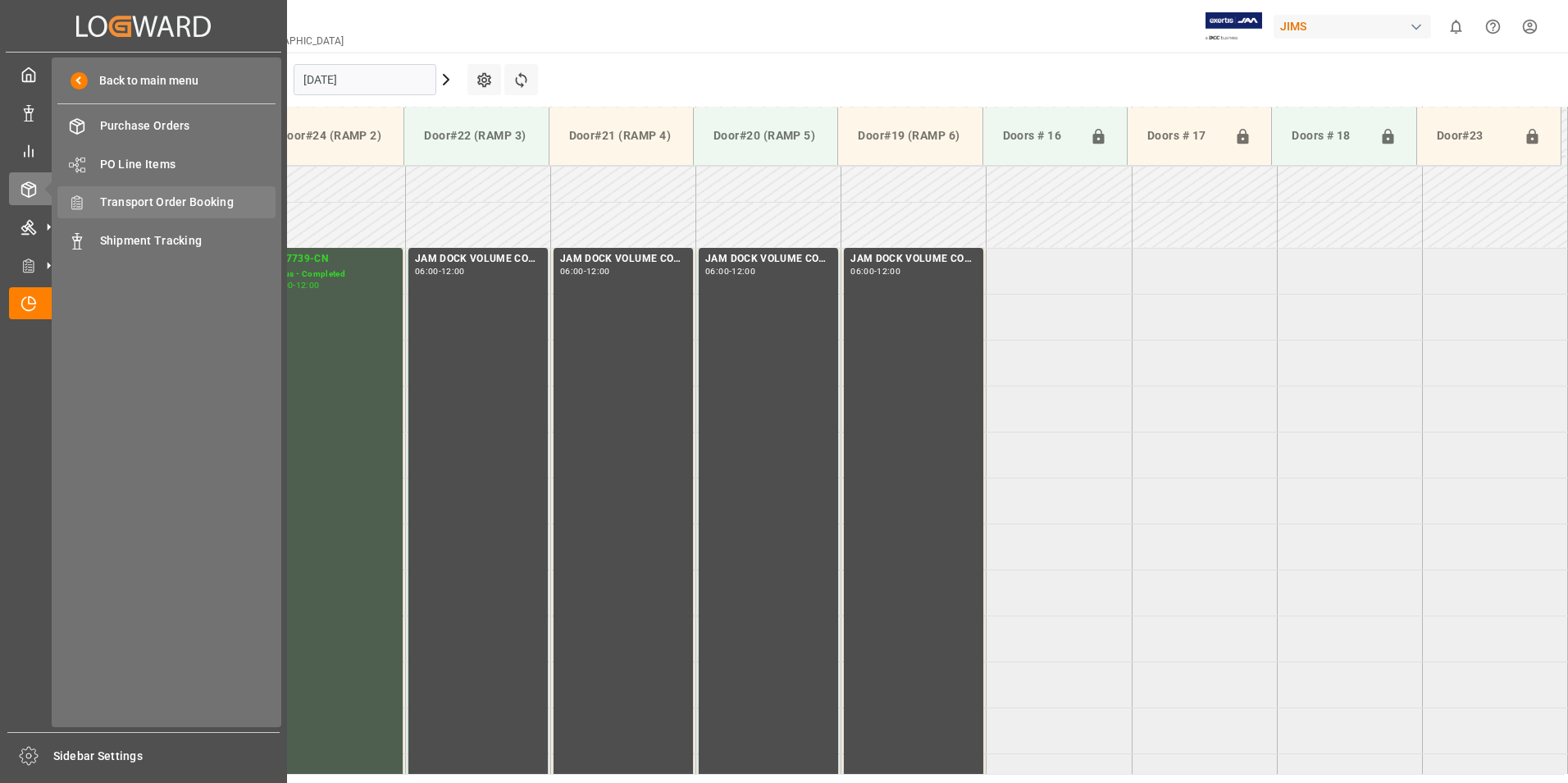
click at [165, 208] on span "Transport Order Booking" at bounding box center [188, 202] width 176 height 17
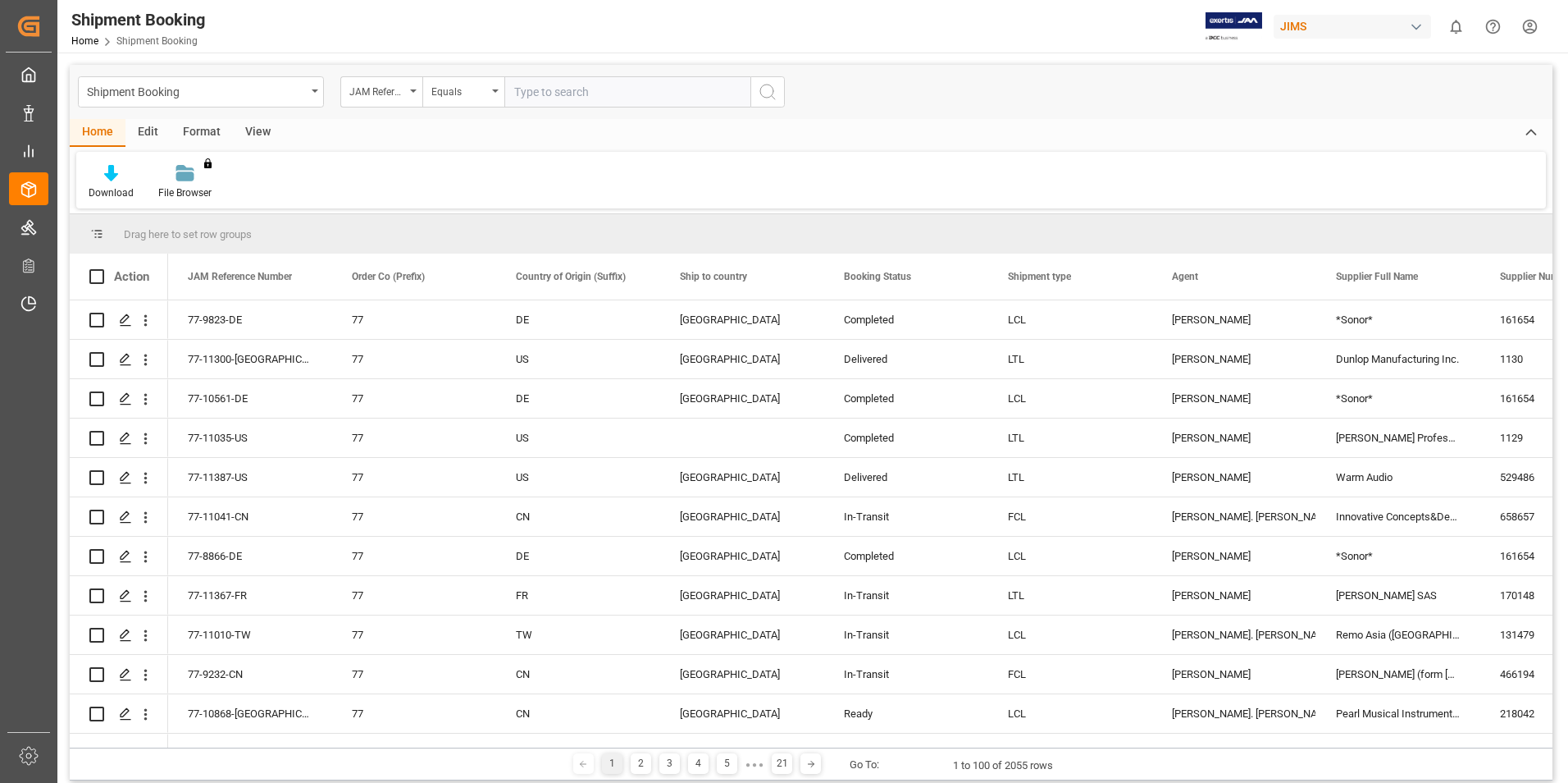
click at [538, 88] on input "text" at bounding box center [627, 92] width 246 height 31
type input "77-10564-[GEOGRAPHIC_DATA]"
click at [763, 93] on icon "search button" at bounding box center [767, 92] width 20 height 20
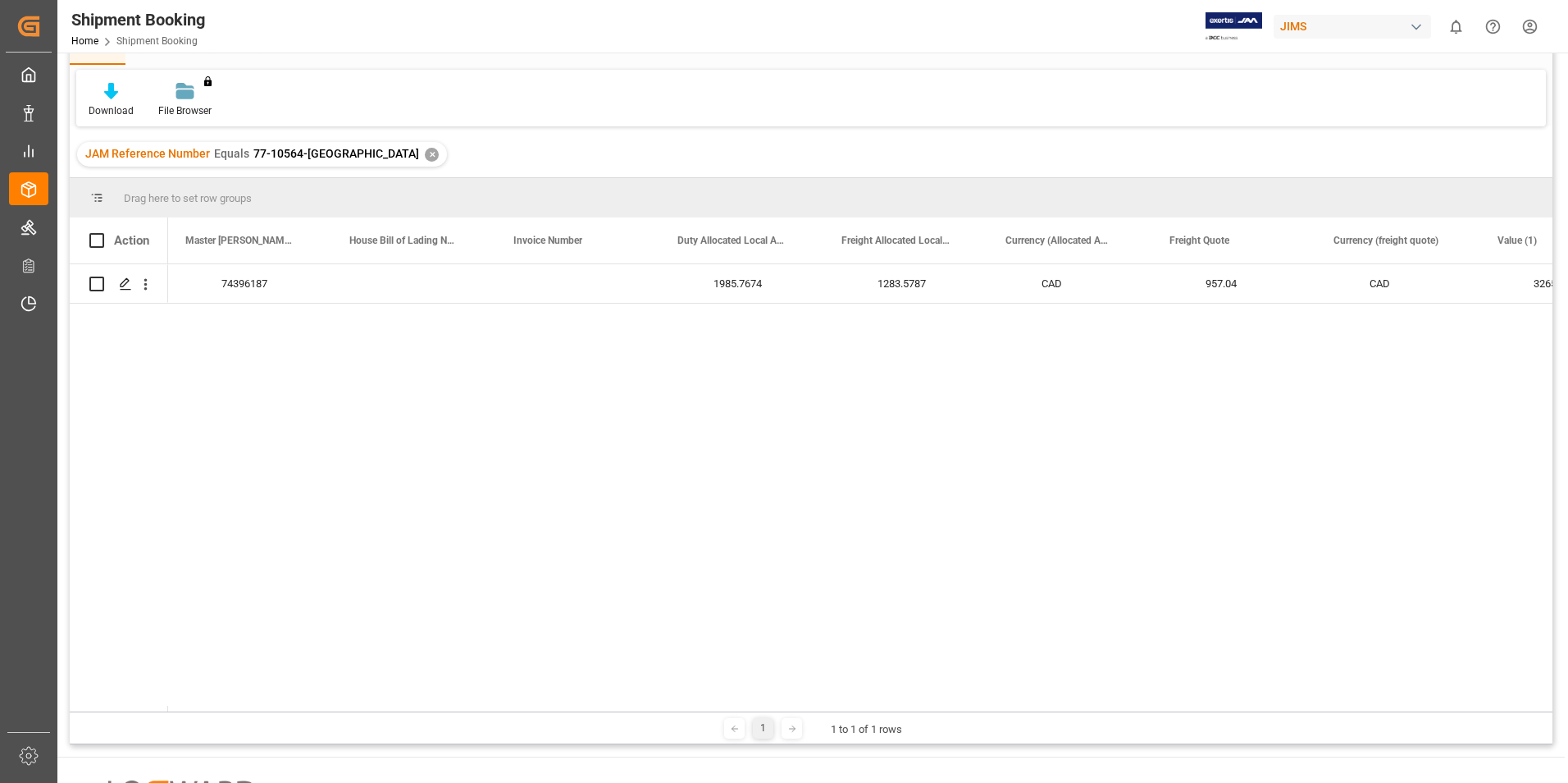
scroll to position [0, 2921]
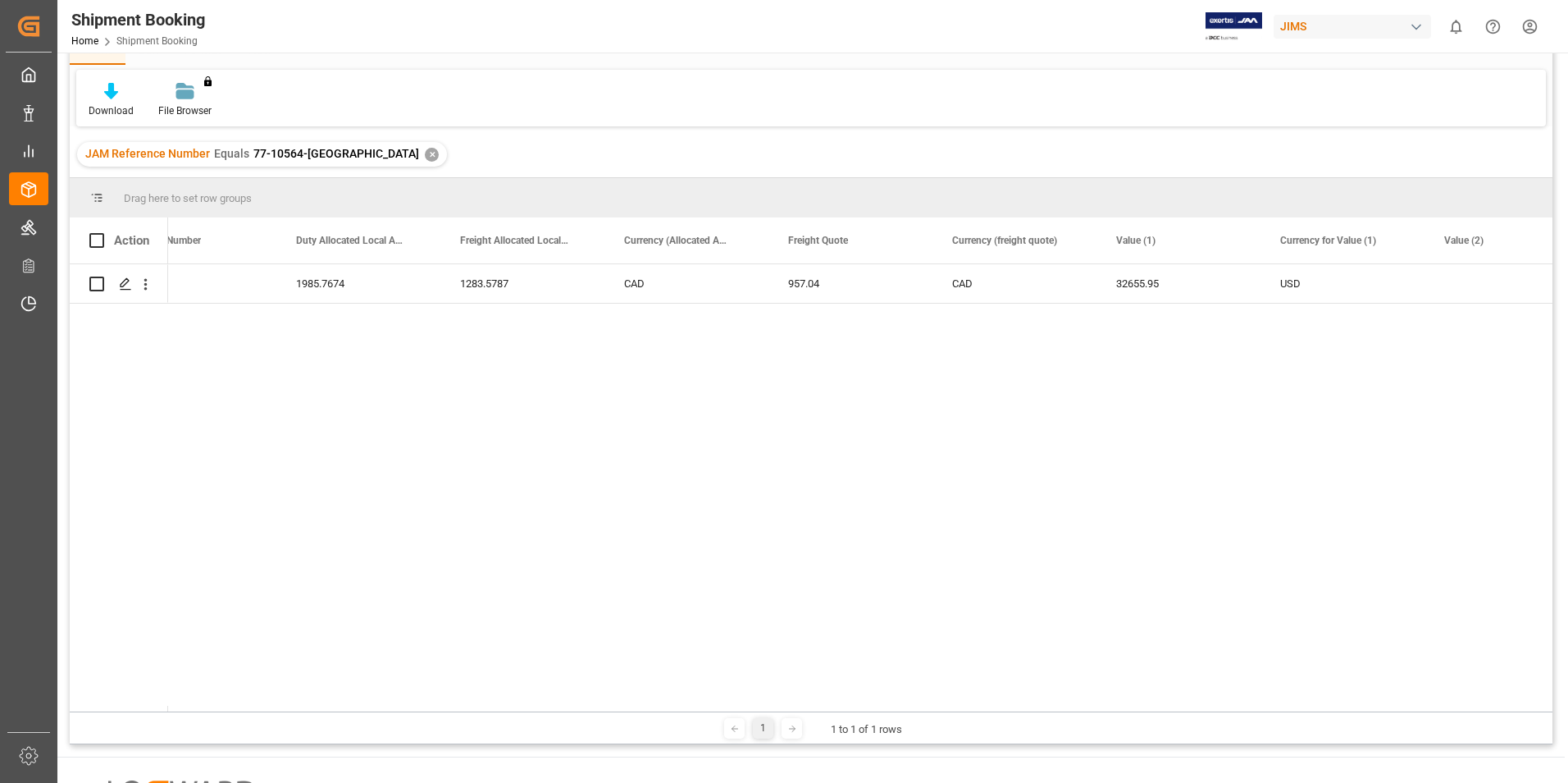
click at [425, 152] on div "✕" at bounding box center [432, 155] width 14 height 14
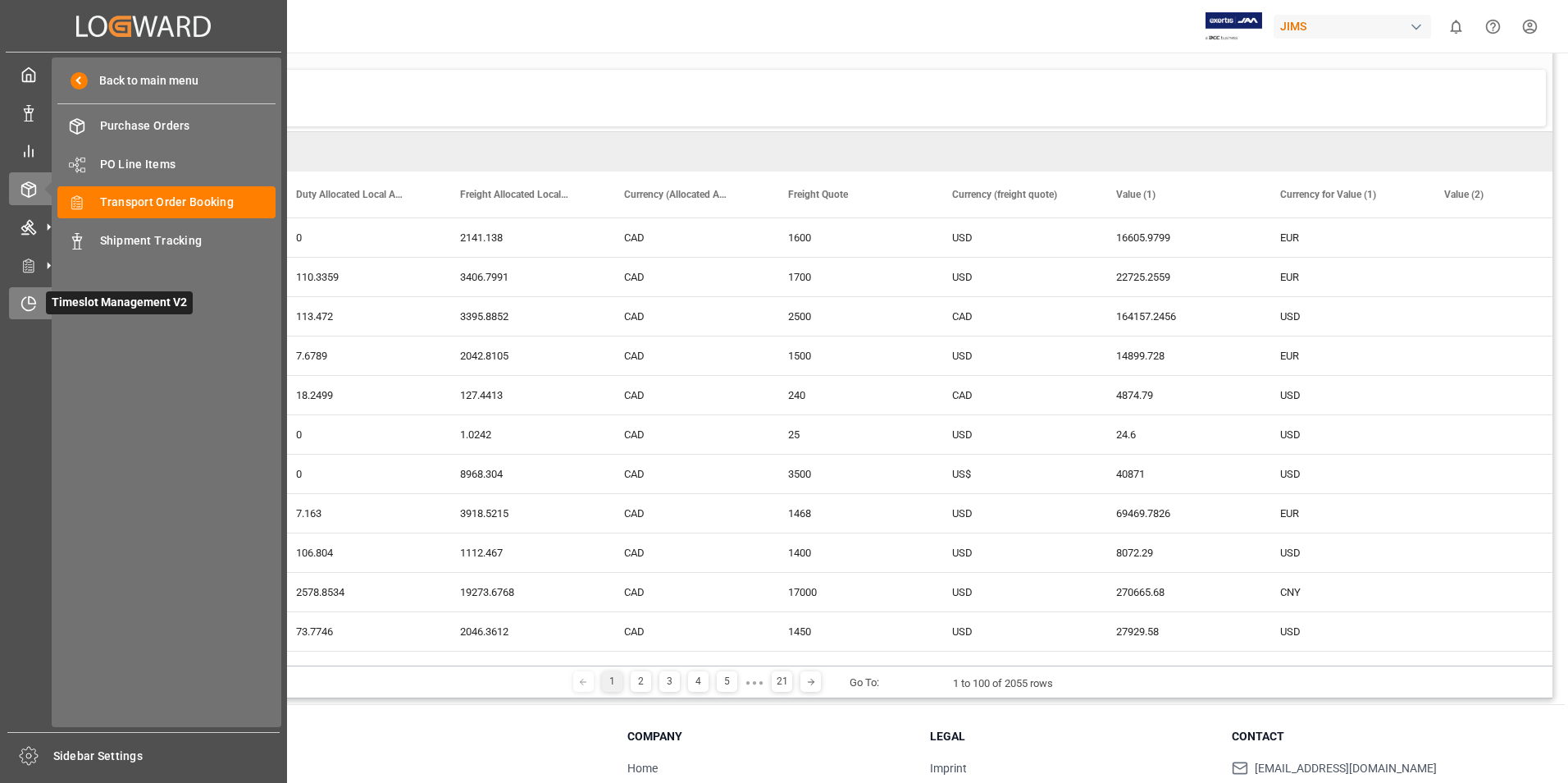
click at [36, 299] on icon at bounding box center [29, 303] width 16 height 16
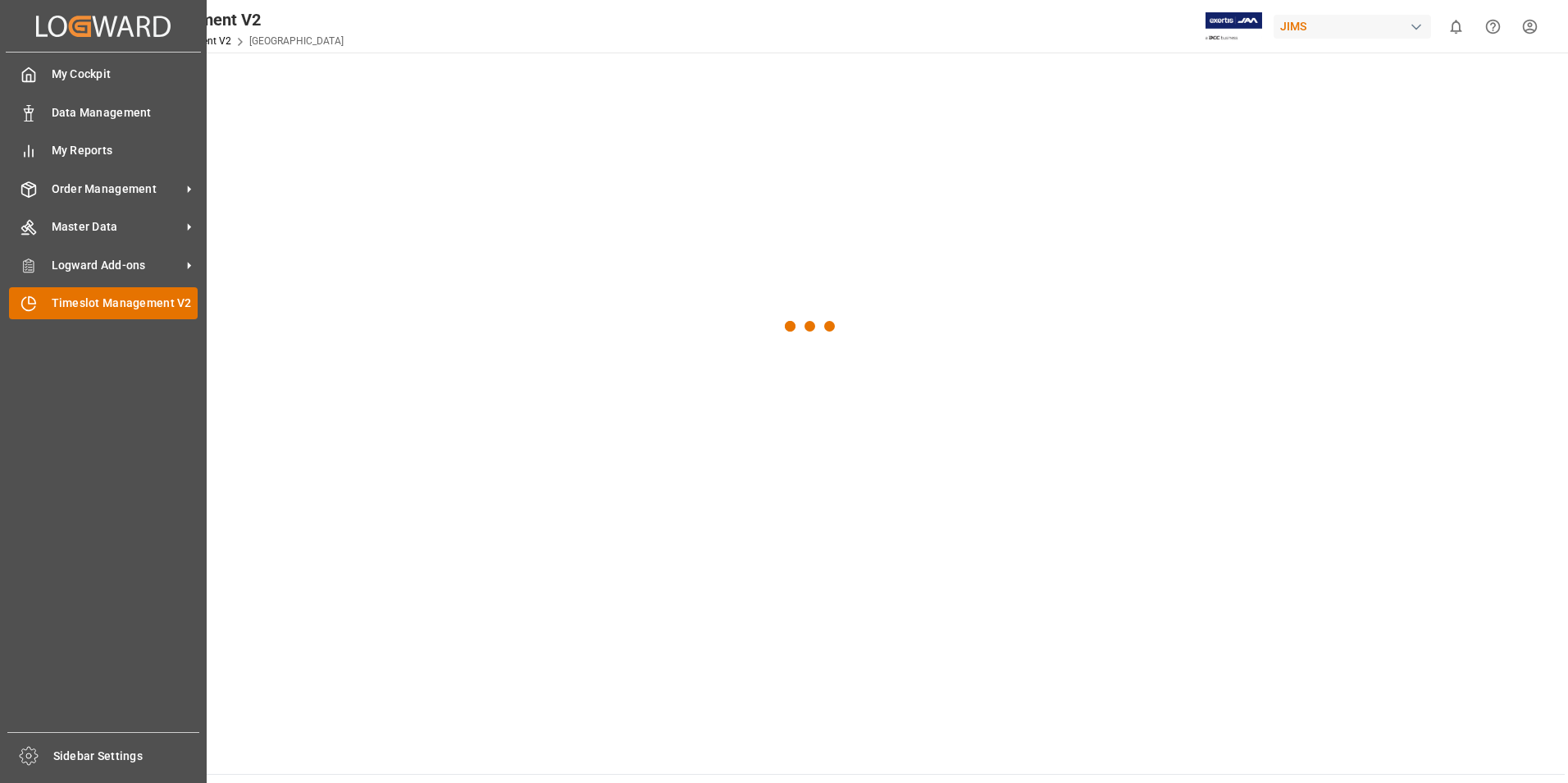
click at [56, 308] on span "Timeslot Management V2" at bounding box center [125, 303] width 147 height 17
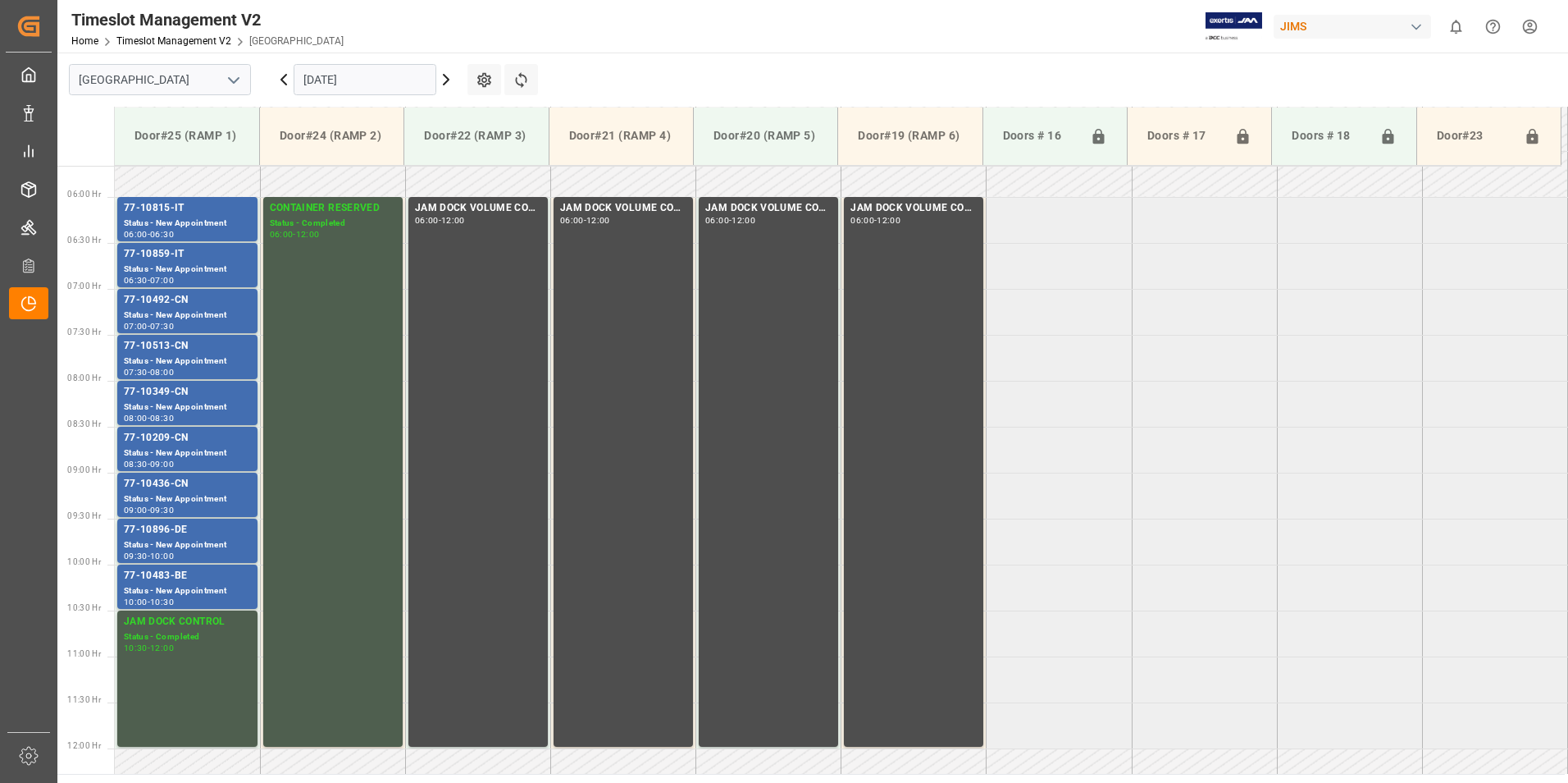
scroll to position [480, 0]
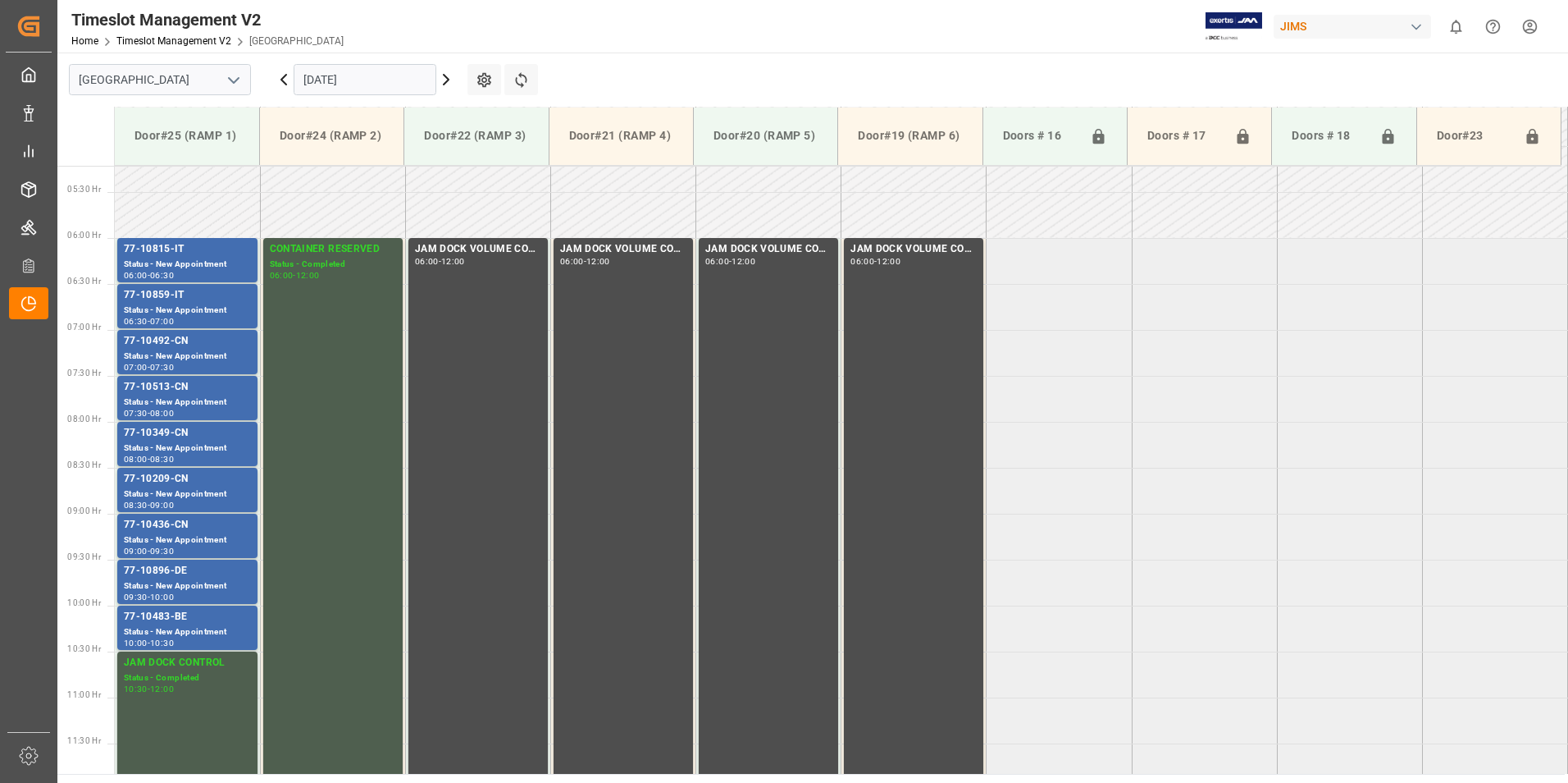
click at [367, 73] on input "[DATE]" at bounding box center [365, 79] width 143 height 31
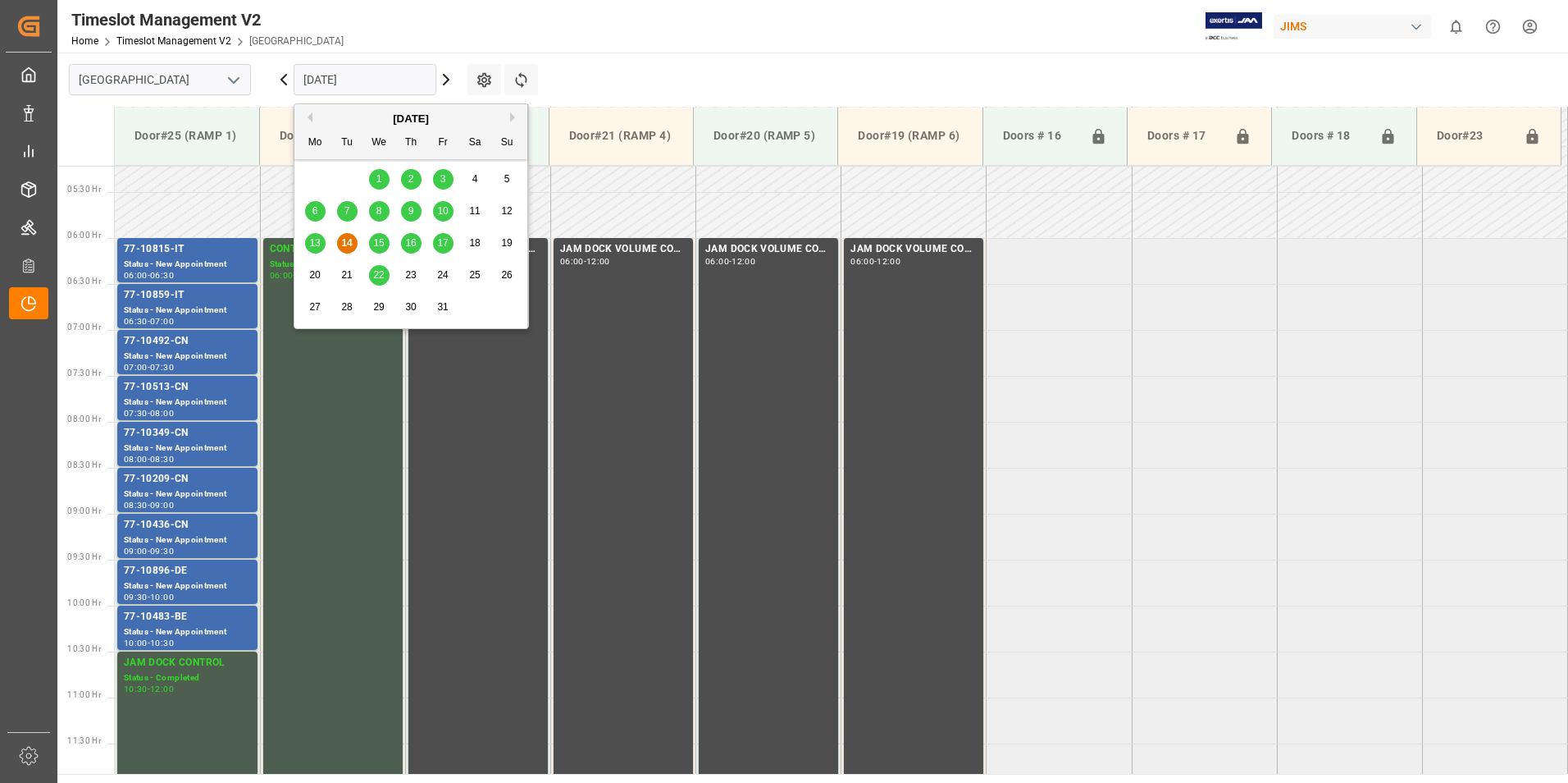
click at [378, 244] on span "15" at bounding box center [378, 243] width 10 height 11
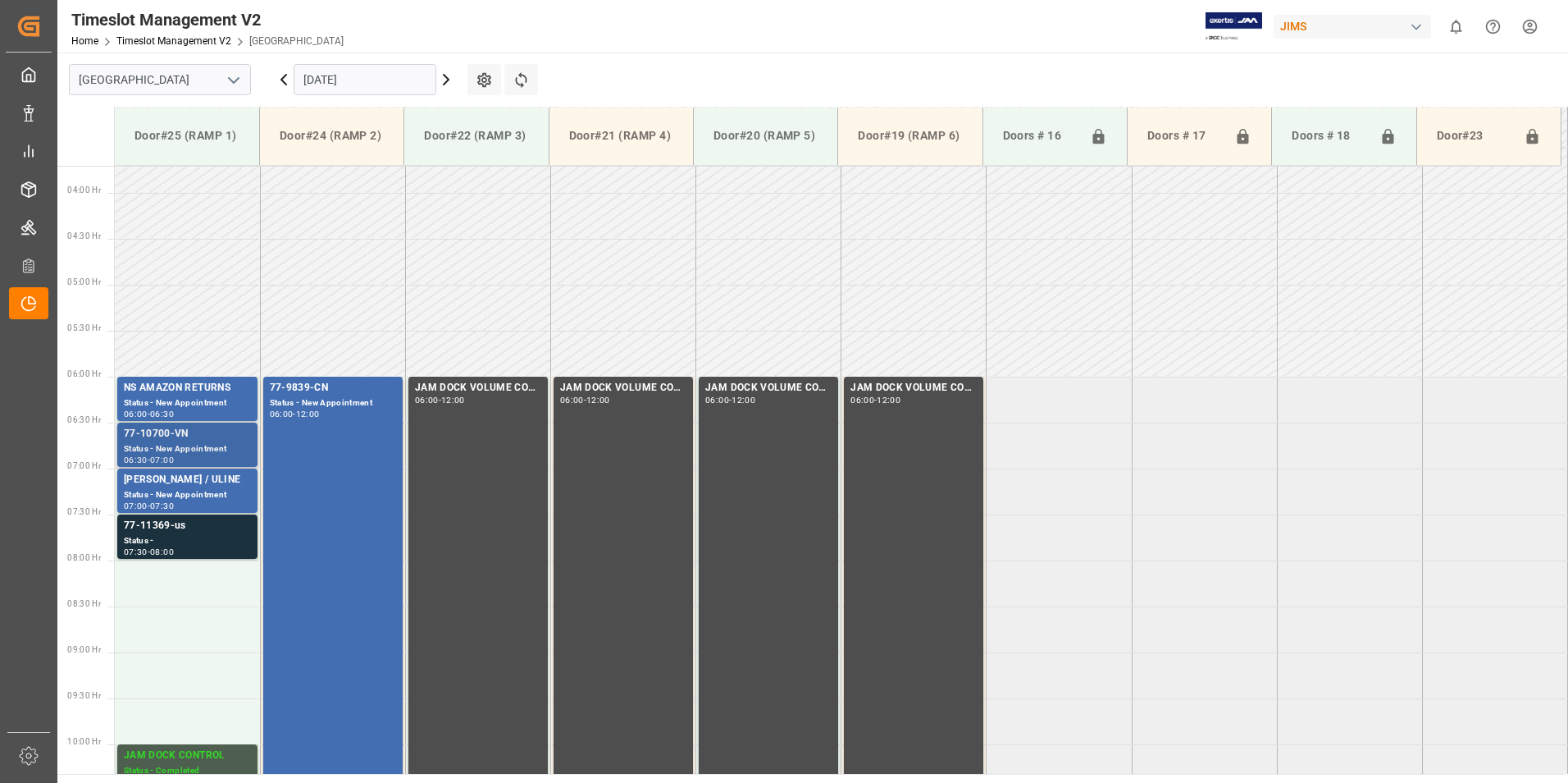
scroll to position [315, 0]
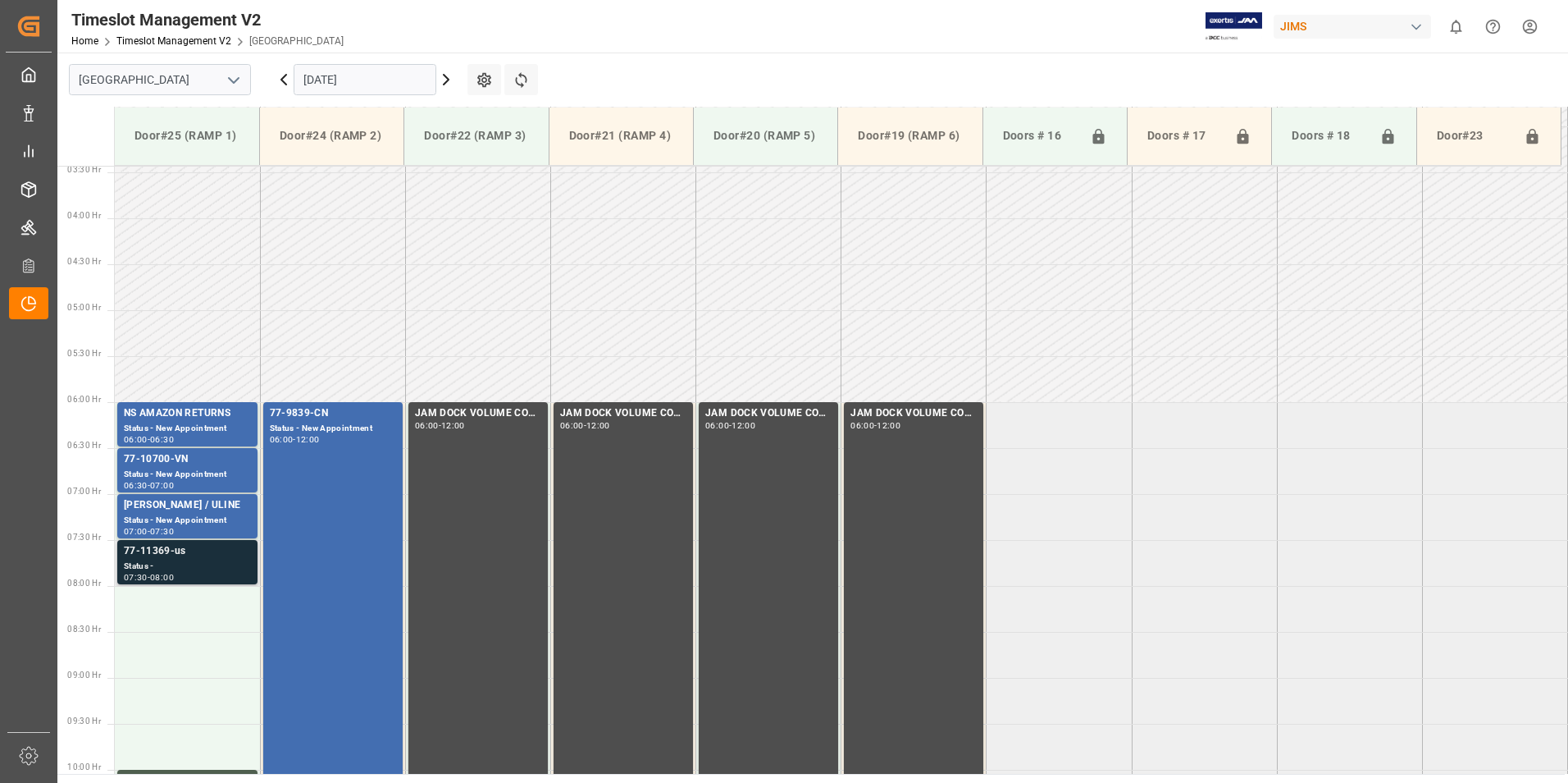
click at [165, 566] on div "Status -" at bounding box center [187, 567] width 127 height 14
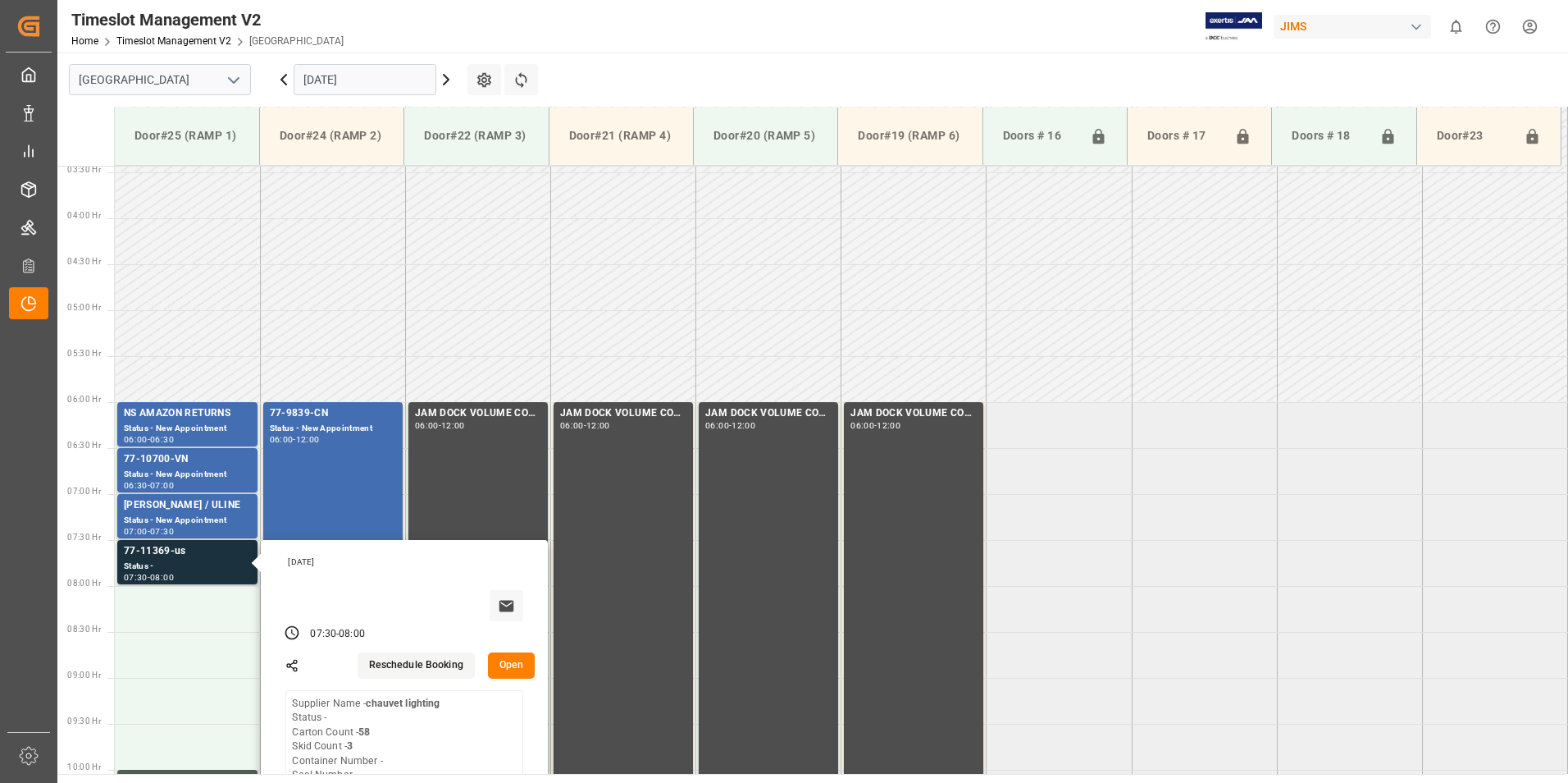
click at [365, 79] on input "[DATE]" at bounding box center [365, 79] width 143 height 31
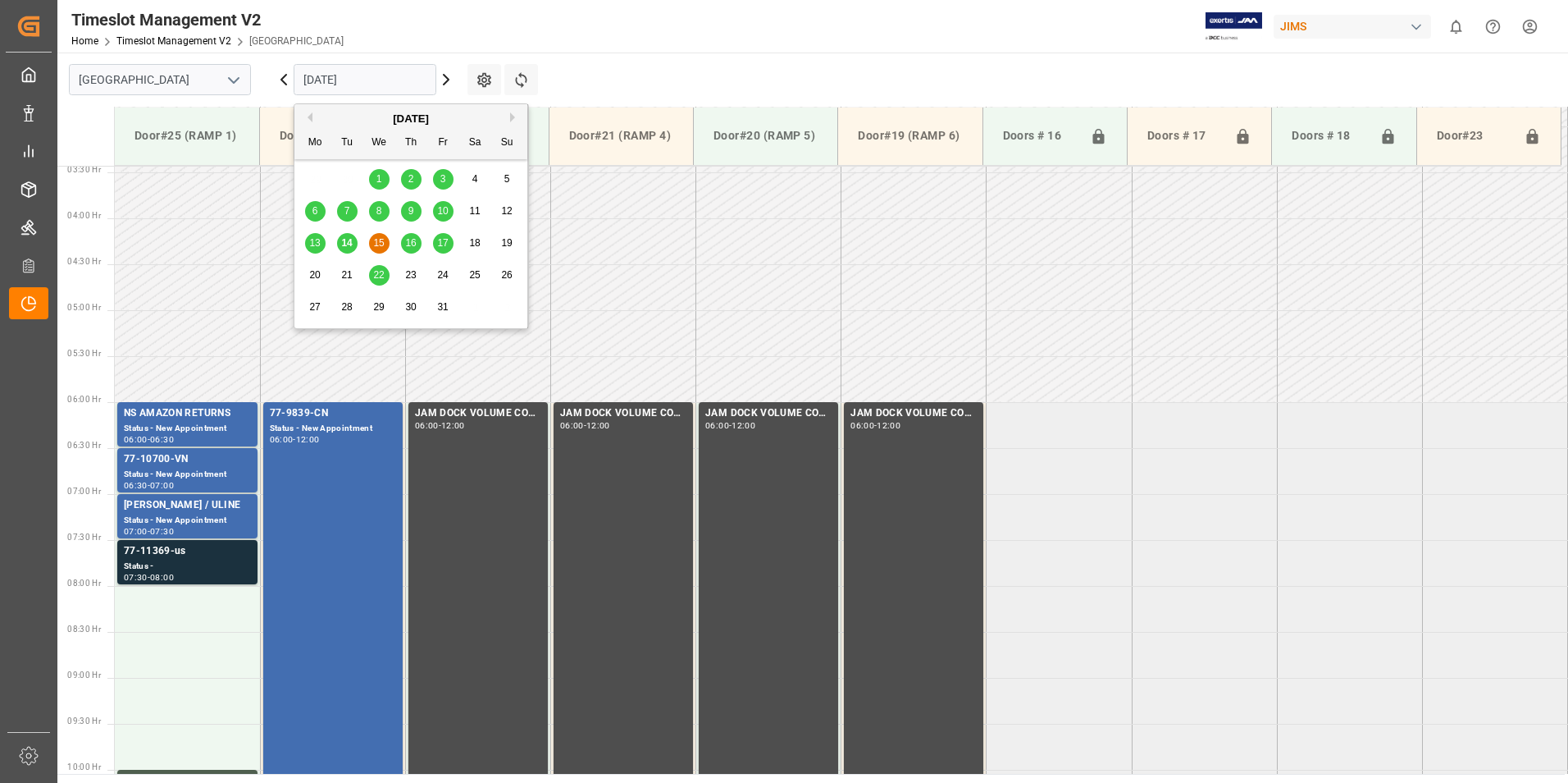
click at [408, 243] on span "16" at bounding box center [410, 243] width 10 height 11
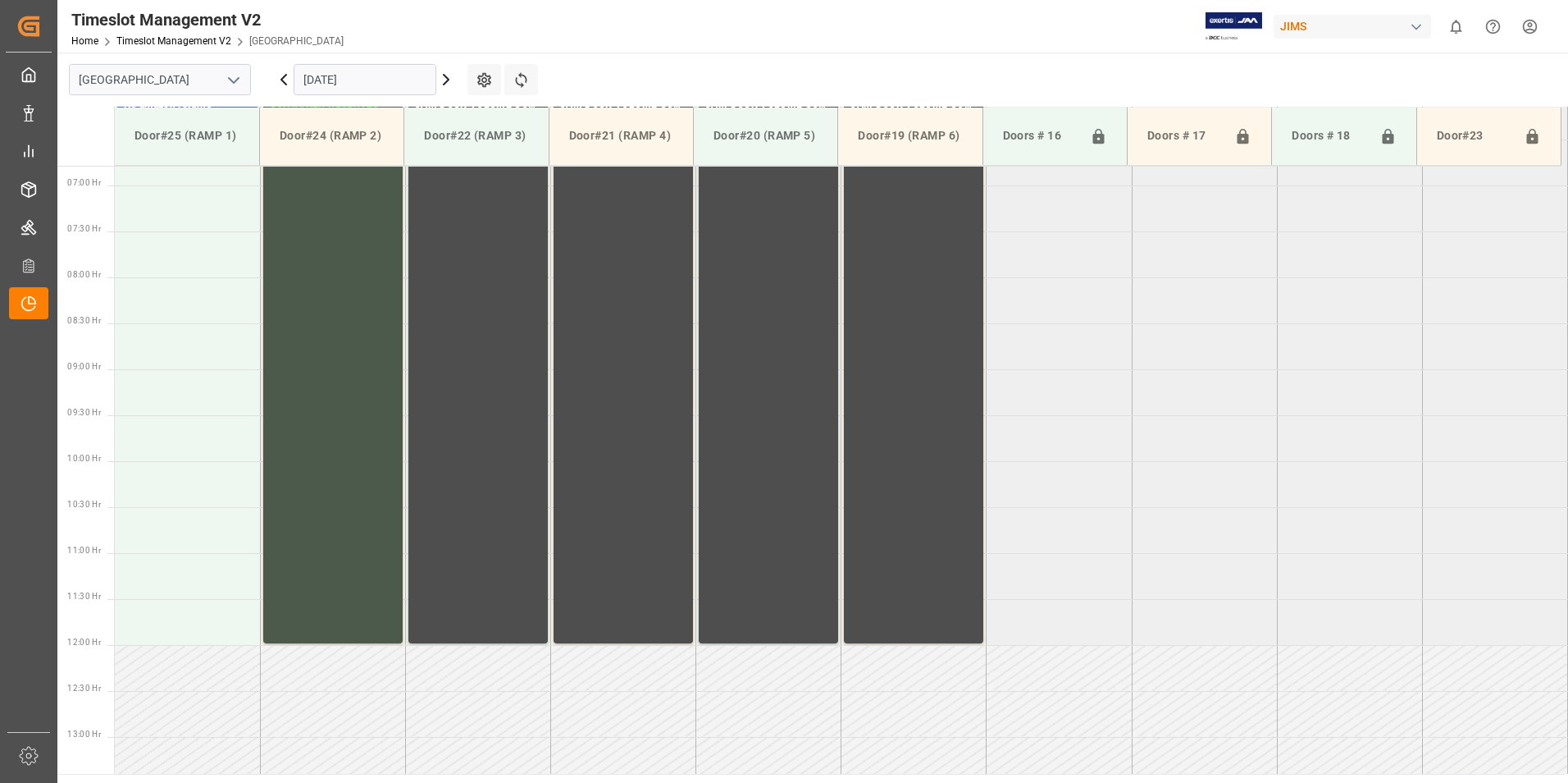
scroll to position [726, 0]
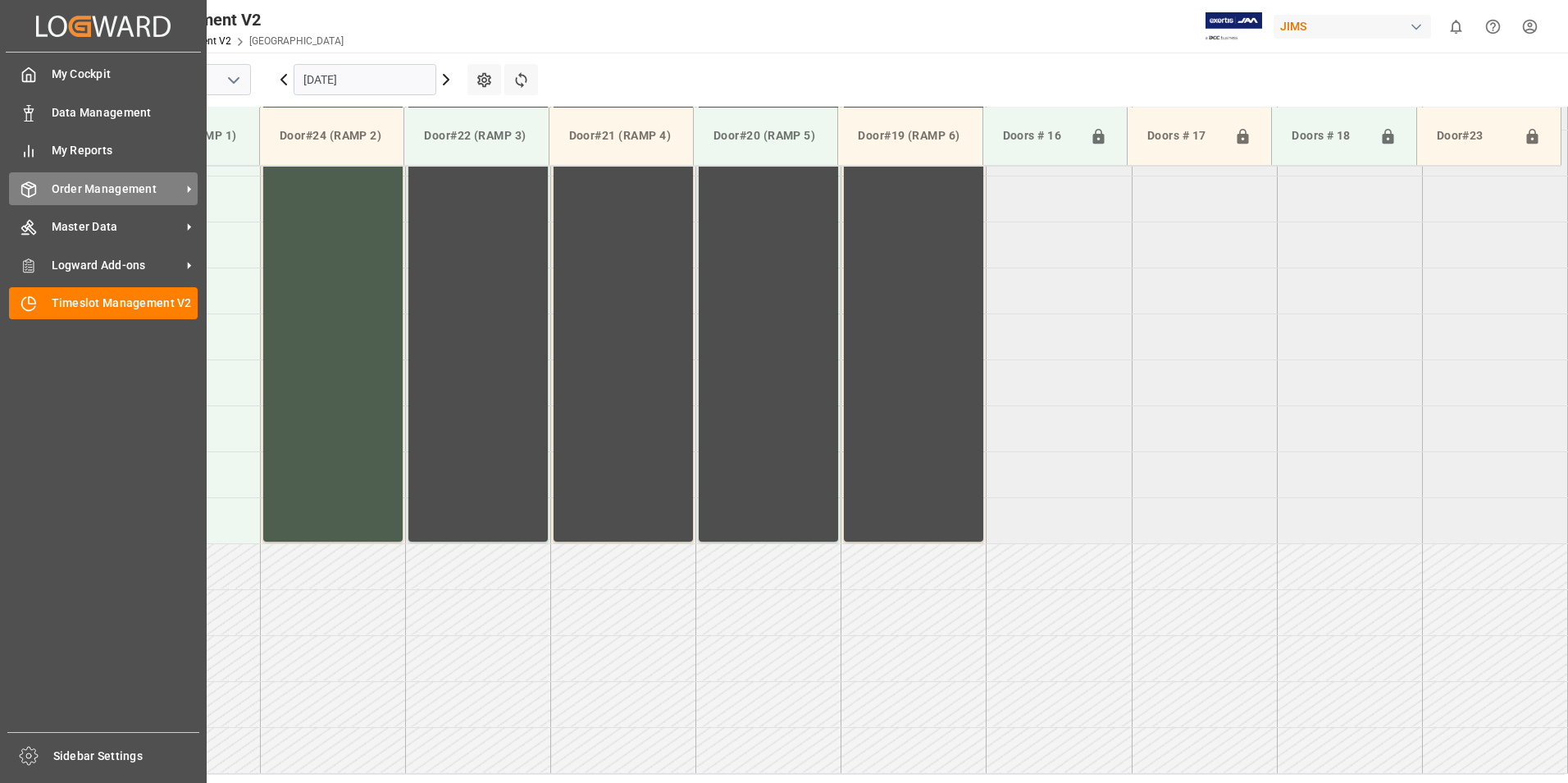
click at [42, 191] on div "Order Management Order Management" at bounding box center [103, 189] width 189 height 32
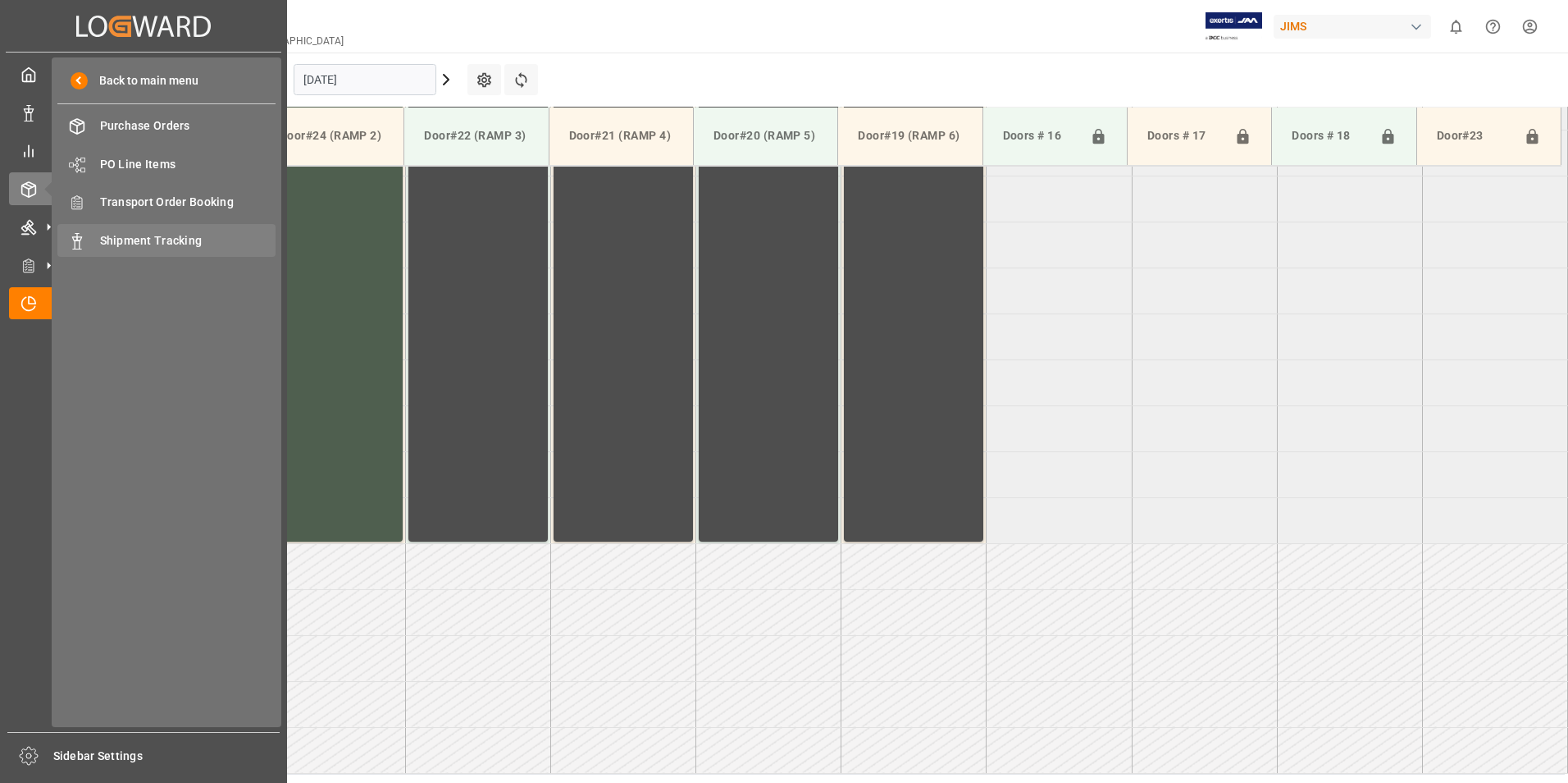
click at [178, 235] on span "Shipment Tracking" at bounding box center [188, 241] width 176 height 17
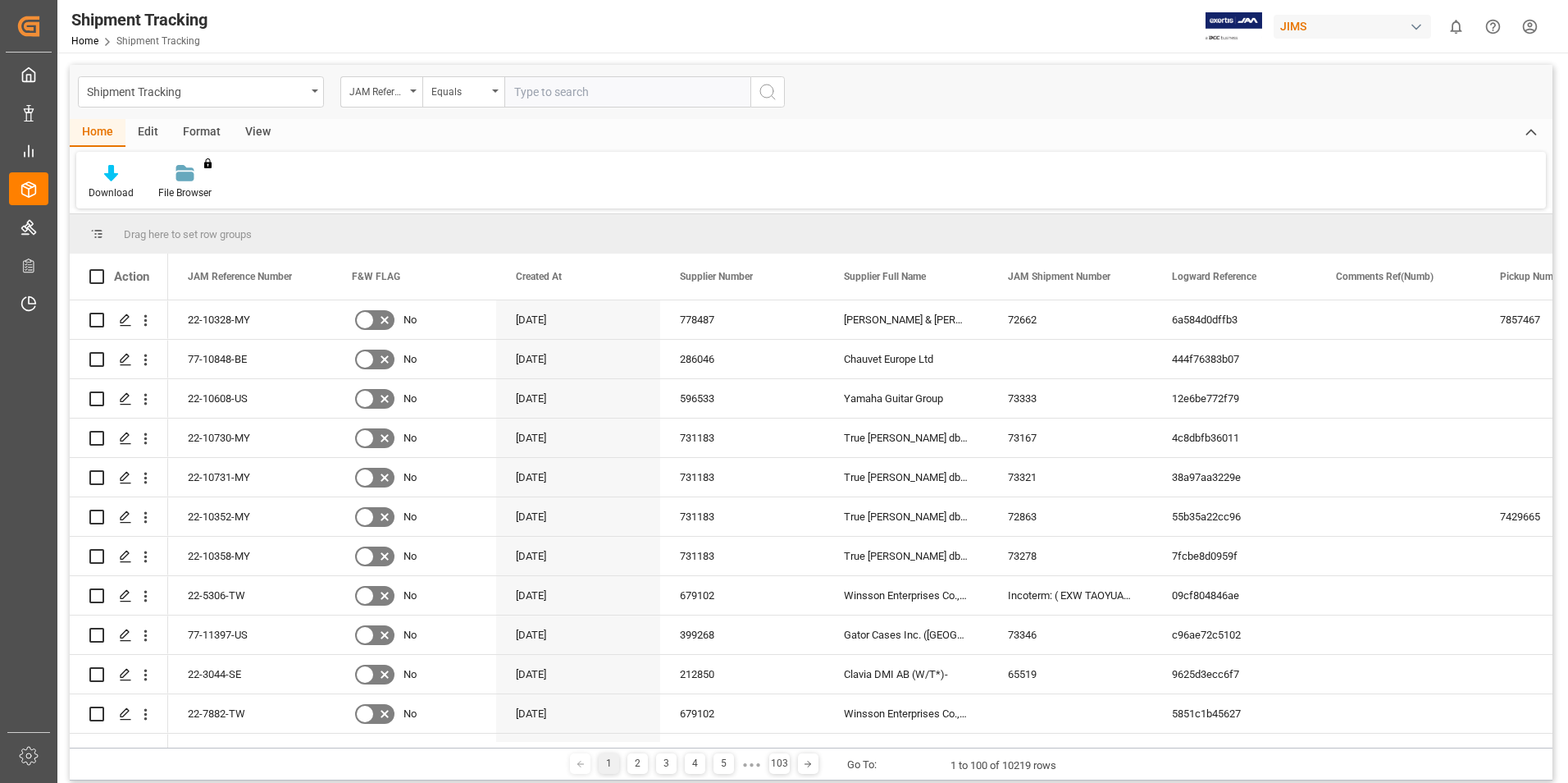
click at [544, 86] on input "text" at bounding box center [627, 92] width 246 height 31
type input "77-9924-TW"
click at [762, 89] on circle "search button" at bounding box center [767, 92] width 13 height 13
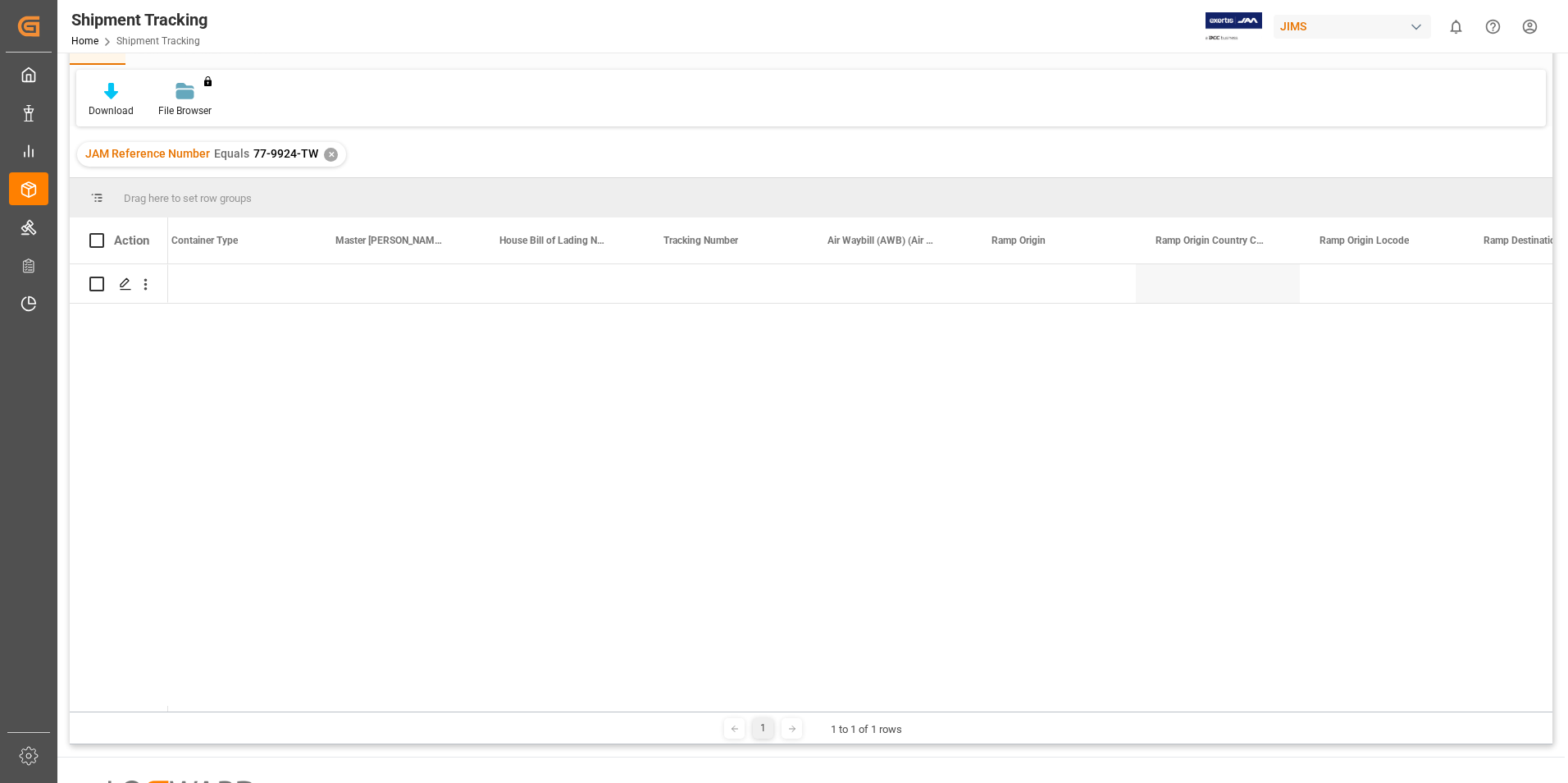
scroll to position [0, 3498]
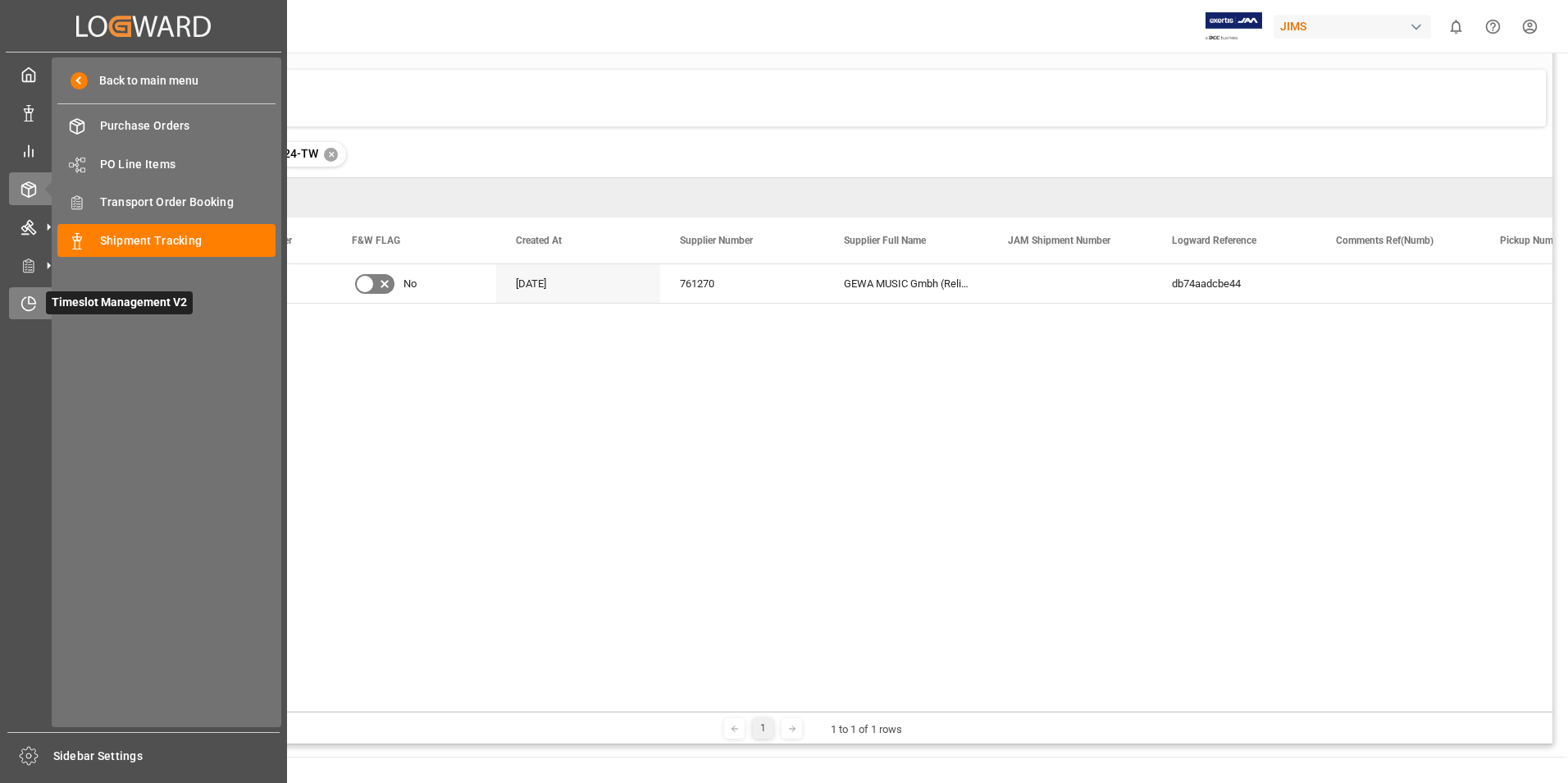
click at [28, 302] on icon at bounding box center [29, 303] width 16 height 16
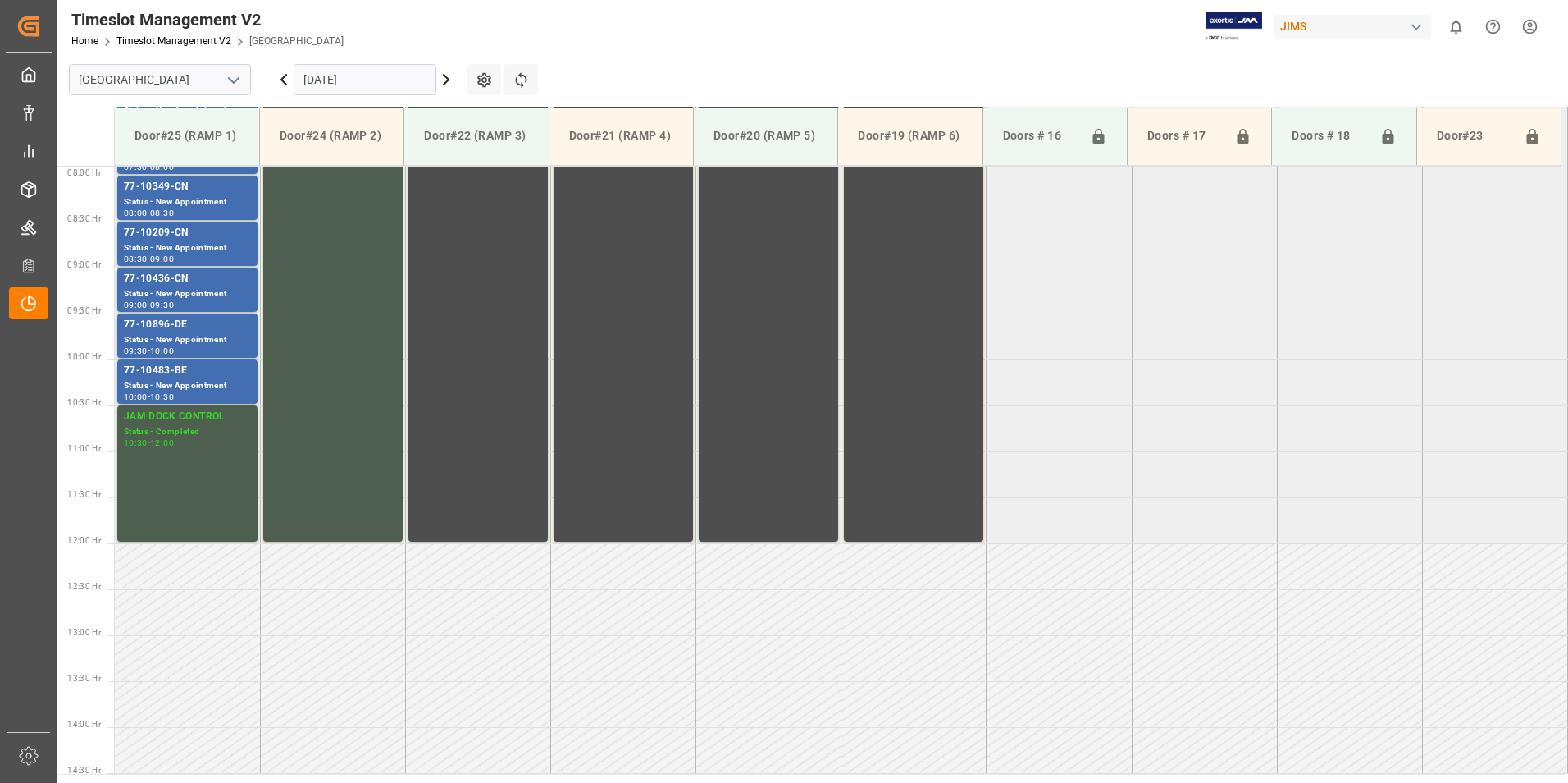
click at [344, 79] on input "[DATE]" at bounding box center [365, 79] width 143 height 31
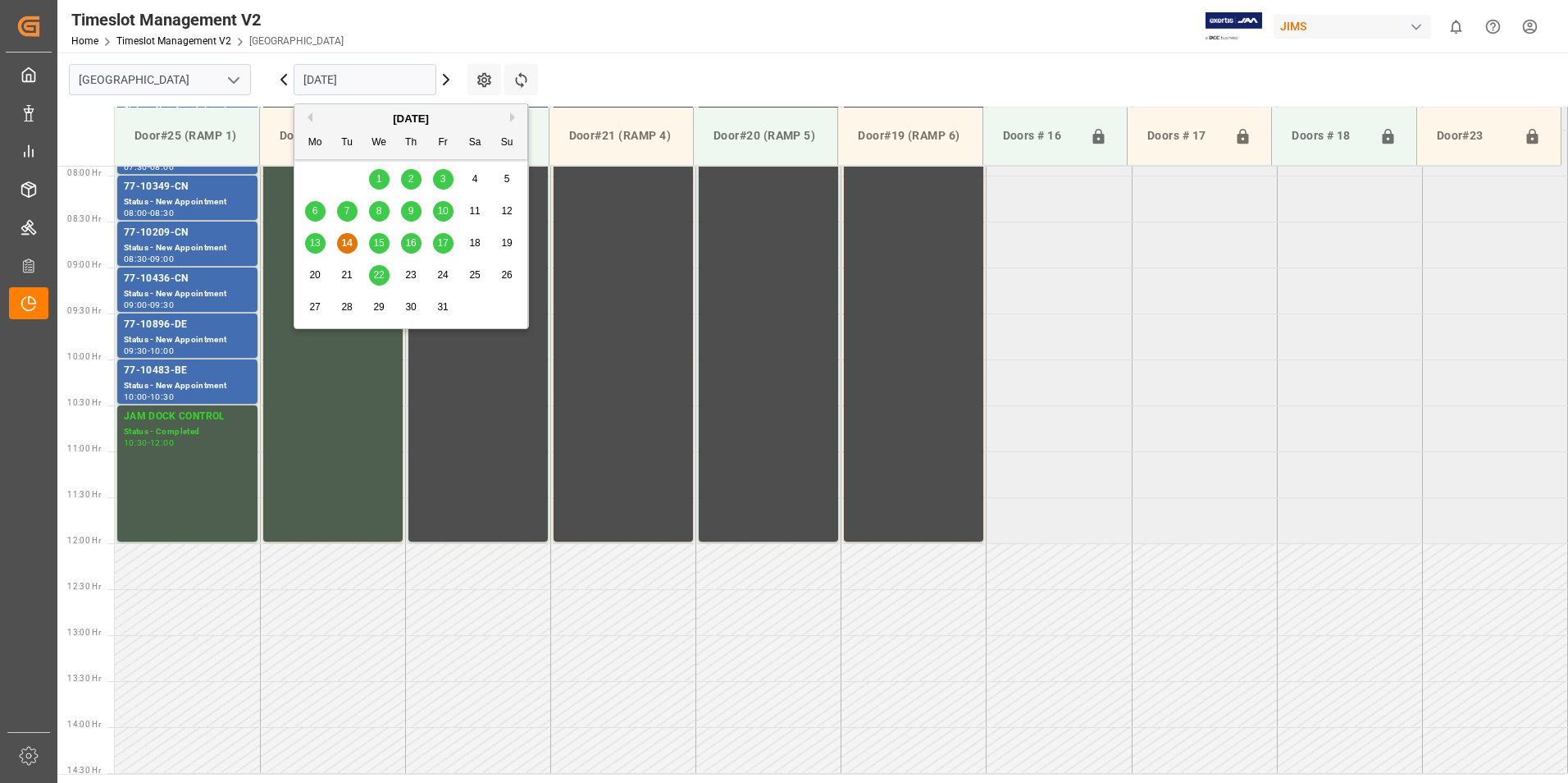
click at [311, 217] on div "6" at bounding box center [316, 212] width 21 height 20
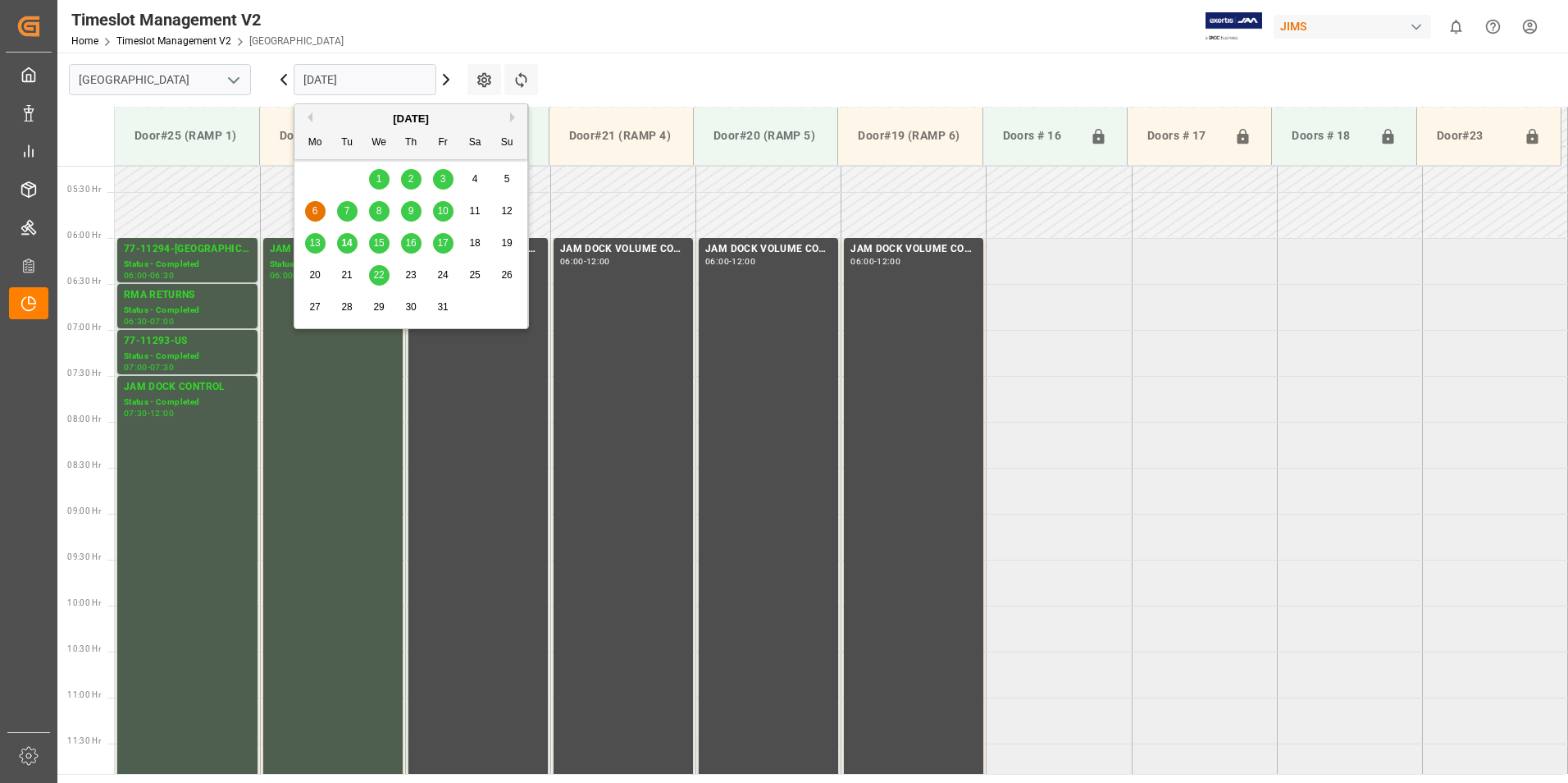
click at [360, 84] on input "[DATE]" at bounding box center [365, 79] width 143 height 31
click at [438, 179] on div "3" at bounding box center [443, 179] width 21 height 20
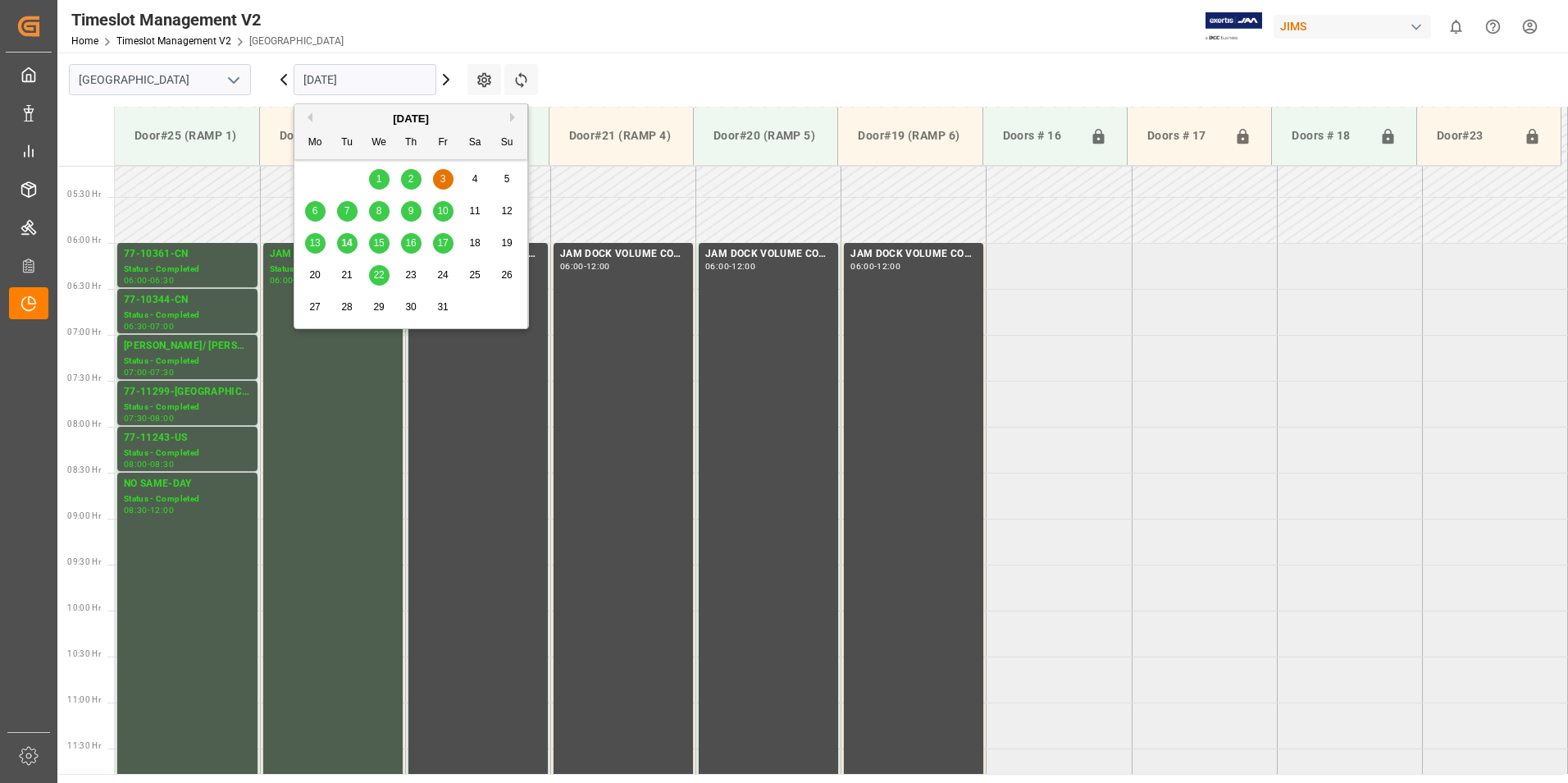
click at [361, 71] on input "[DATE]" at bounding box center [365, 79] width 143 height 31
click at [344, 215] on span "7" at bounding box center [347, 211] width 6 height 11
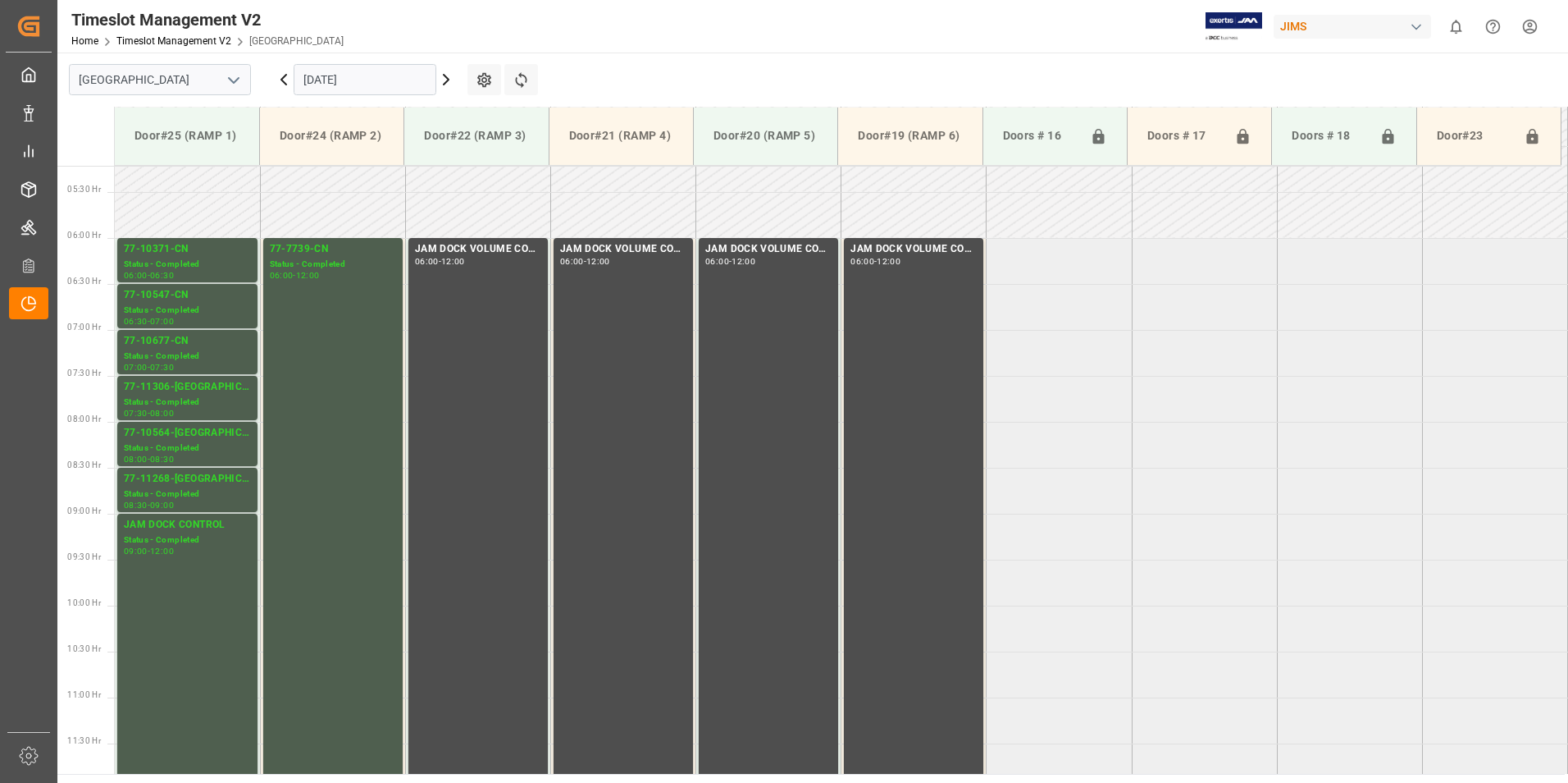
click at [362, 80] on input "[DATE]" at bounding box center [365, 79] width 143 height 31
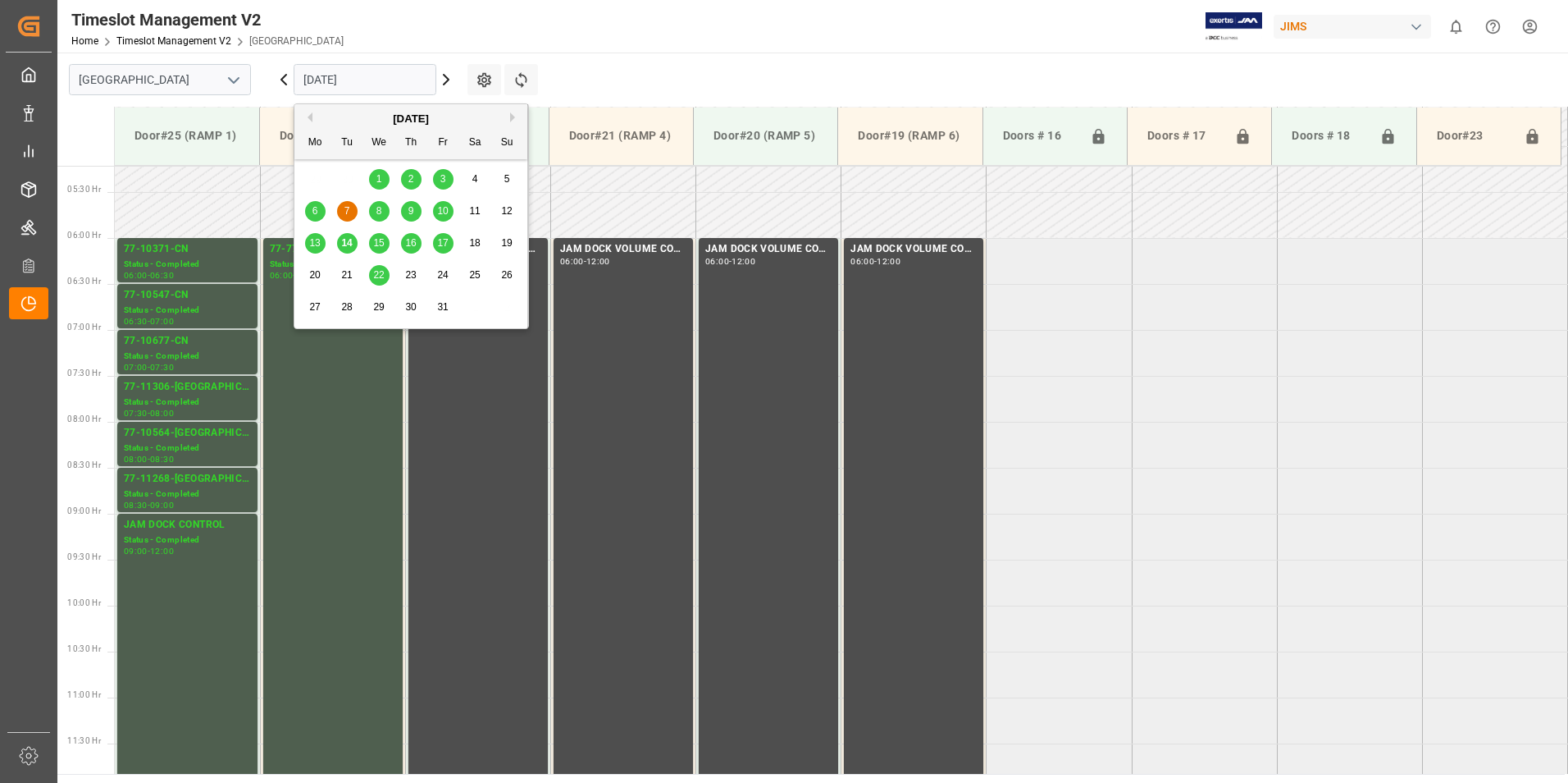
click at [377, 215] on span "8" at bounding box center [379, 211] width 6 height 11
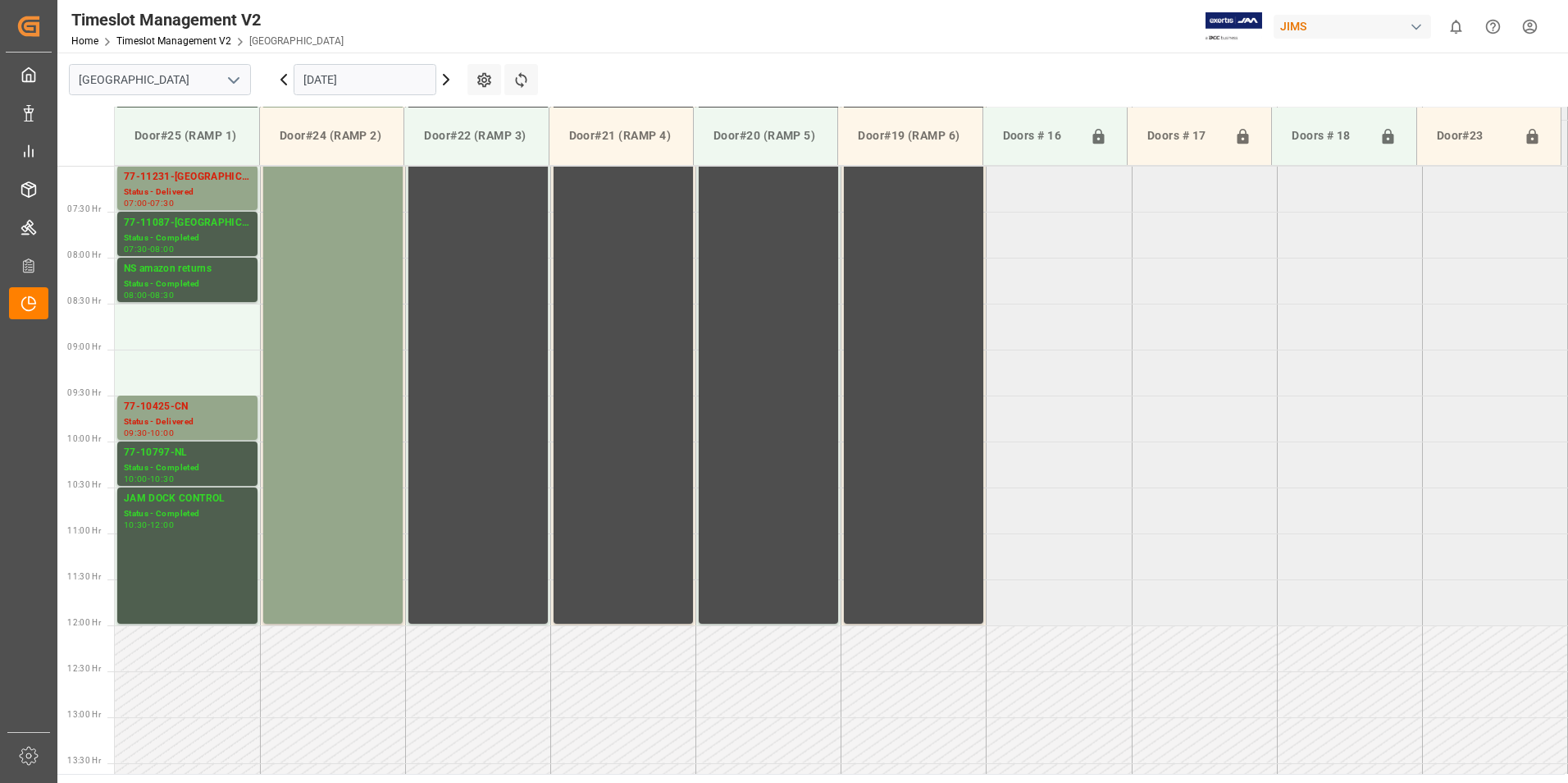
click at [372, 83] on input "[DATE]" at bounding box center [365, 79] width 143 height 31
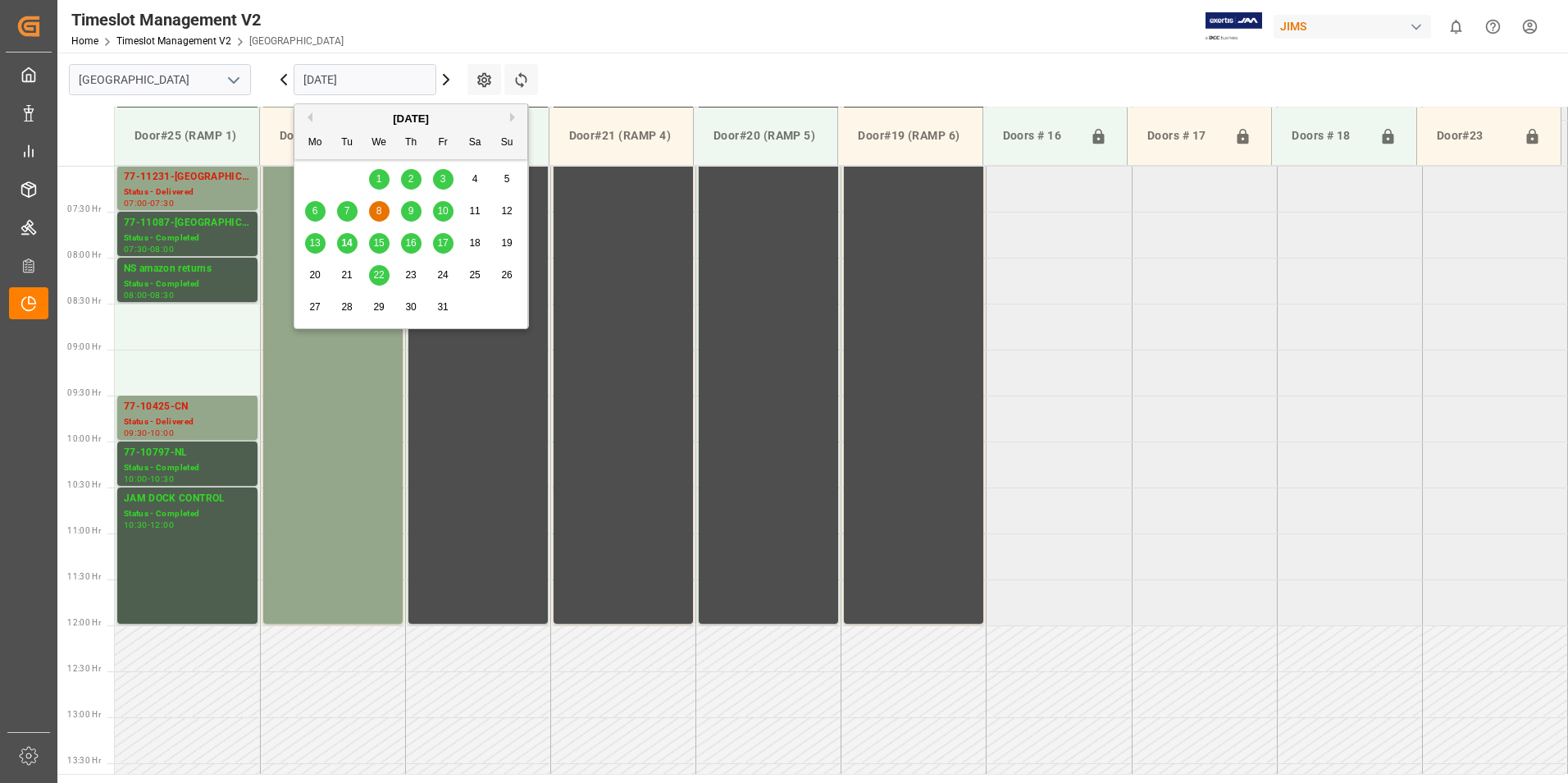
click at [411, 215] on span "9" at bounding box center [412, 211] width 6 height 11
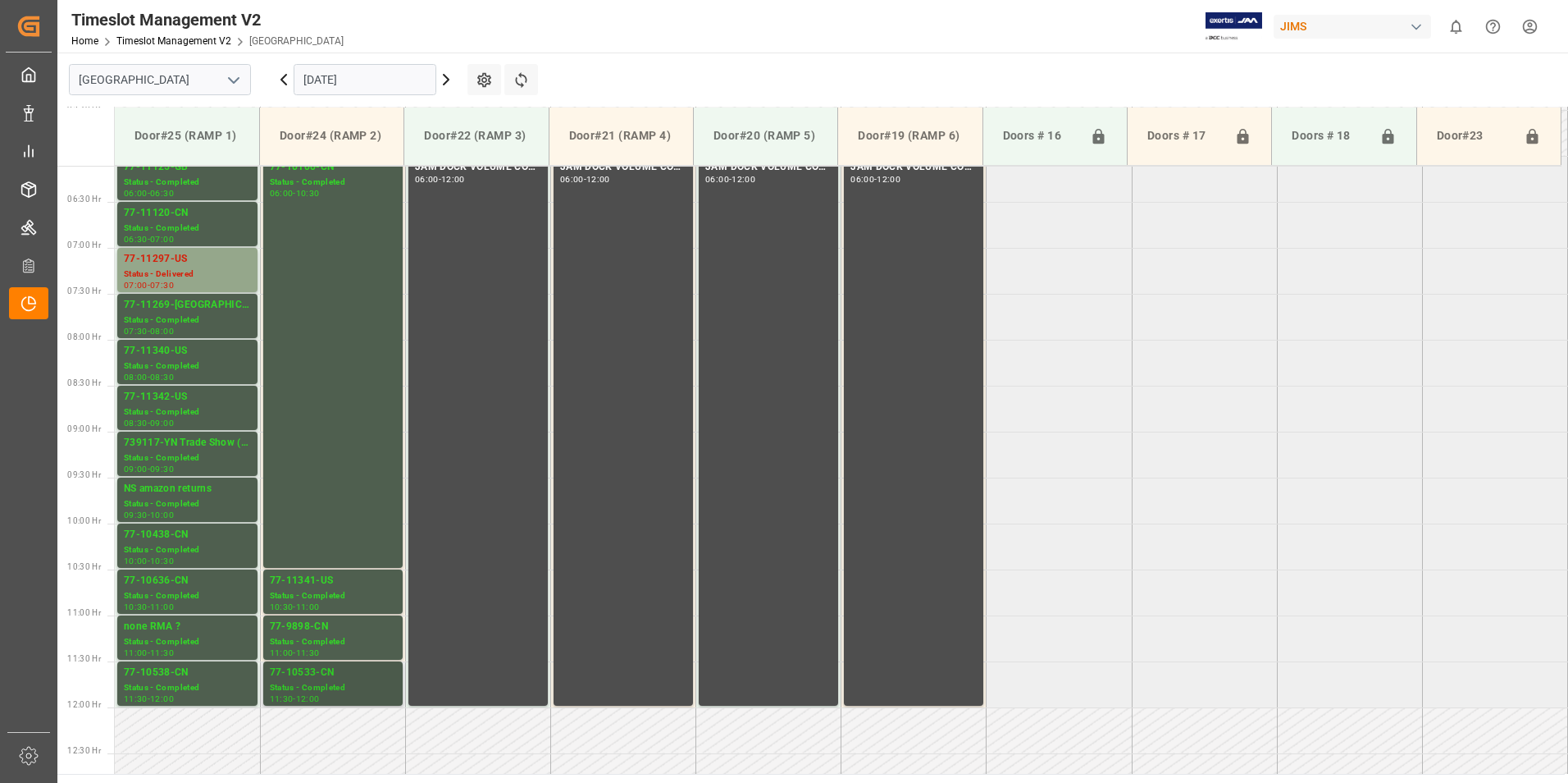
click at [322, 689] on div "Status - Completed" at bounding box center [333, 688] width 127 height 14
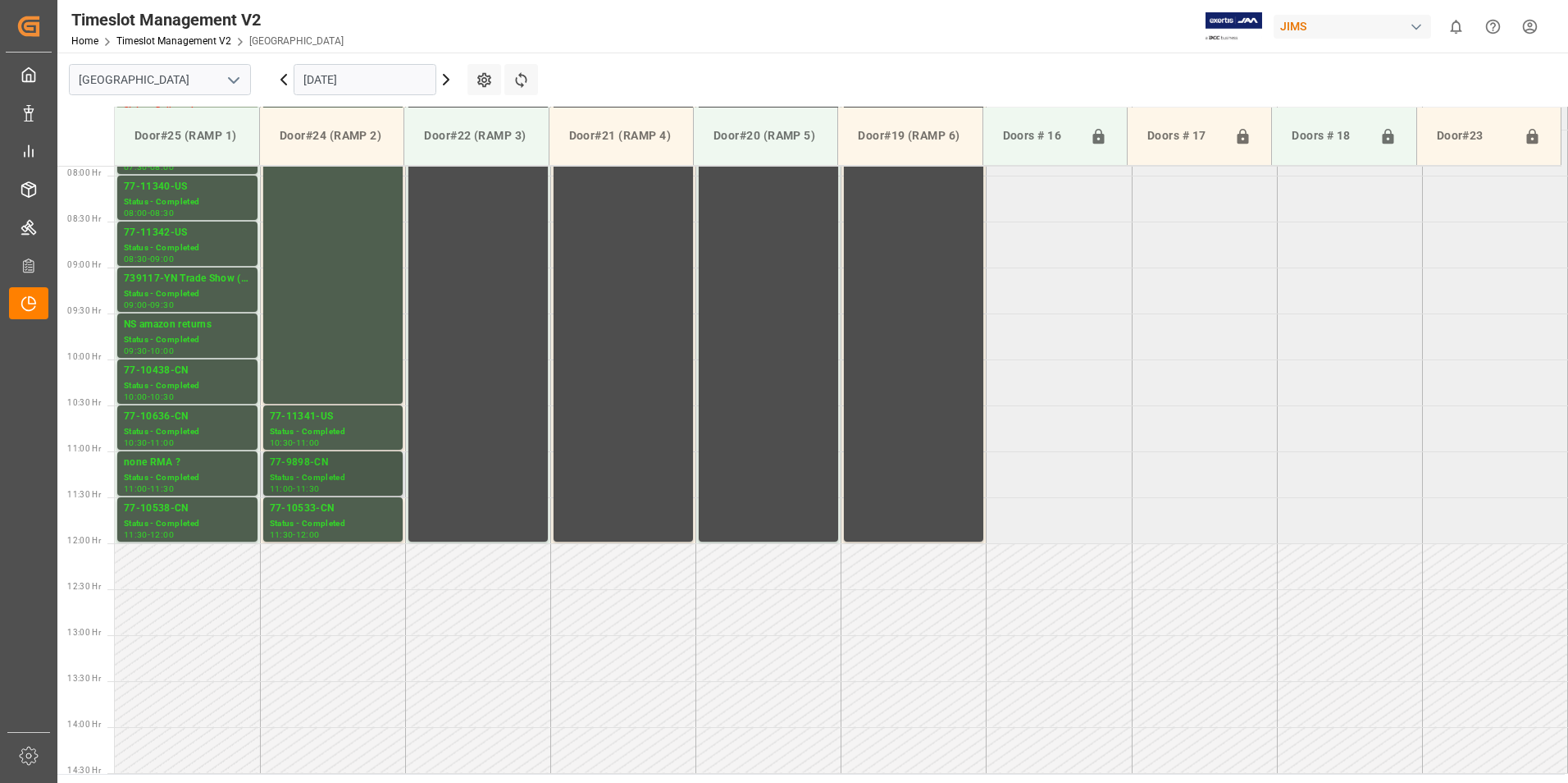
click at [318, 472] on div "Status - Completed" at bounding box center [333, 478] width 127 height 14
click at [310, 421] on div "77-11341-US" at bounding box center [333, 417] width 127 height 16
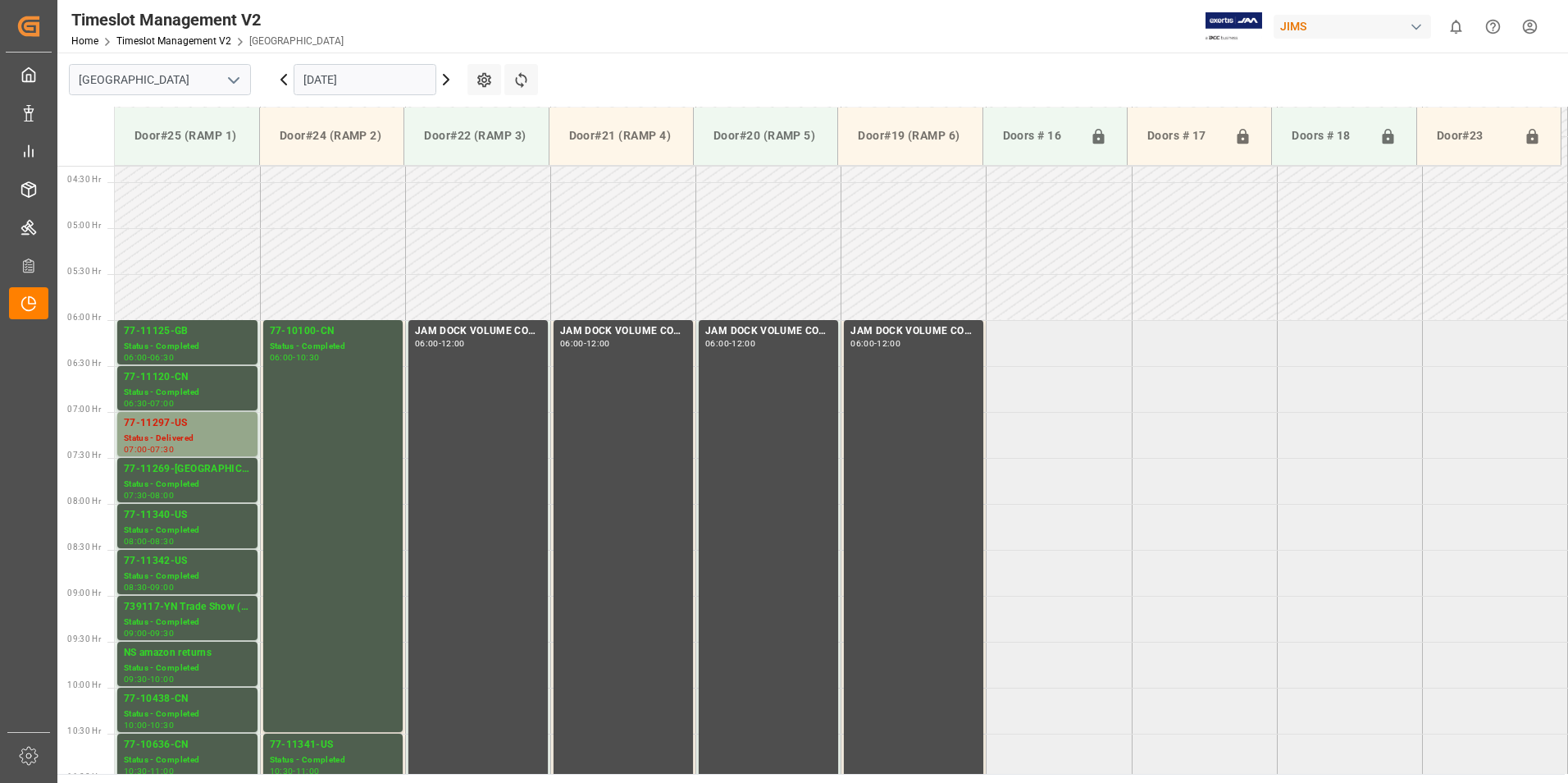
click at [312, 335] on div "77-10100-CN" at bounding box center [333, 331] width 127 height 16
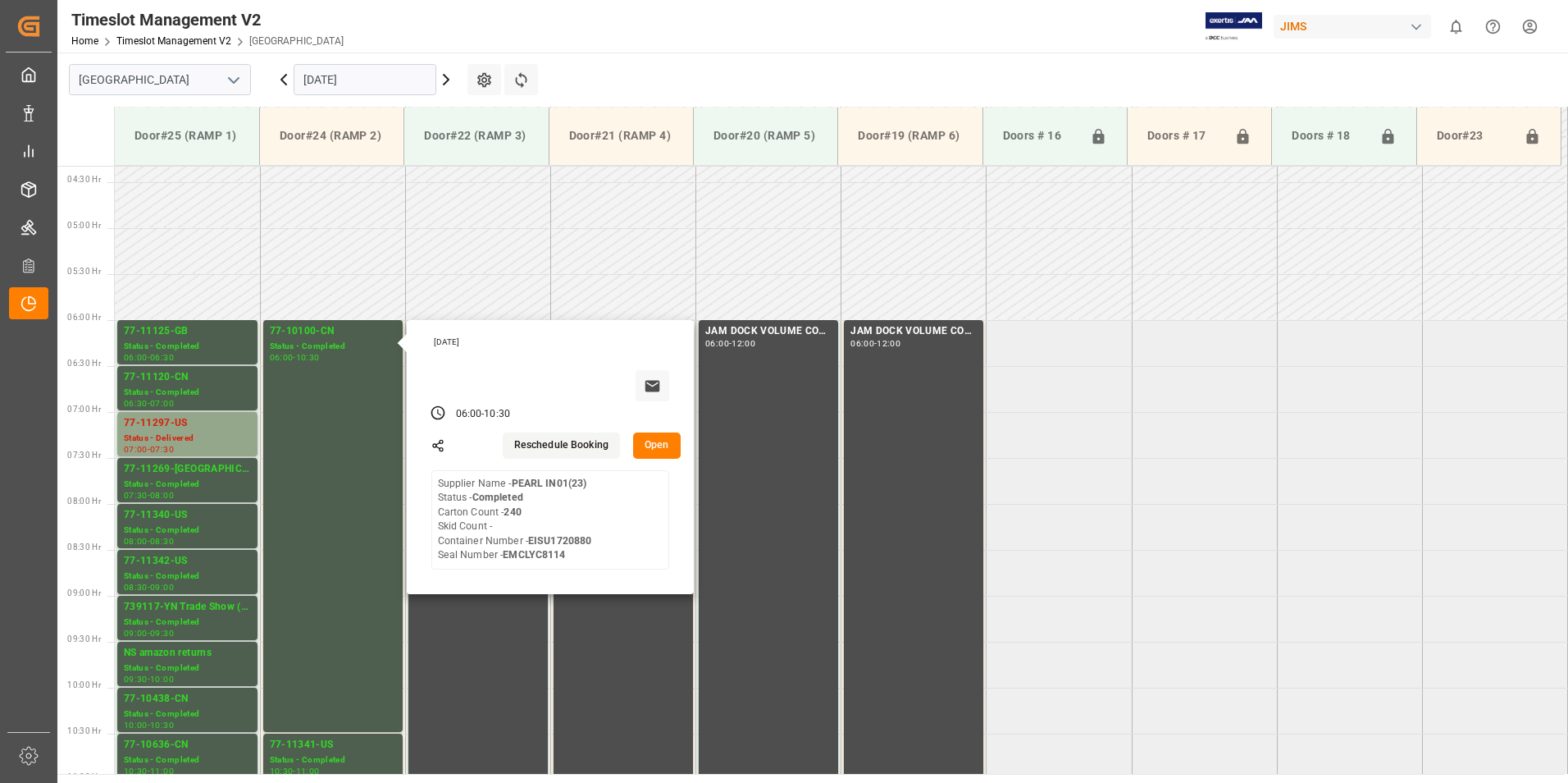
click at [362, 83] on input "[DATE]" at bounding box center [365, 79] width 143 height 31
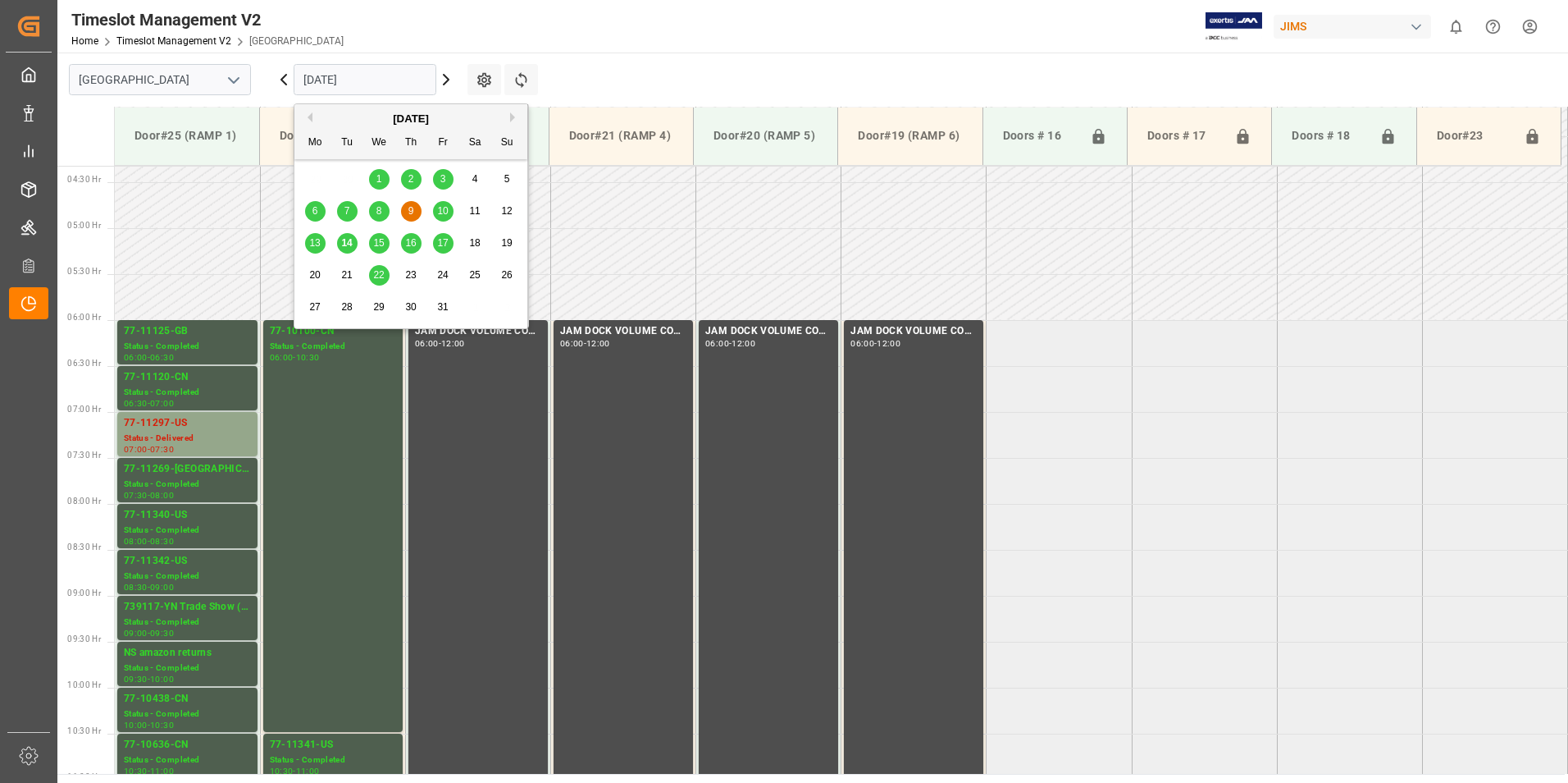
click at [314, 250] on div "13" at bounding box center [316, 243] width 21 height 20
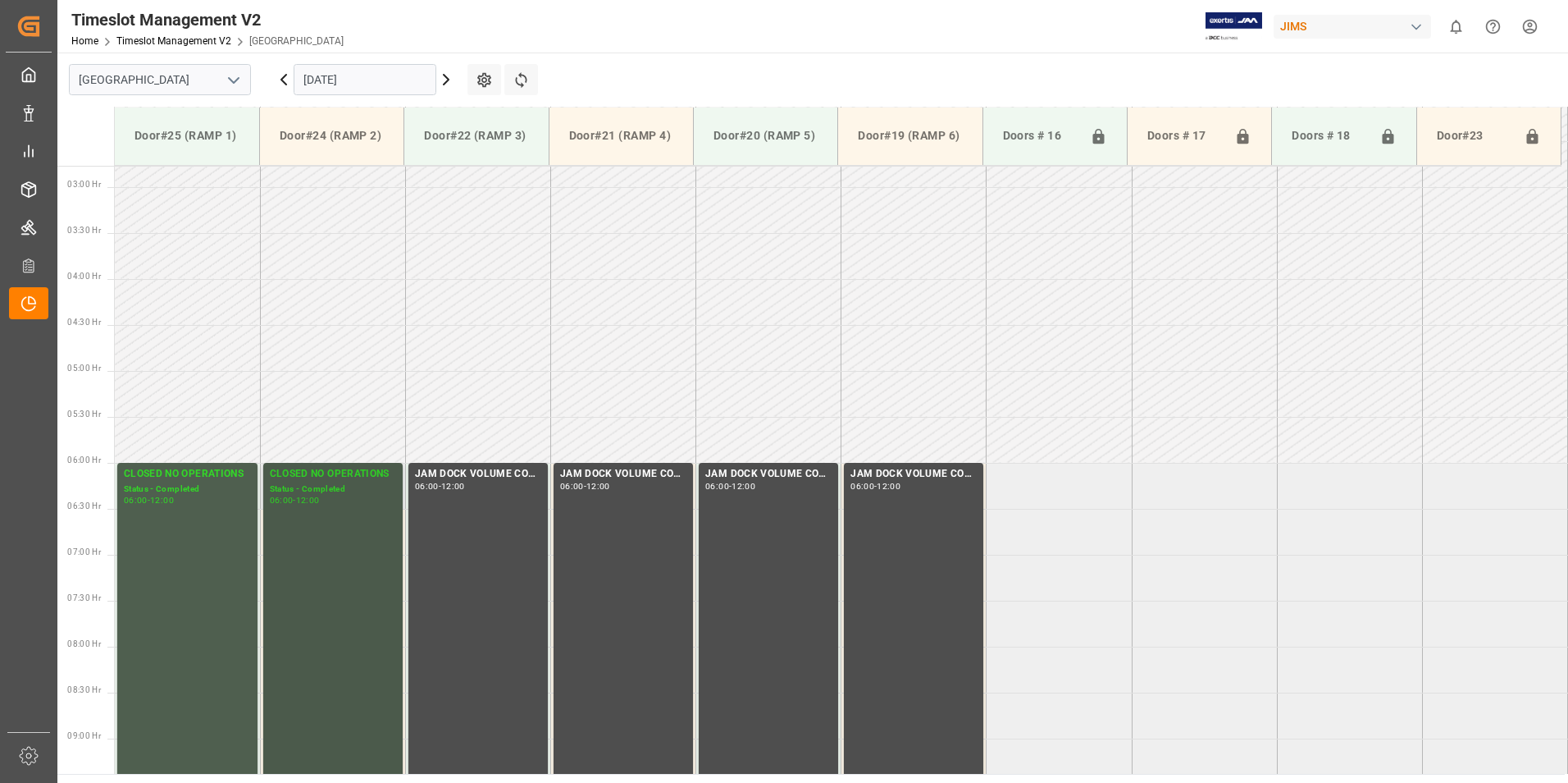
scroll to position [233, 0]
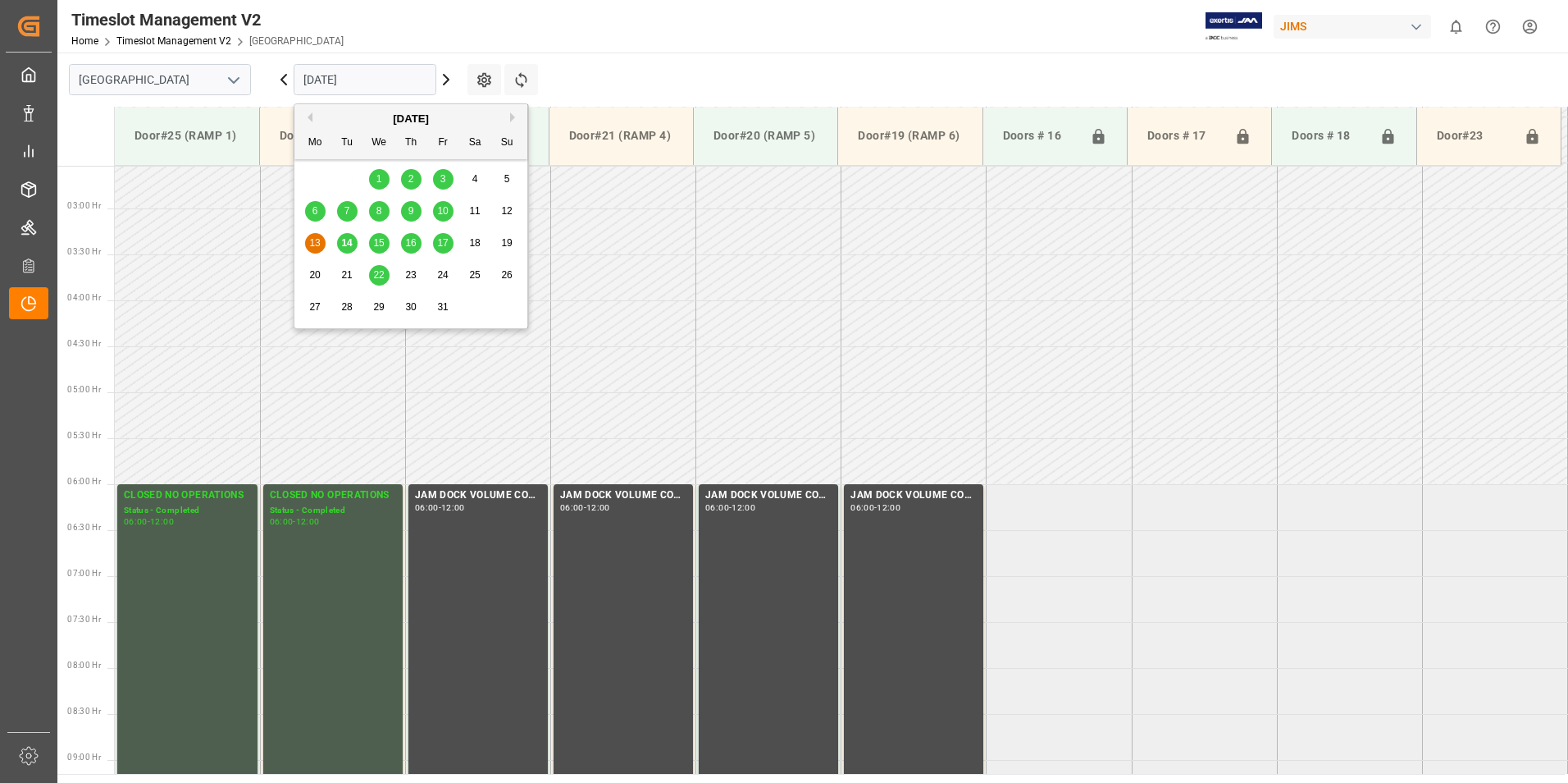
click at [354, 81] on input "[DATE]" at bounding box center [365, 79] width 143 height 31
click at [344, 246] on span "14" at bounding box center [346, 243] width 10 height 11
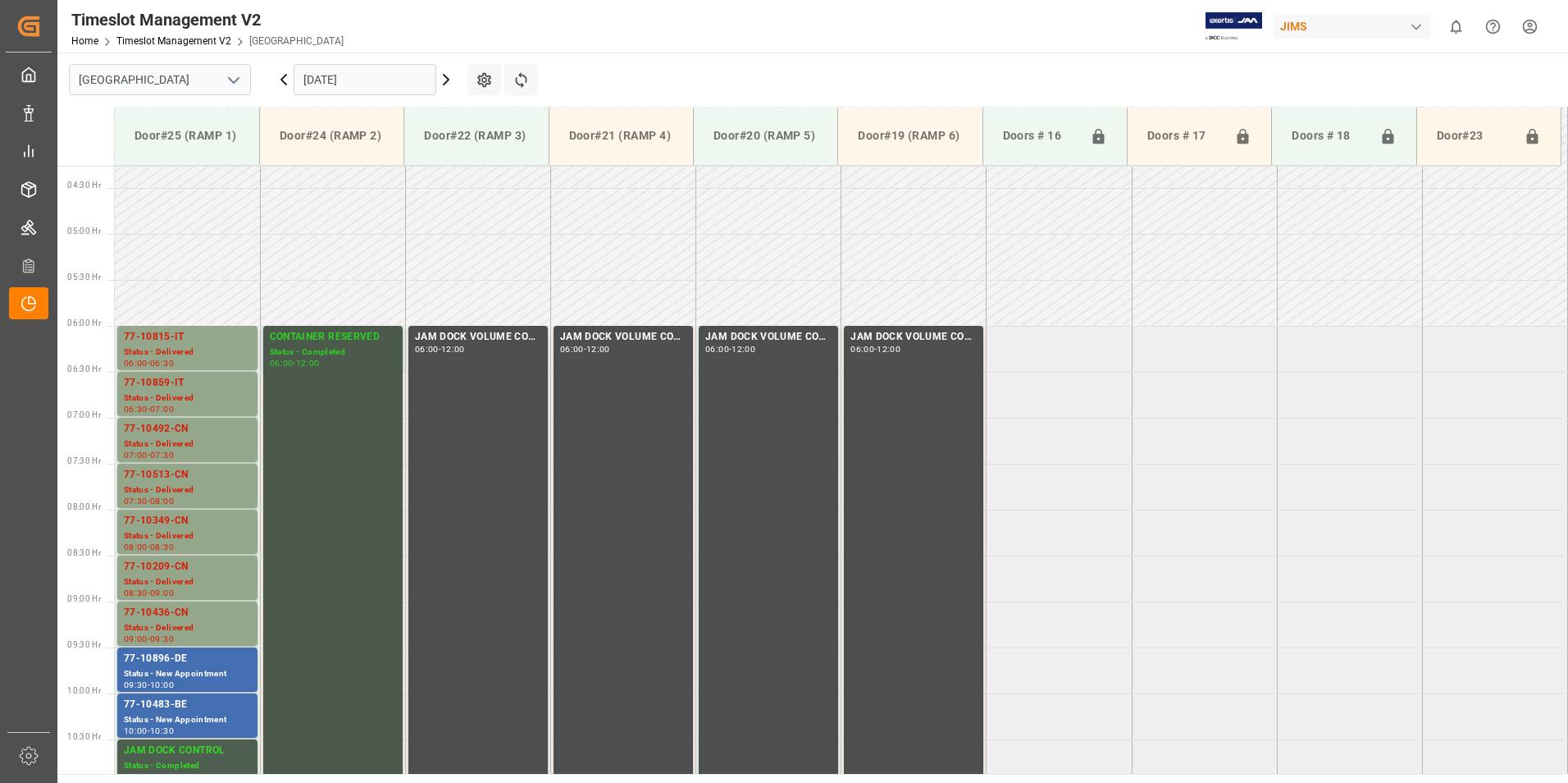
scroll to position [397, 0]
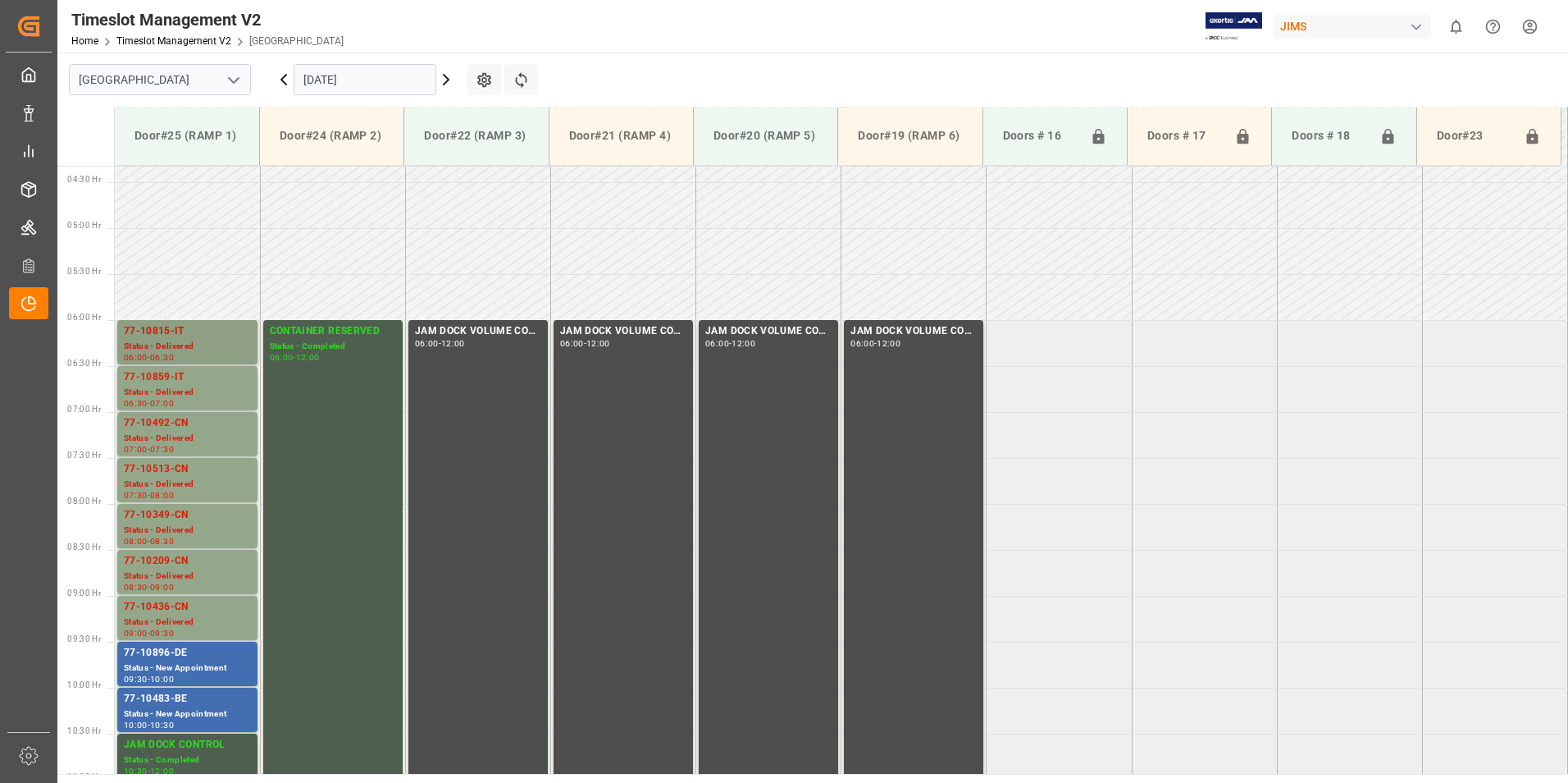
click at [174, 338] on div "77-10815-IT" at bounding box center [187, 331] width 127 height 16
click at [169, 385] on div "Status - Delivered" at bounding box center [187, 392] width 127 height 14
click at [170, 428] on div "77-10492-CN" at bounding box center [187, 422] width 127 height 16
click at [160, 474] on div "77-10513-CN" at bounding box center [187, 469] width 127 height 16
